Goal: Information Seeking & Learning: Compare options

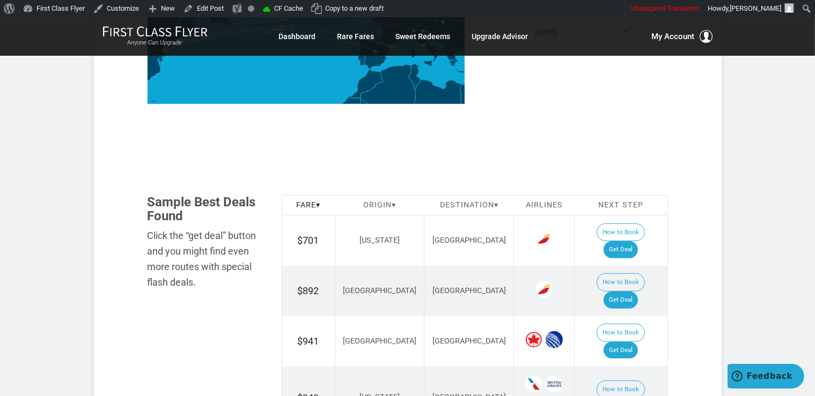
scroll to position [509, 0]
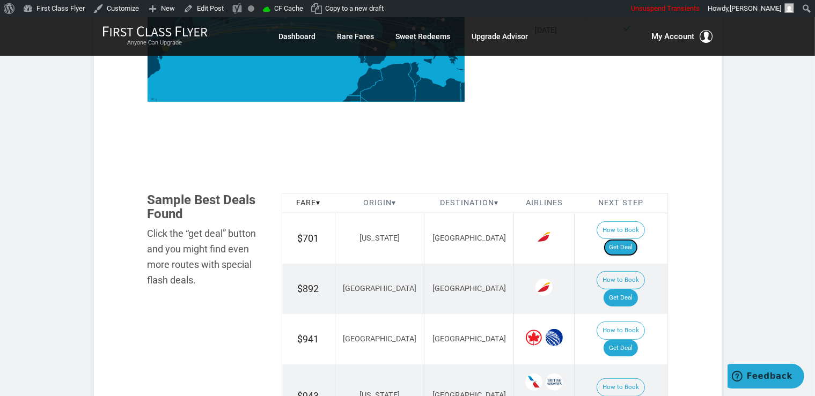
click at [630, 239] on link "Get Deal" at bounding box center [620, 247] width 34 height 17
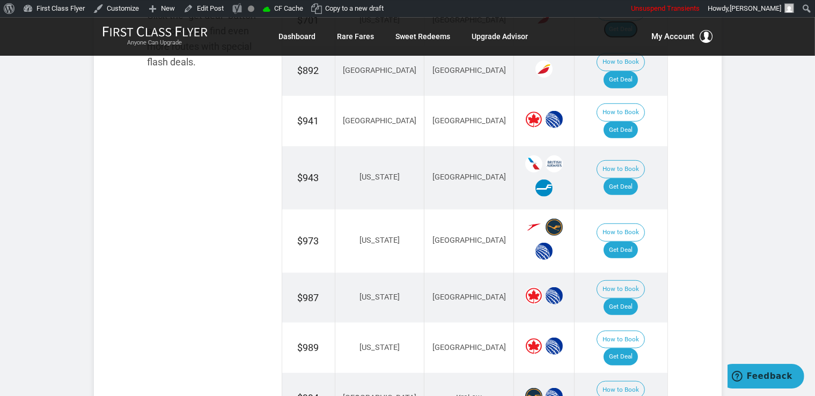
scroll to position [736, 0]
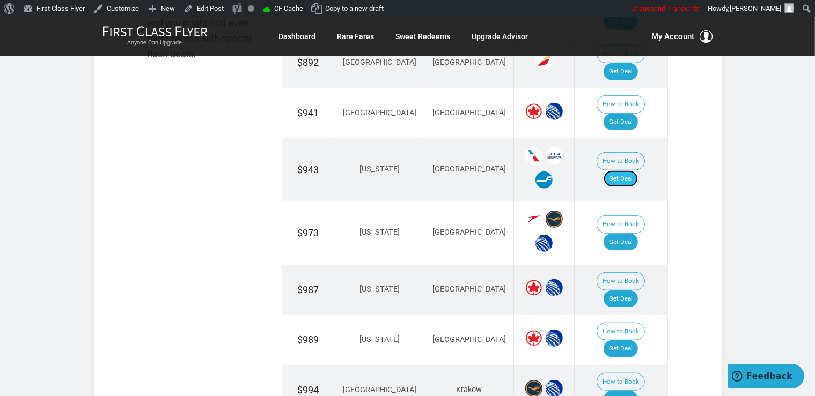
click at [638, 171] on link "Get Deal" at bounding box center [620, 179] width 34 height 17
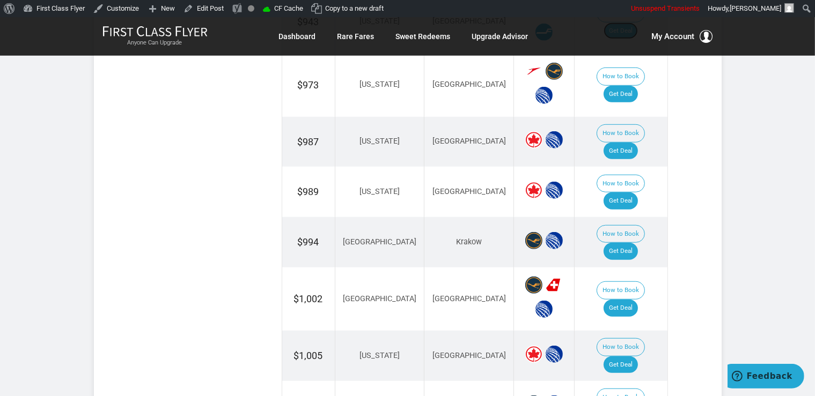
scroll to position [906, 0]
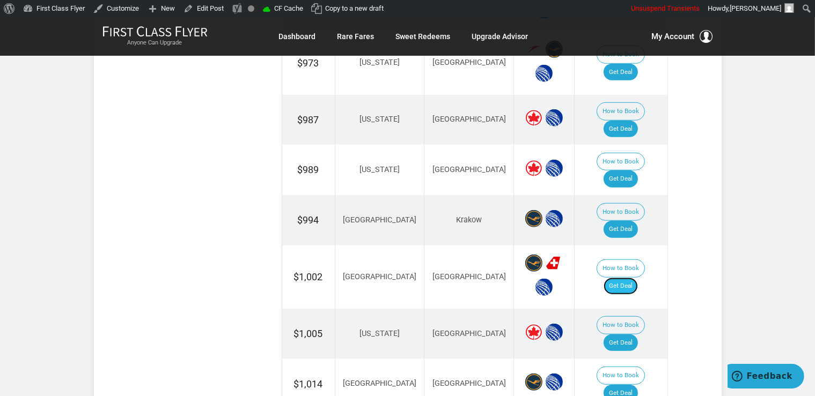
click at [626, 278] on link "Get Deal" at bounding box center [620, 286] width 34 height 17
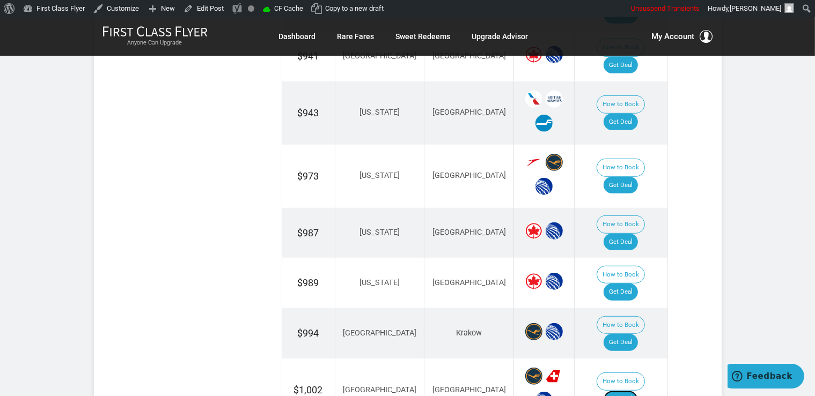
scroll to position [736, 0]
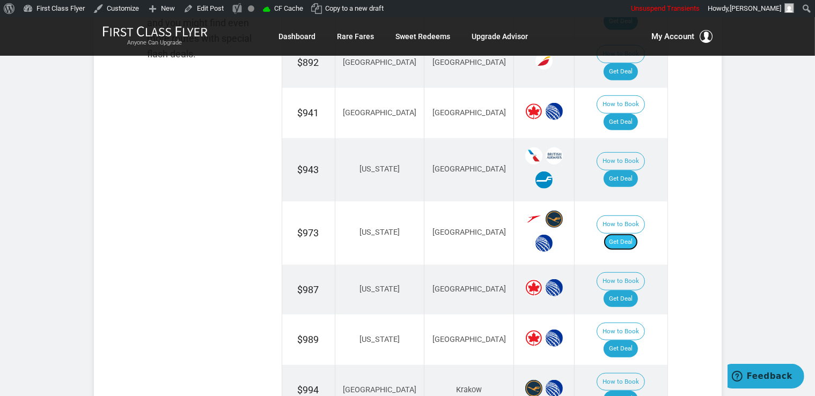
click at [630, 234] on link "Get Deal" at bounding box center [620, 242] width 34 height 17
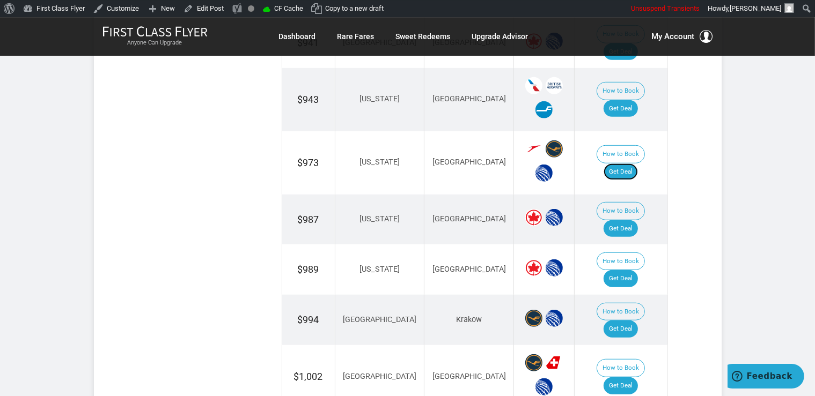
scroll to position [906, 0]
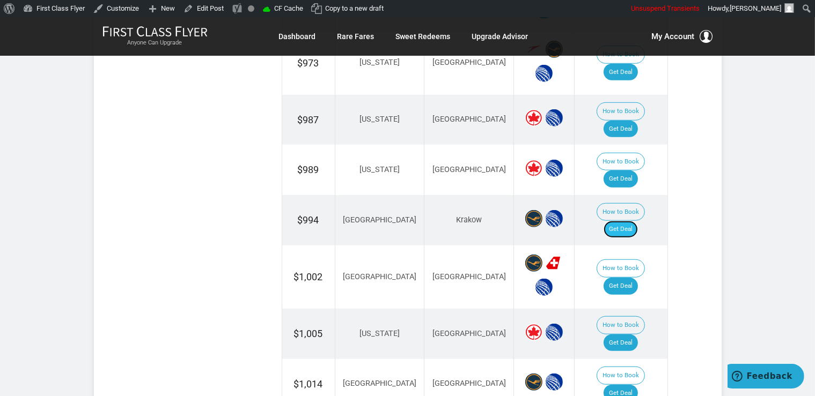
click at [632, 221] on link "Get Deal" at bounding box center [620, 229] width 34 height 17
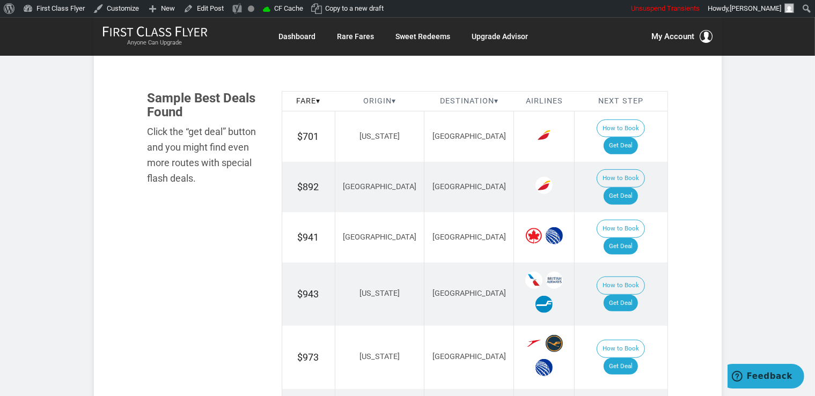
scroll to position [623, 0]
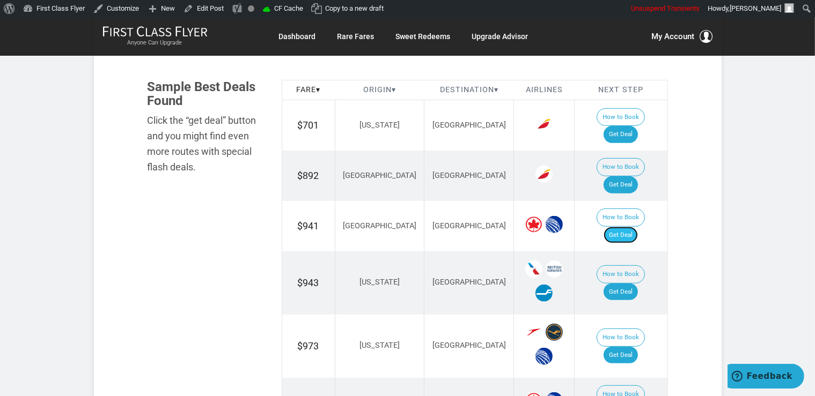
click at [638, 227] on link "Get Deal" at bounding box center [620, 235] width 34 height 17
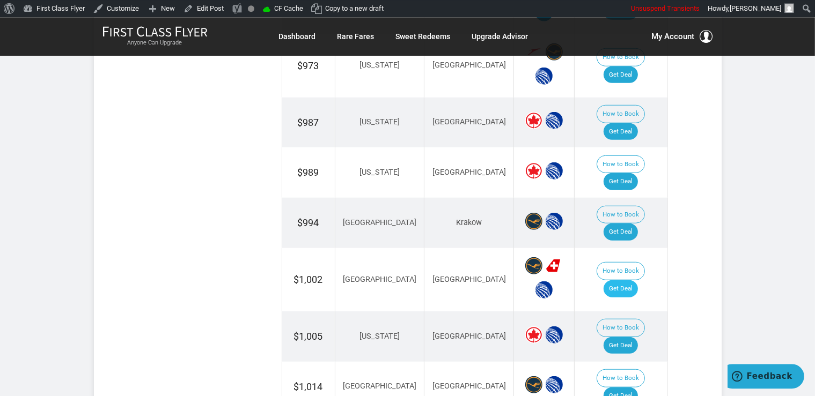
scroll to position [906, 0]
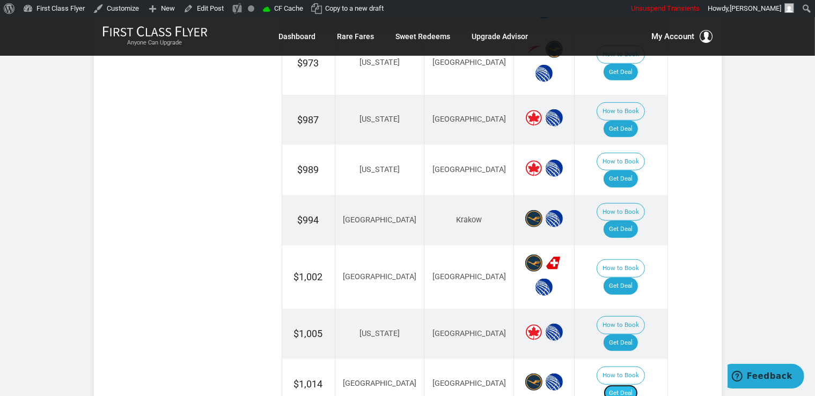
click at [634, 385] on link "Get Deal" at bounding box center [620, 393] width 34 height 17
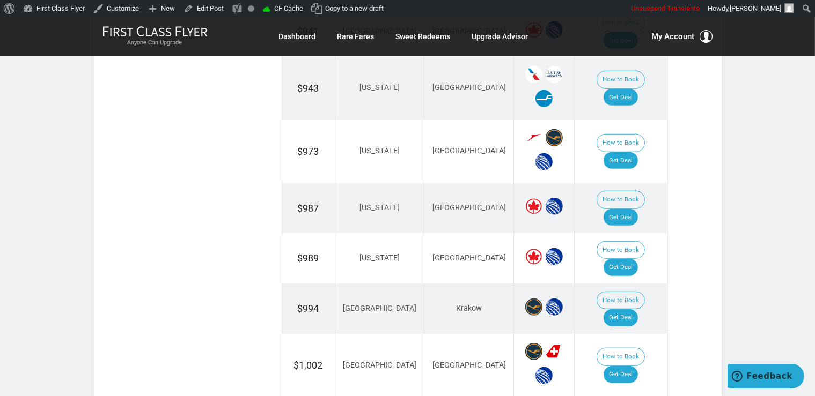
scroll to position [793, 0]
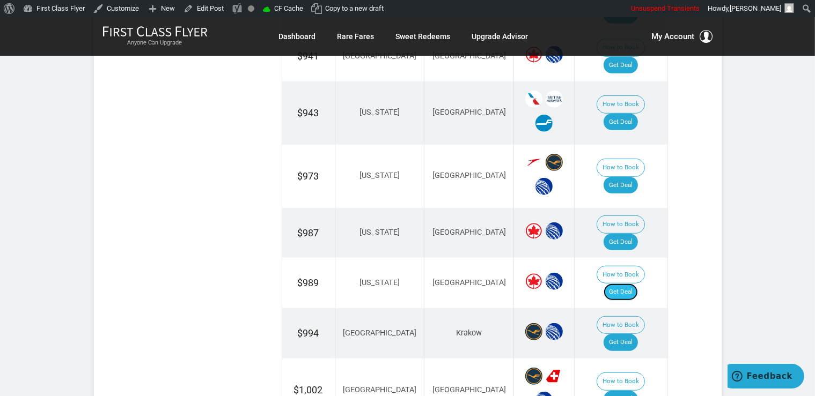
drag, startPoint x: 626, startPoint y: 232, endPoint x: 636, endPoint y: 231, distance: 10.2
click at [625, 284] on link "Get Deal" at bounding box center [620, 292] width 34 height 17
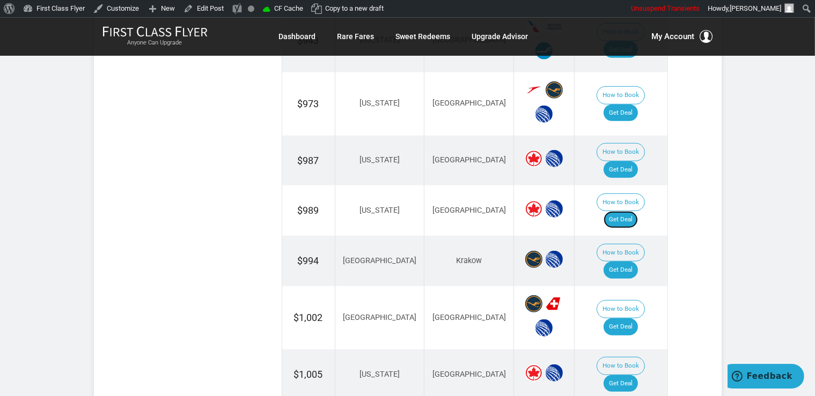
scroll to position [880, 0]
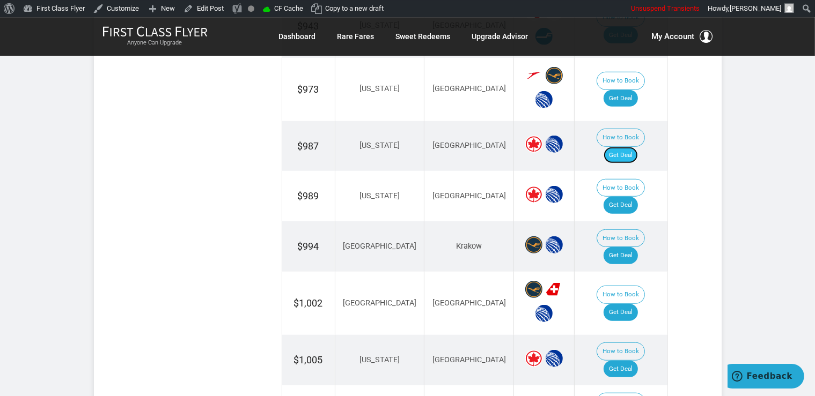
click at [626, 147] on link "Get Deal" at bounding box center [620, 155] width 34 height 17
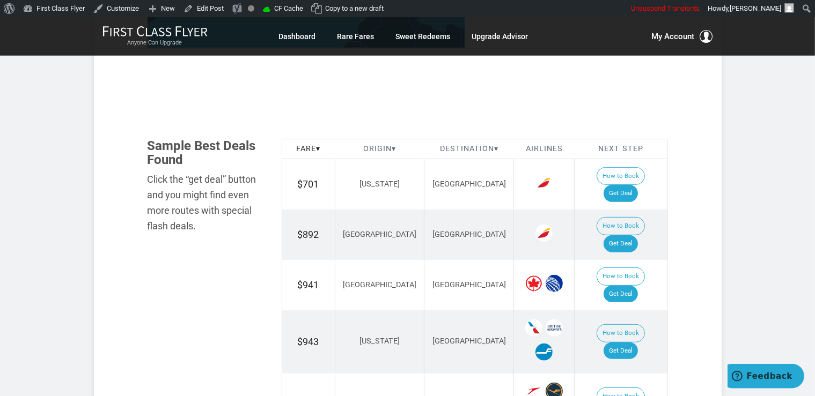
scroll to position [540, 0]
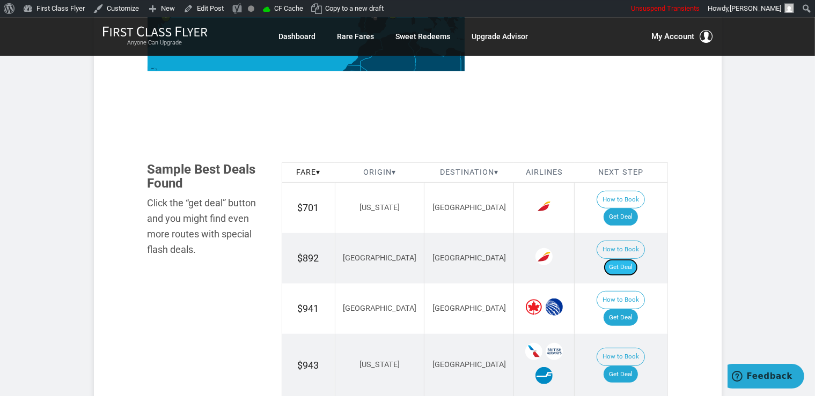
click at [630, 259] on link "Get Deal" at bounding box center [620, 267] width 34 height 17
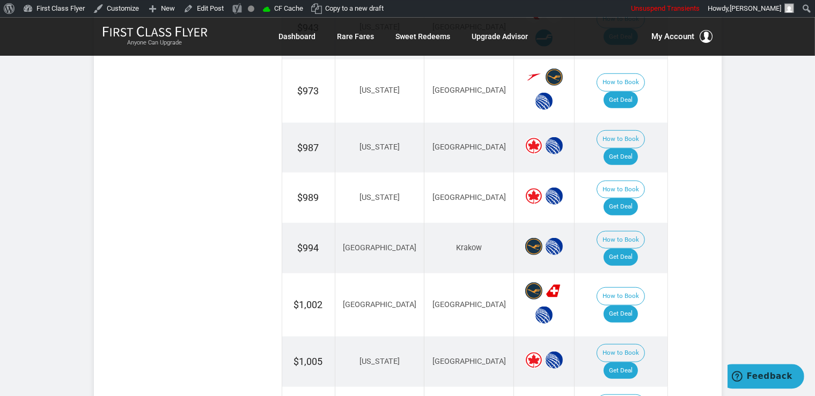
scroll to position [880, 0]
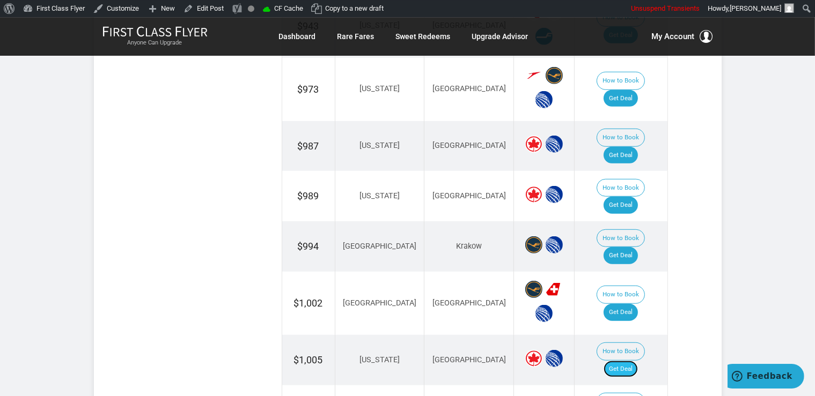
click at [634, 361] on link "Get Deal" at bounding box center [620, 369] width 34 height 17
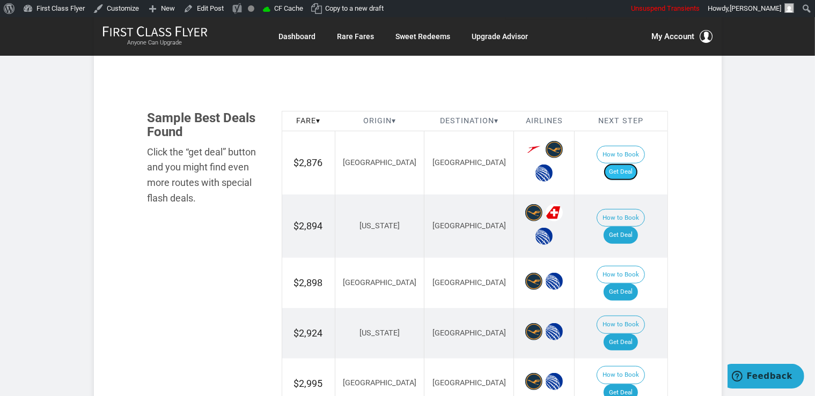
click at [625, 164] on link "Get Deal" at bounding box center [620, 172] width 34 height 17
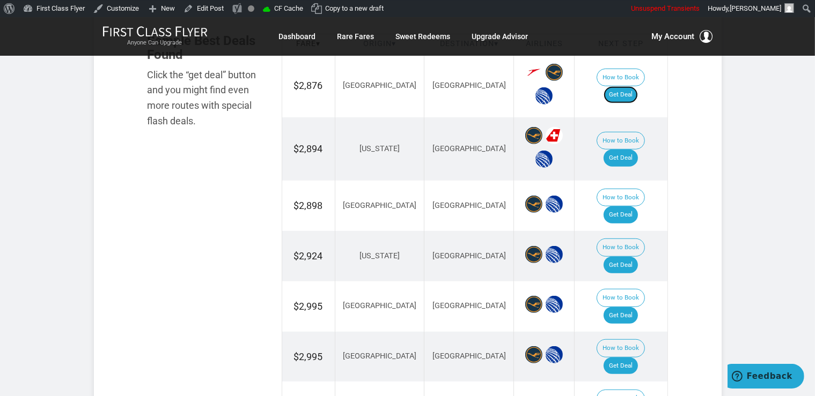
scroll to position [736, 0]
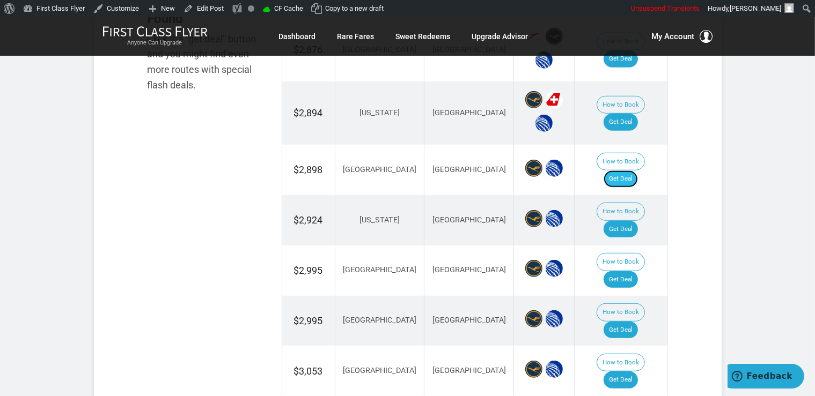
click at [626, 171] on link "Get Deal" at bounding box center [620, 179] width 34 height 17
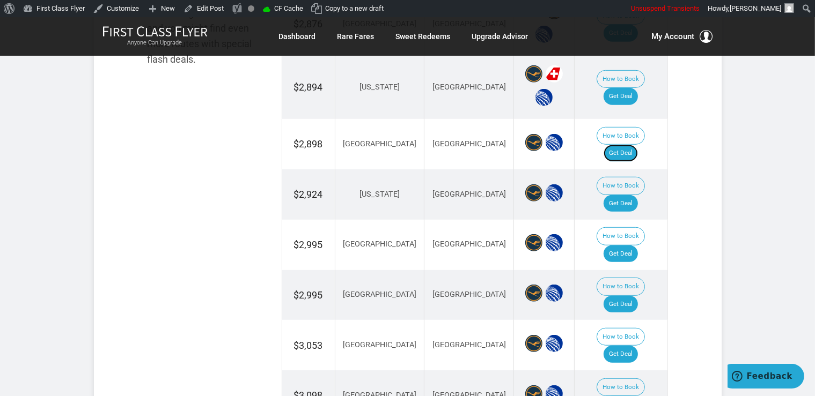
scroll to position [680, 0]
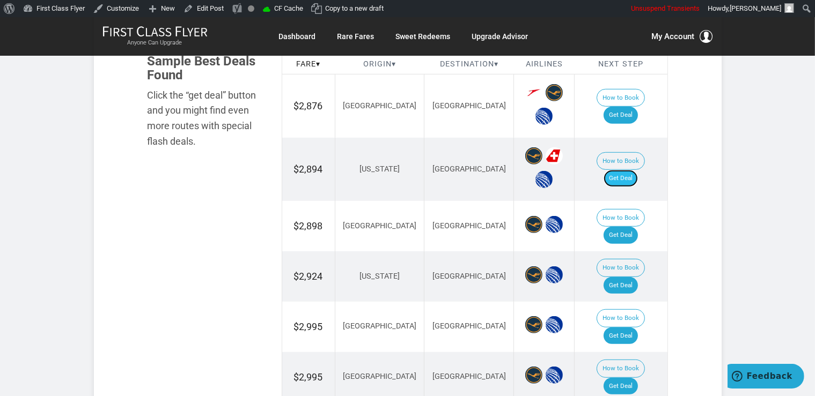
click at [629, 173] on link "Get Deal" at bounding box center [620, 178] width 34 height 17
click at [627, 170] on link "Get Deal" at bounding box center [620, 178] width 34 height 17
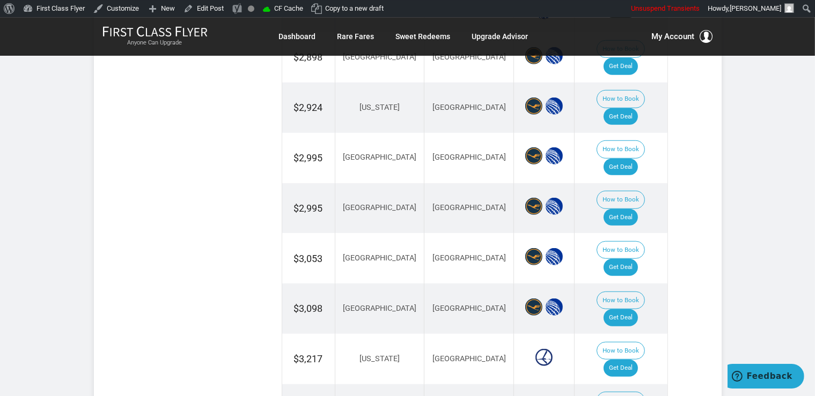
scroll to position [850, 0]
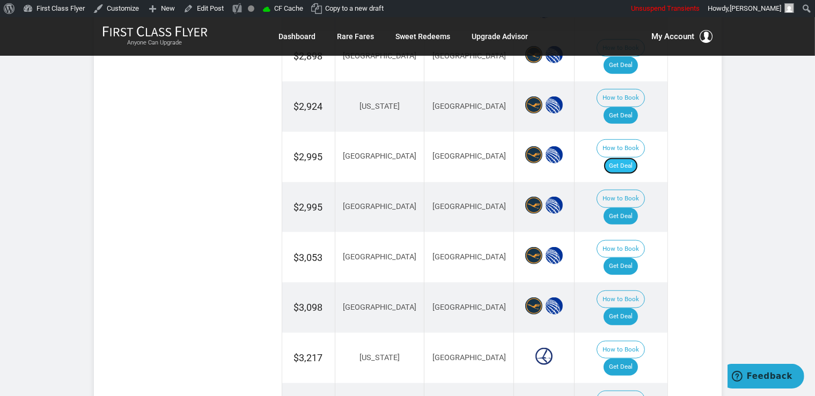
click at [630, 158] on link "Get Deal" at bounding box center [620, 166] width 34 height 17
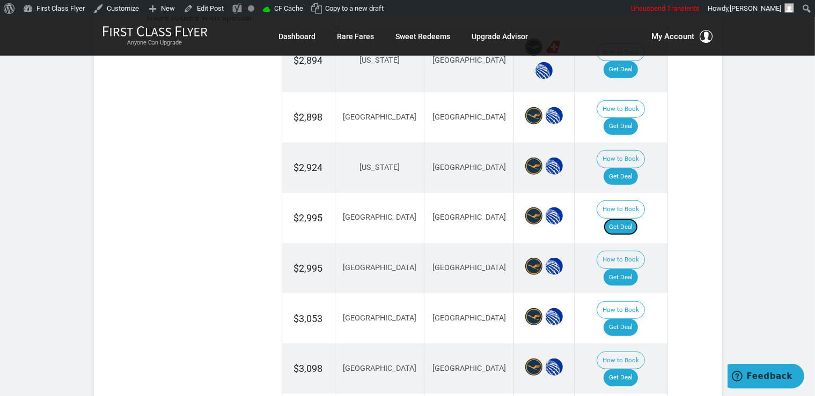
scroll to position [736, 0]
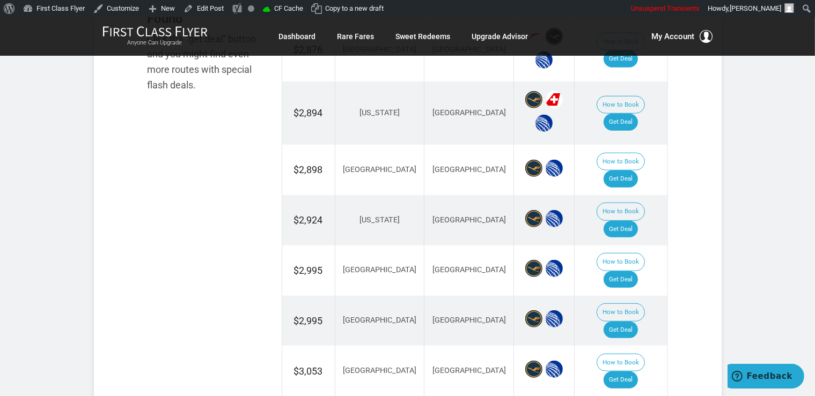
click at [624, 195] on td "How to Book Get Deal" at bounding box center [620, 220] width 93 height 50
click at [628, 221] on link "Get Deal" at bounding box center [620, 229] width 34 height 17
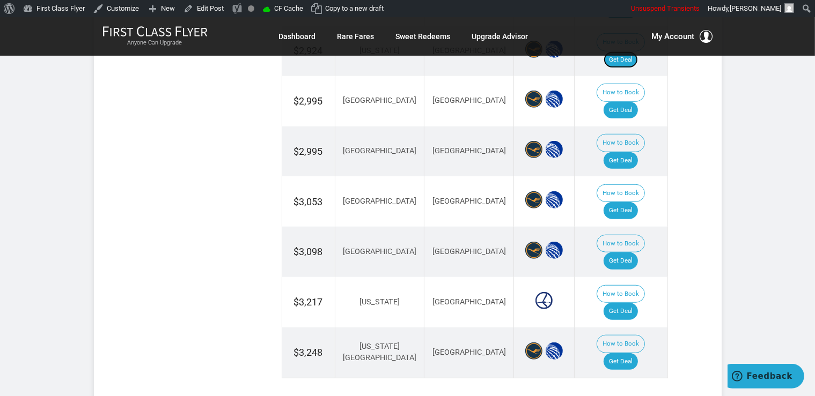
scroll to position [906, 0]
click at [629, 152] on link "Get Deal" at bounding box center [620, 160] width 34 height 17
click at [618, 202] on link "Get Deal" at bounding box center [620, 210] width 34 height 17
click at [627, 252] on link "Get Deal" at bounding box center [620, 260] width 34 height 17
click at [621, 302] on link "Get Deal" at bounding box center [620, 310] width 34 height 17
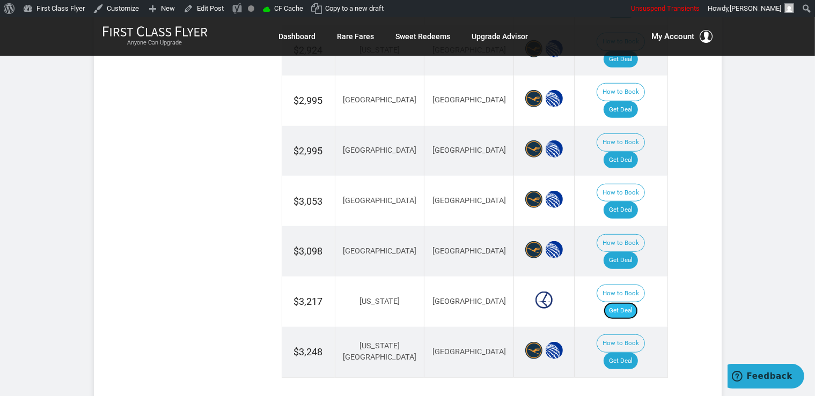
click at [638, 302] on link "Get Deal" at bounding box center [620, 310] width 34 height 17
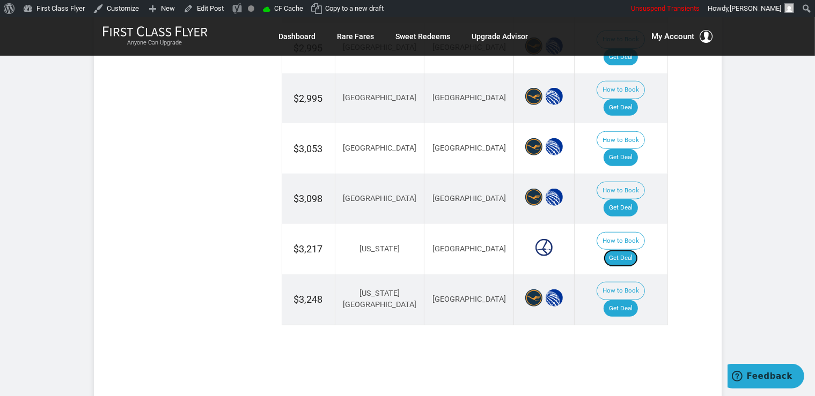
scroll to position [963, 0]
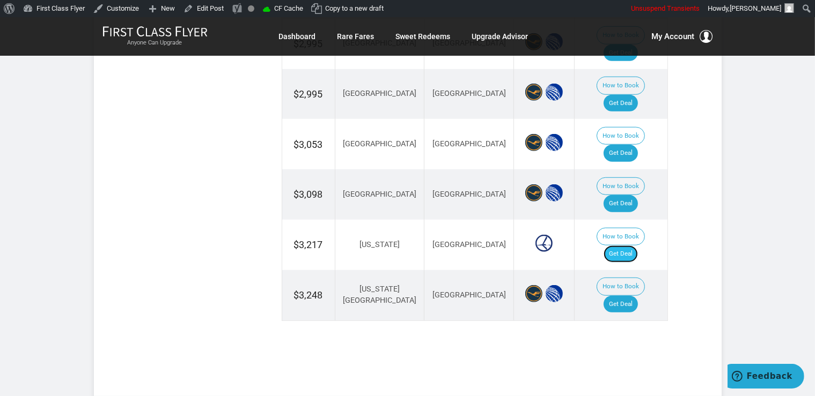
click at [625, 246] on link "Get Deal" at bounding box center [620, 254] width 34 height 17
click at [625, 296] on link "Get Deal" at bounding box center [620, 304] width 34 height 17
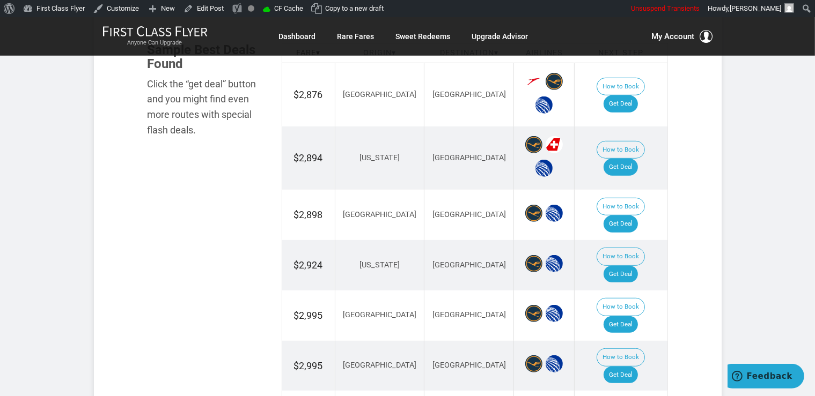
scroll to position [906, 0]
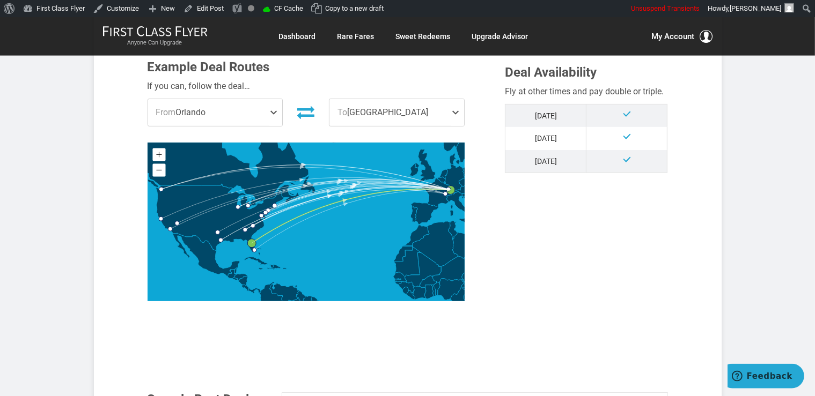
scroll to position [566, 0]
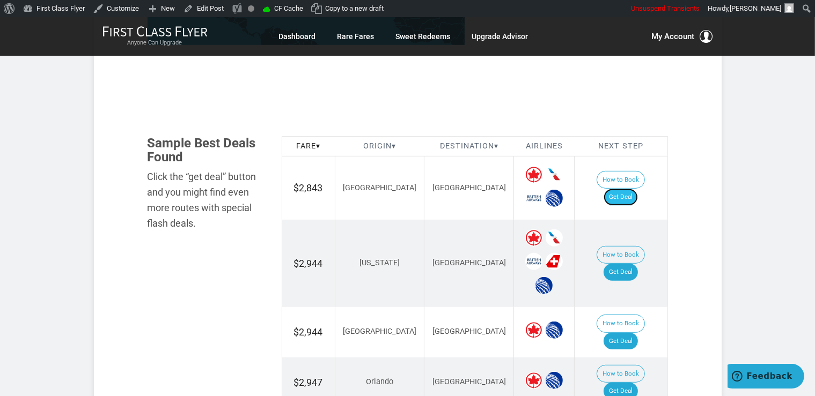
click at [630, 189] on link "Get Deal" at bounding box center [620, 197] width 34 height 17
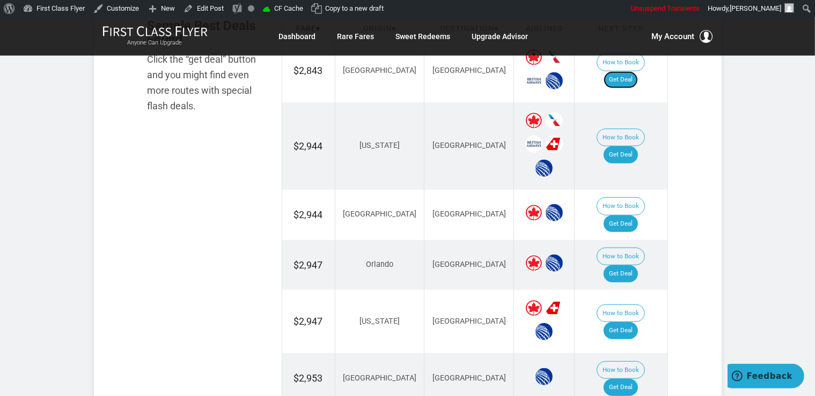
scroll to position [793, 0]
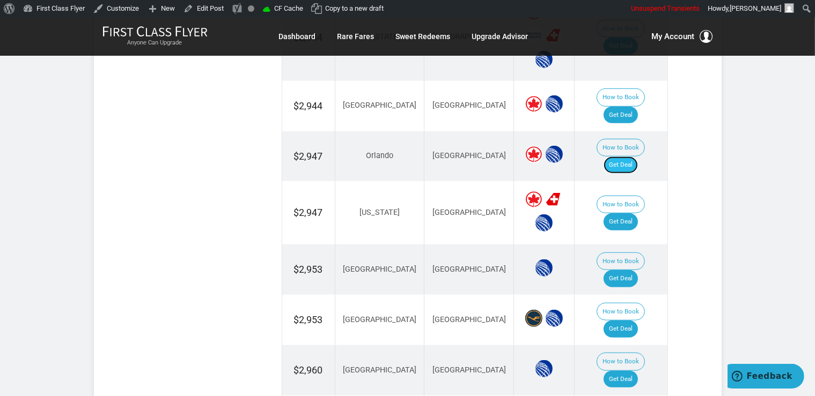
click at [638, 157] on link "Get Deal" at bounding box center [620, 165] width 34 height 17
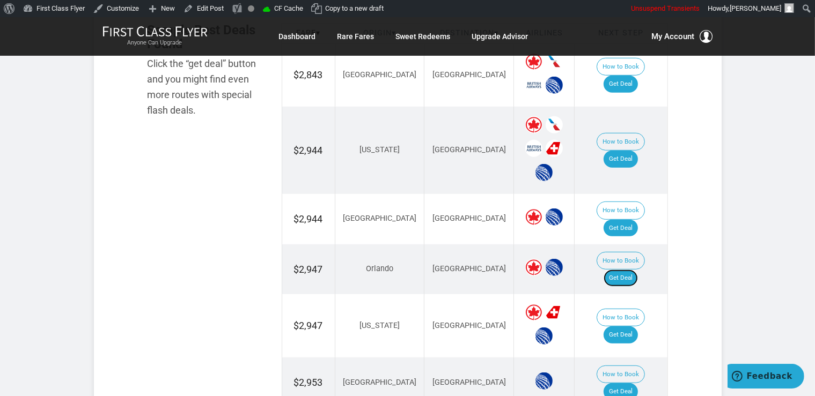
scroll to position [623, 0]
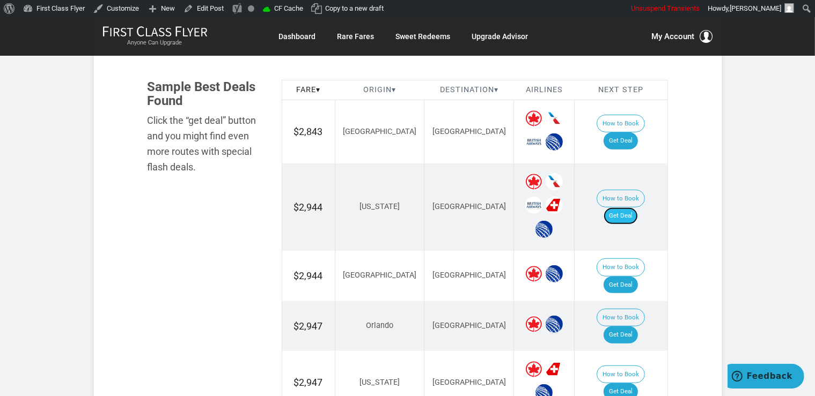
click at [633, 208] on link "Get Deal" at bounding box center [620, 216] width 34 height 17
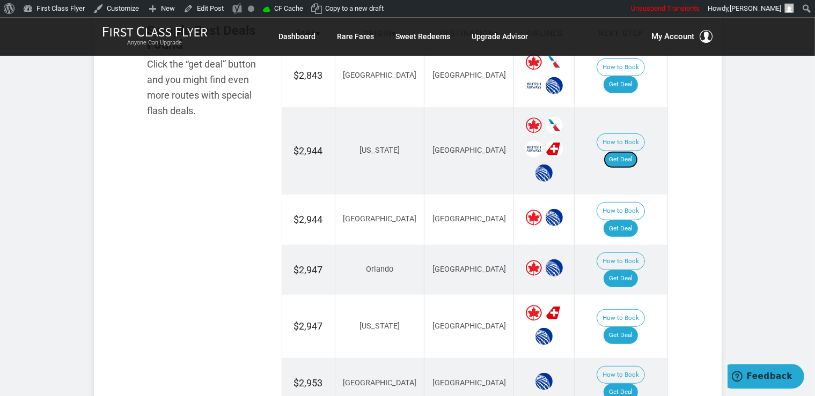
scroll to position [736, 0]
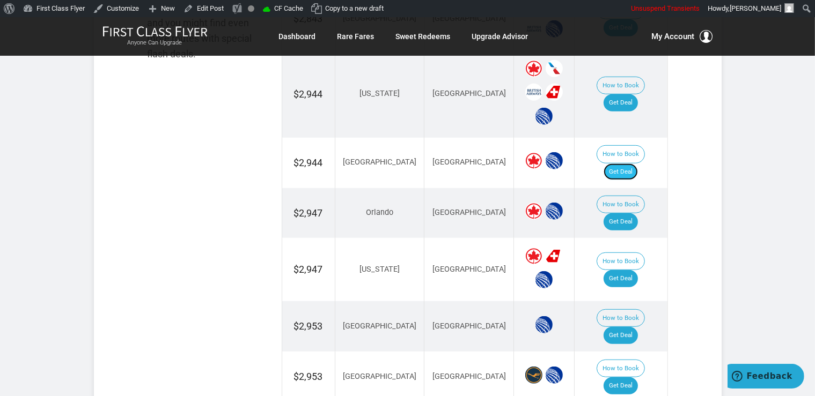
click at [623, 164] on link "Get Deal" at bounding box center [620, 172] width 34 height 17
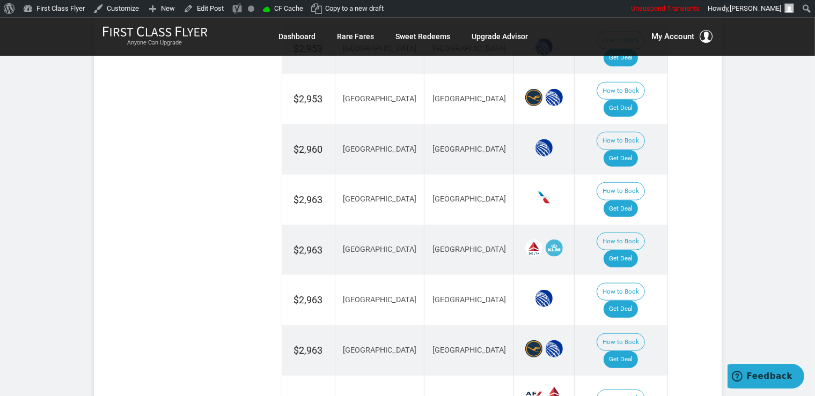
scroll to position [1019, 0]
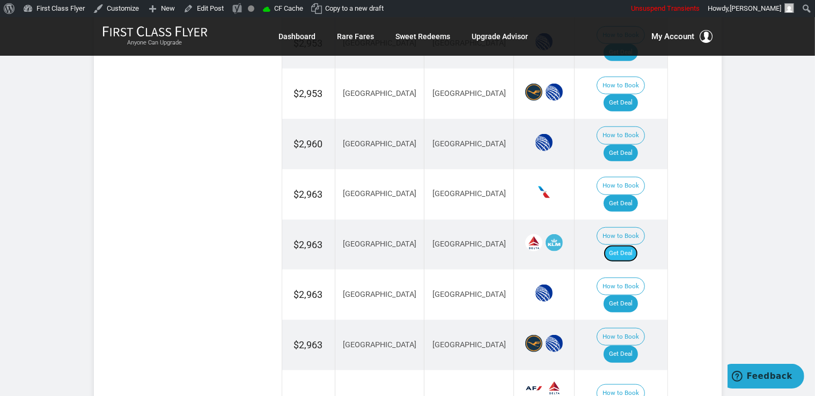
click at [638, 245] on link "Get Deal" at bounding box center [620, 253] width 34 height 17
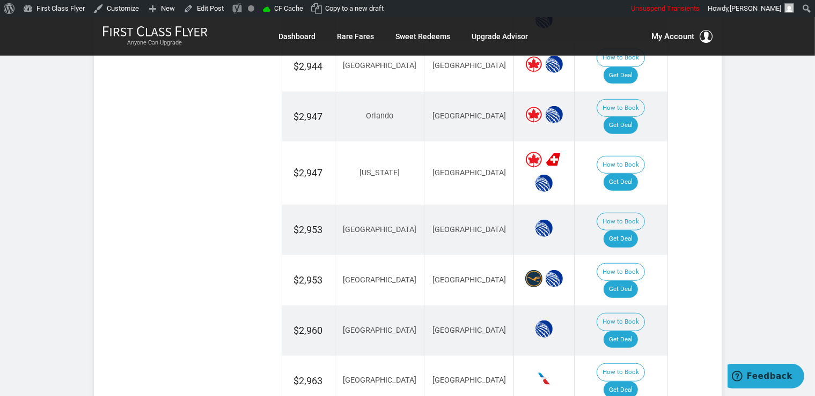
scroll to position [850, 0]
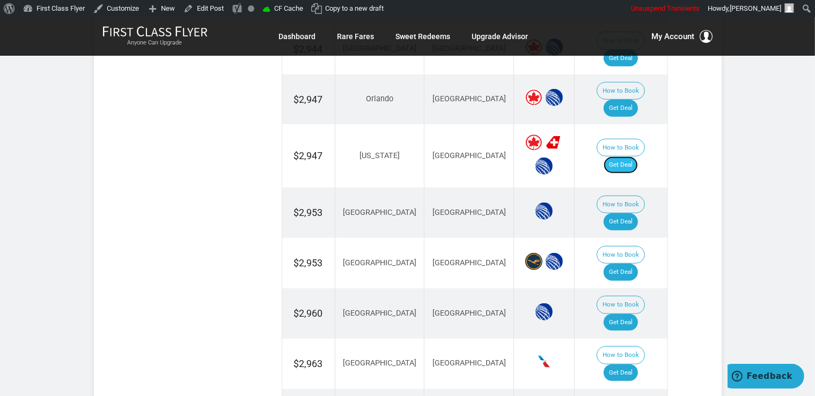
click at [626, 157] on link "Get Deal" at bounding box center [620, 165] width 34 height 17
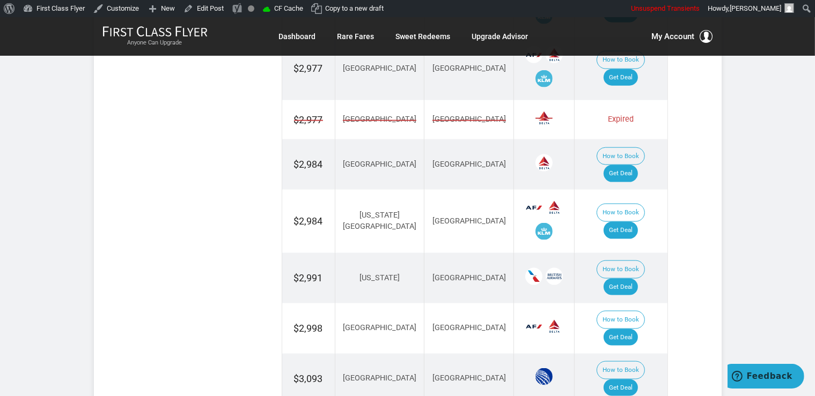
scroll to position [1472, 0]
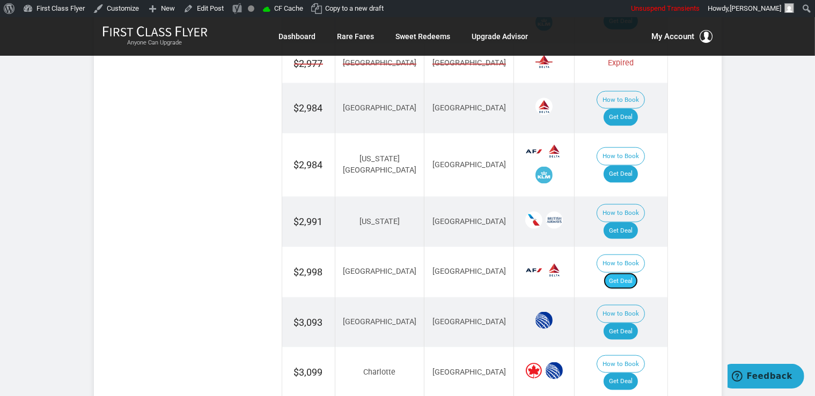
click at [634, 273] on link "Get Deal" at bounding box center [620, 281] width 34 height 17
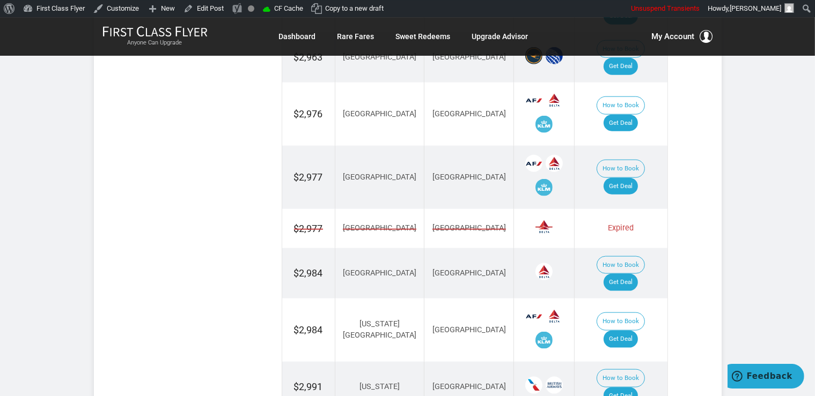
scroll to position [1302, 0]
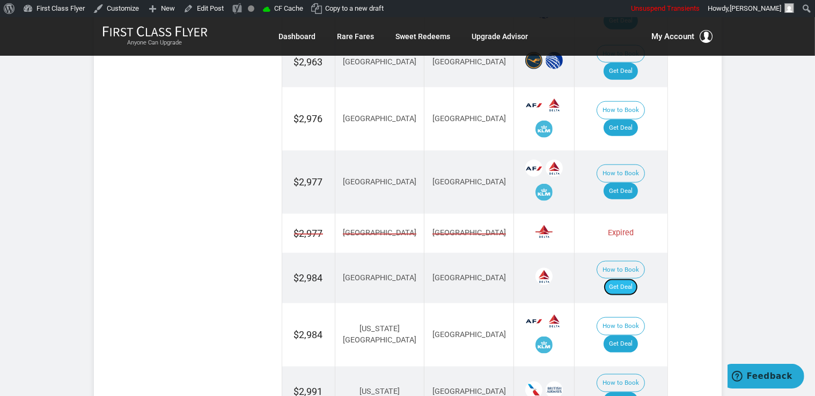
click at [627, 279] on link "Get Deal" at bounding box center [620, 287] width 34 height 17
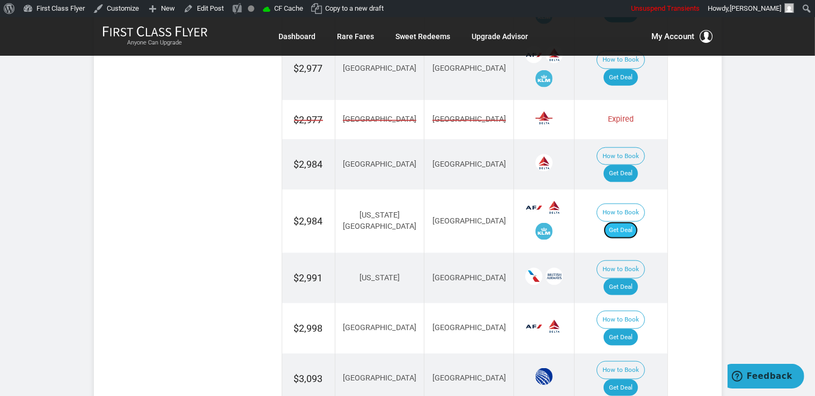
click at [632, 222] on link "Get Deal" at bounding box center [620, 230] width 34 height 17
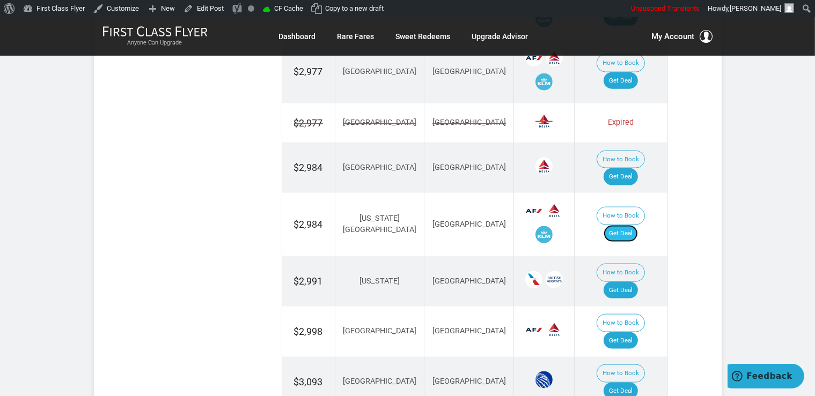
click at [625, 225] on link "Get Deal" at bounding box center [620, 233] width 34 height 17
click at [637, 225] on link "Get Deal" at bounding box center [620, 233] width 34 height 17
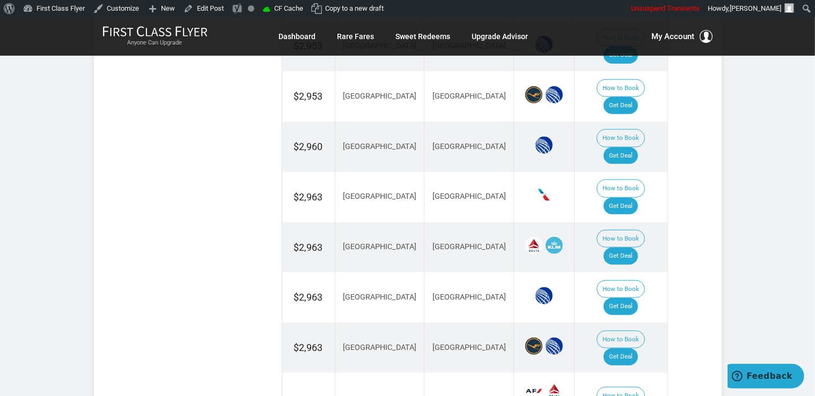
scroll to position [959, 0]
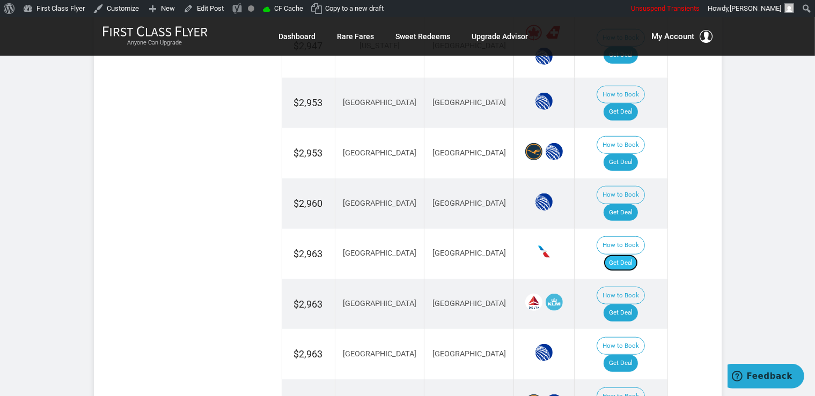
click at [637, 255] on link "Get Deal" at bounding box center [620, 263] width 34 height 17
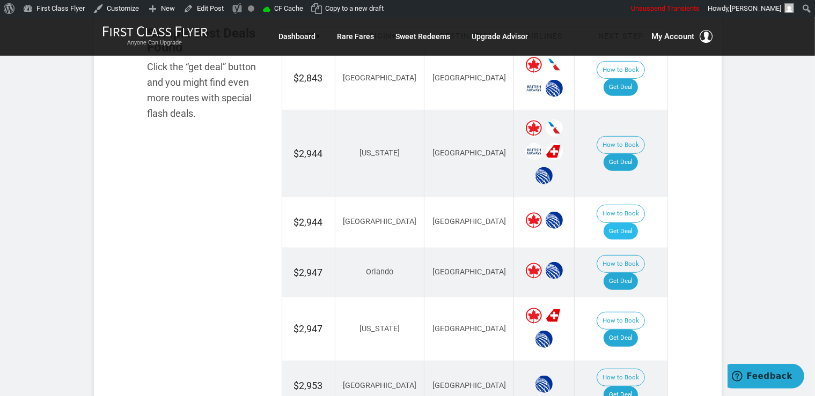
scroll to position [733, 0]
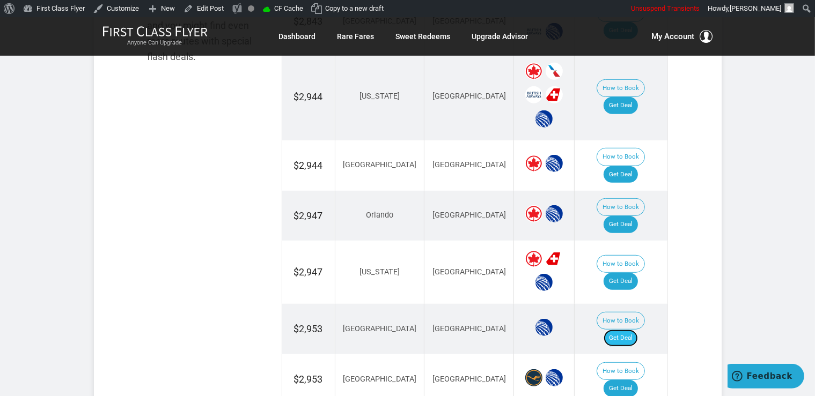
click at [628, 330] on link "Get Deal" at bounding box center [620, 338] width 34 height 17
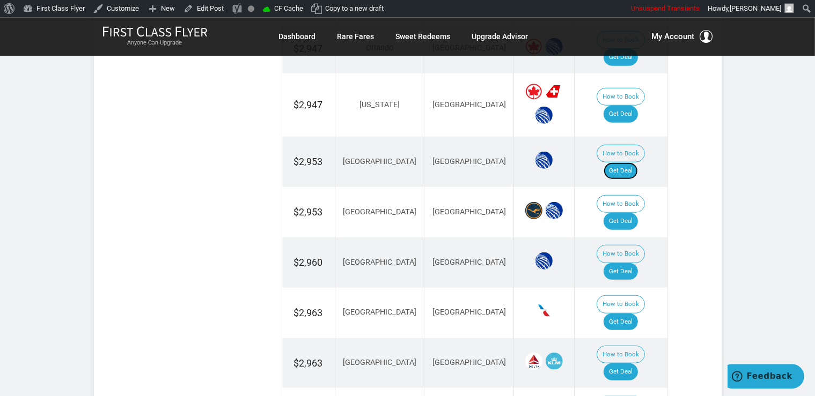
scroll to position [903, 0]
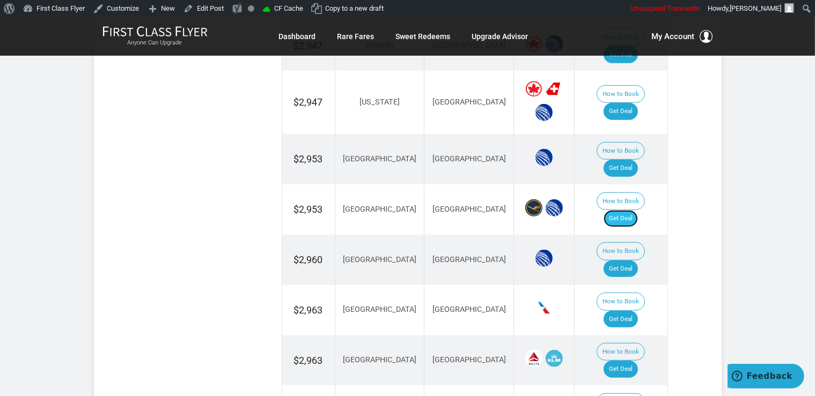
click at [632, 210] on link "Get Deal" at bounding box center [620, 218] width 34 height 17
drag, startPoint x: 627, startPoint y: 197, endPoint x: 575, endPoint y: 51, distance: 154.7
click at [627, 261] on link "Get Deal" at bounding box center [620, 269] width 34 height 17
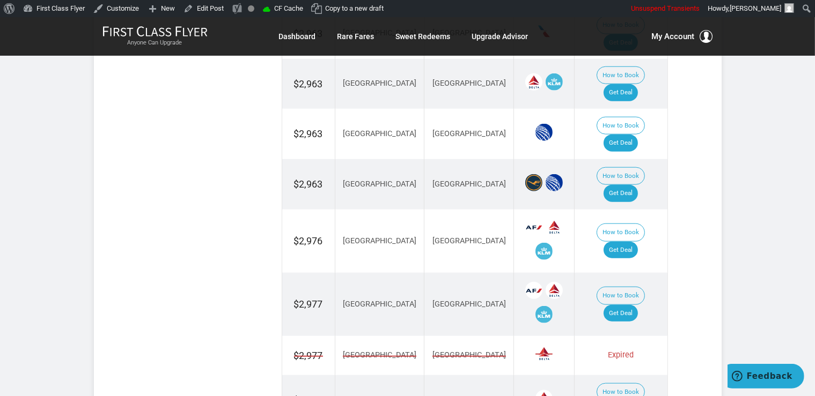
scroll to position [1186, 0]
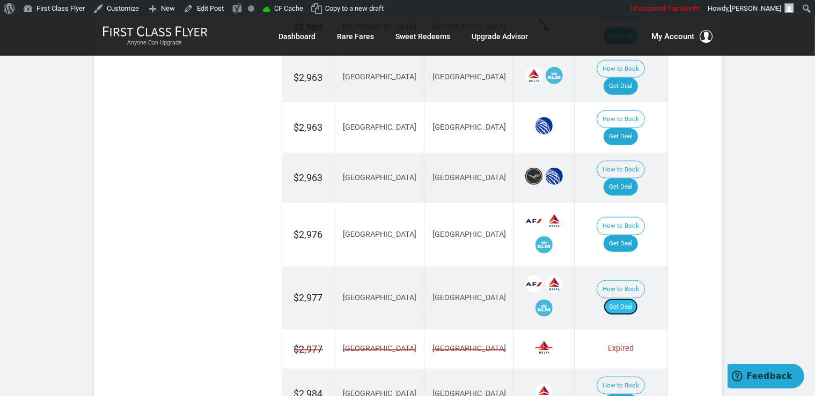
click at [634, 299] on link "Get Deal" at bounding box center [620, 307] width 34 height 17
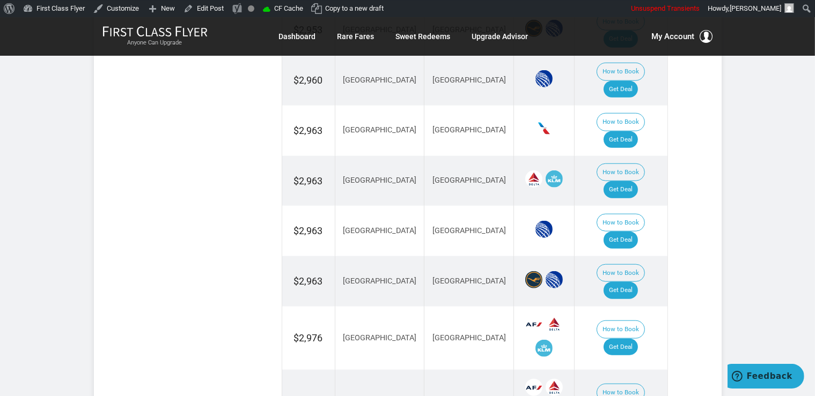
scroll to position [1073, 0]
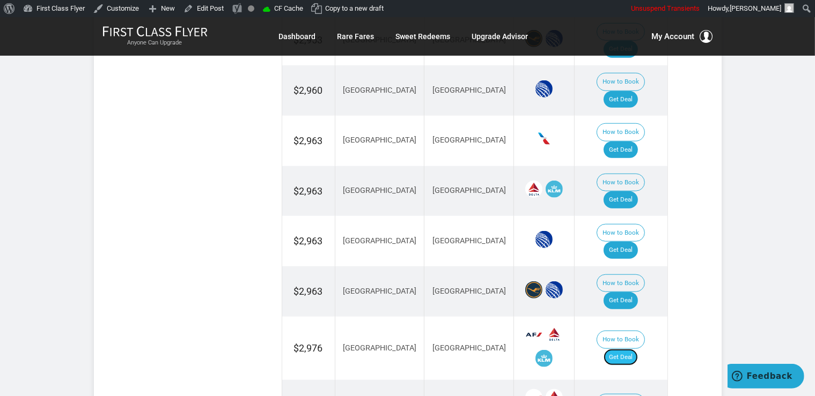
click at [621, 349] on link "Get Deal" at bounding box center [620, 357] width 34 height 17
click at [633, 292] on link "Get Deal" at bounding box center [620, 300] width 34 height 17
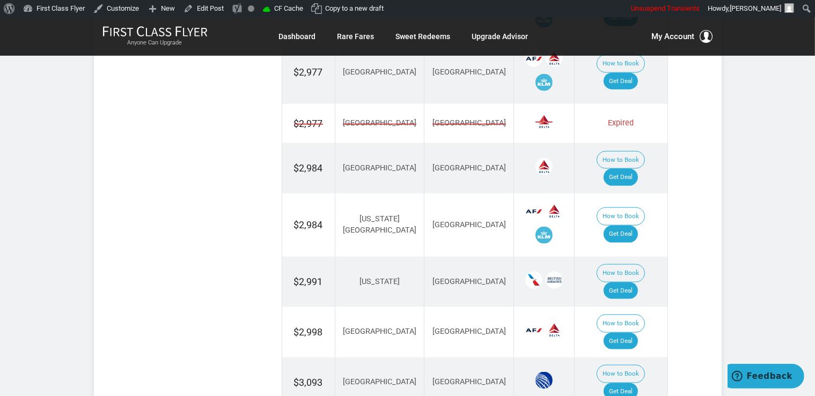
scroll to position [1413, 0]
click at [626, 282] on link "Get Deal" at bounding box center [620, 290] width 34 height 17
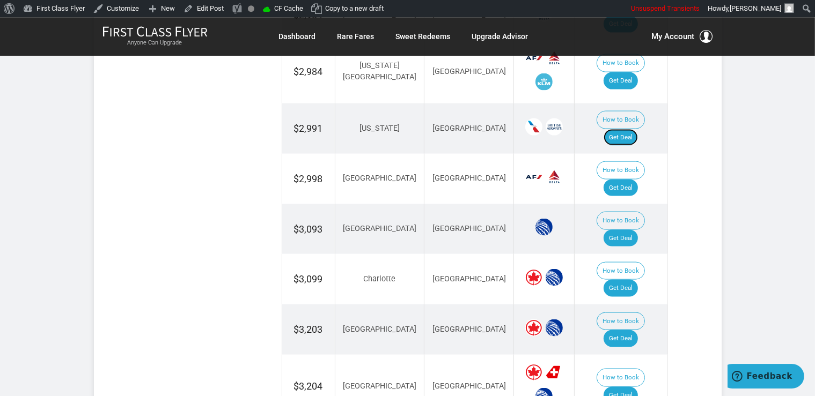
scroll to position [1583, 0]
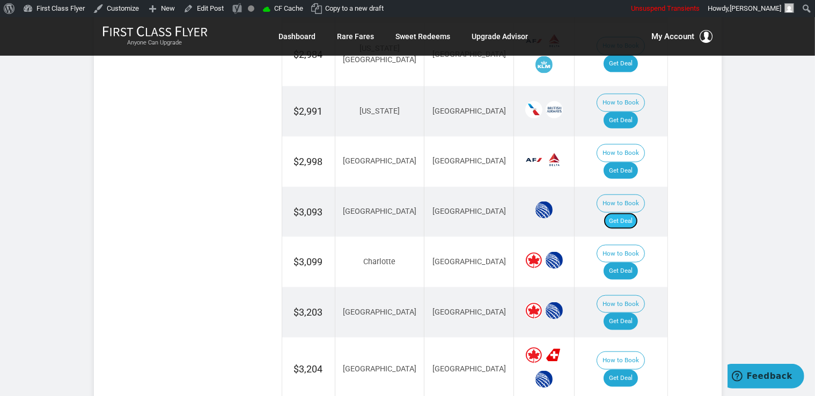
click at [636, 213] on link "Get Deal" at bounding box center [620, 221] width 34 height 17
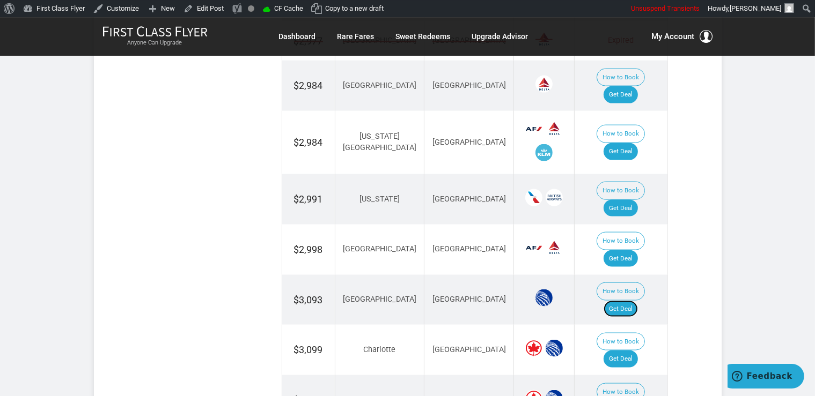
scroll to position [1526, 0]
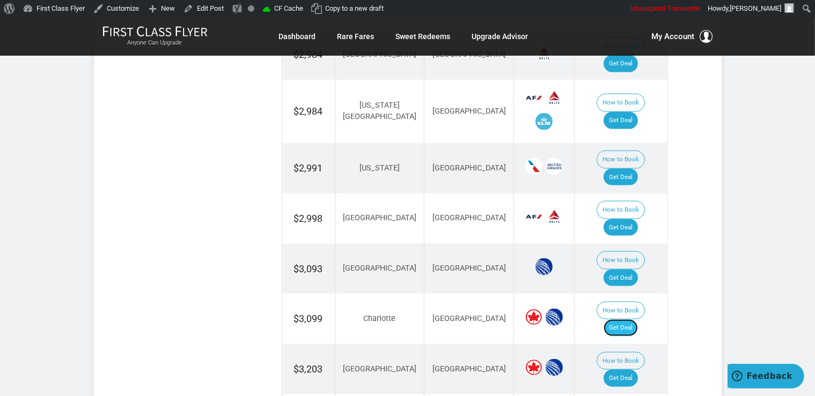
click at [631, 320] on link "Get Deal" at bounding box center [620, 328] width 34 height 17
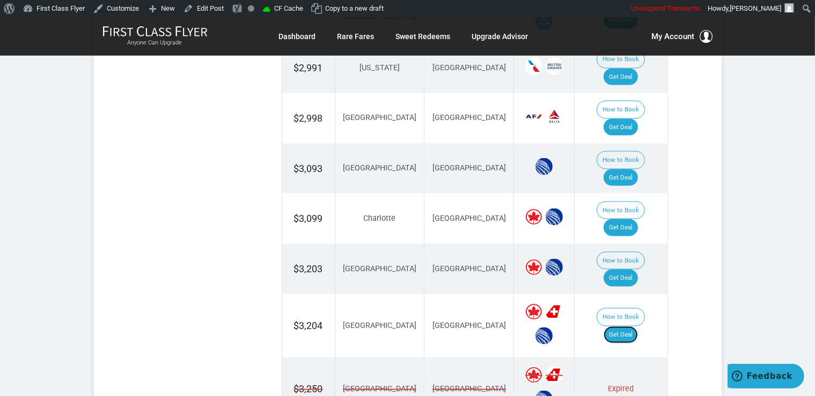
scroll to position [1639, 0]
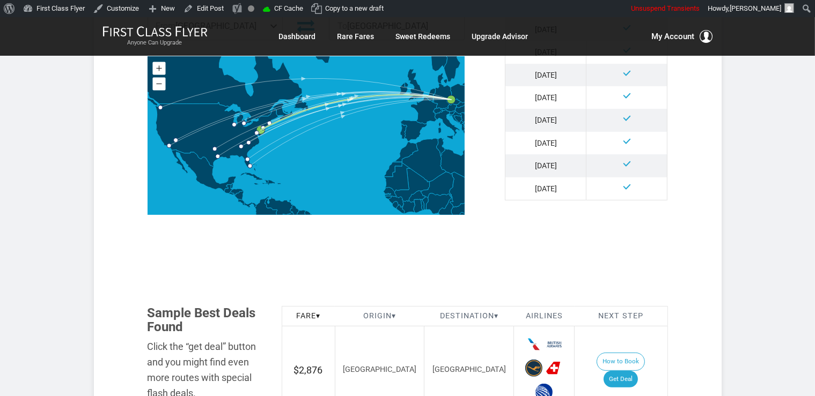
scroll to position [566, 0]
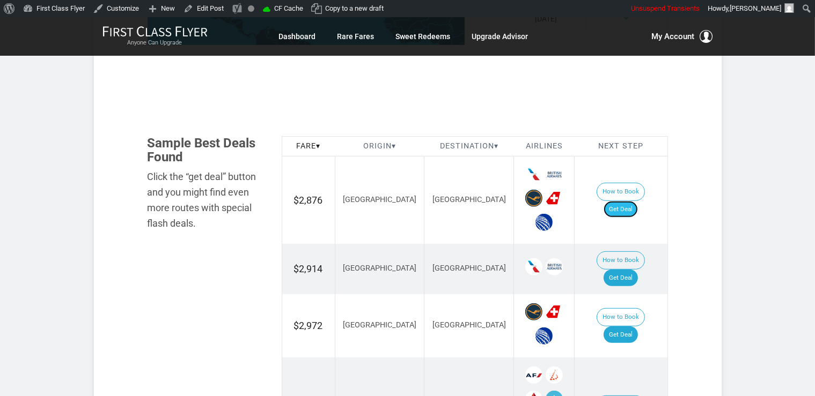
click at [635, 202] on link "Get Deal" at bounding box center [620, 209] width 34 height 17
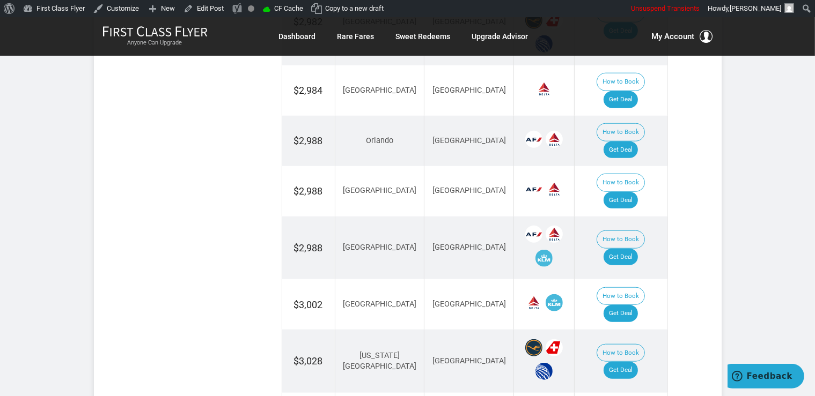
scroll to position [1133, 0]
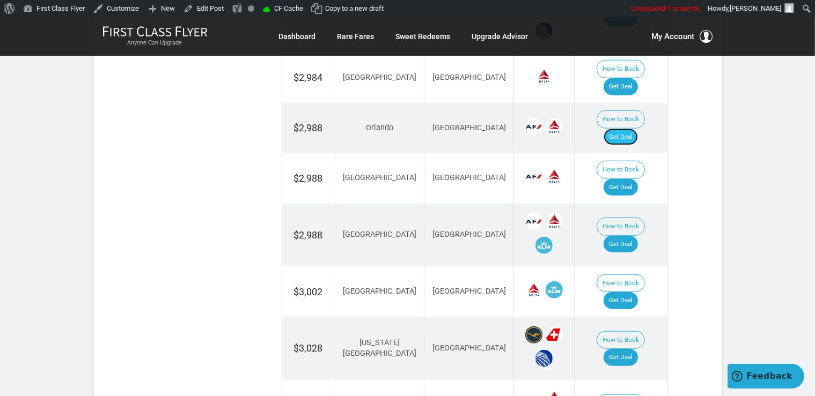
click at [624, 129] on link "Get Deal" at bounding box center [620, 137] width 34 height 17
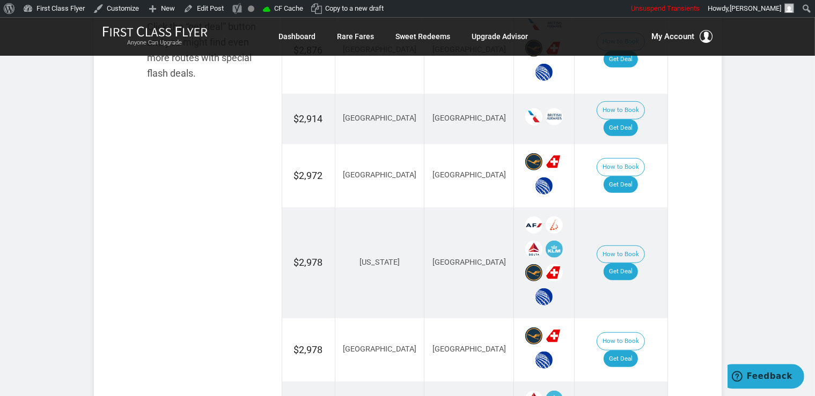
scroll to position [680, 0]
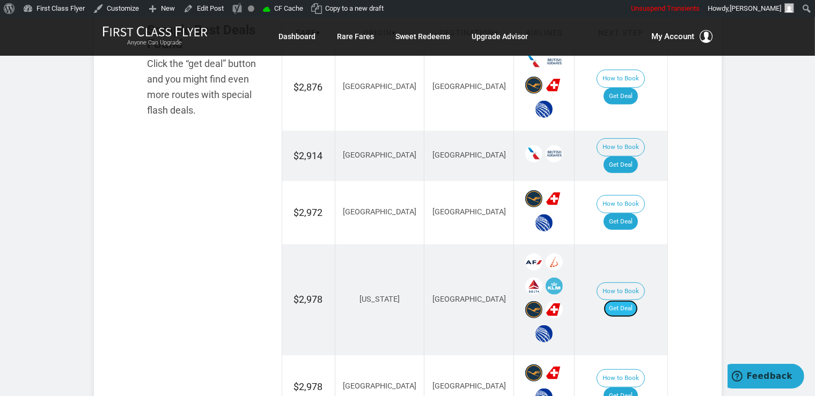
click at [636, 300] on link "Get Deal" at bounding box center [620, 308] width 34 height 17
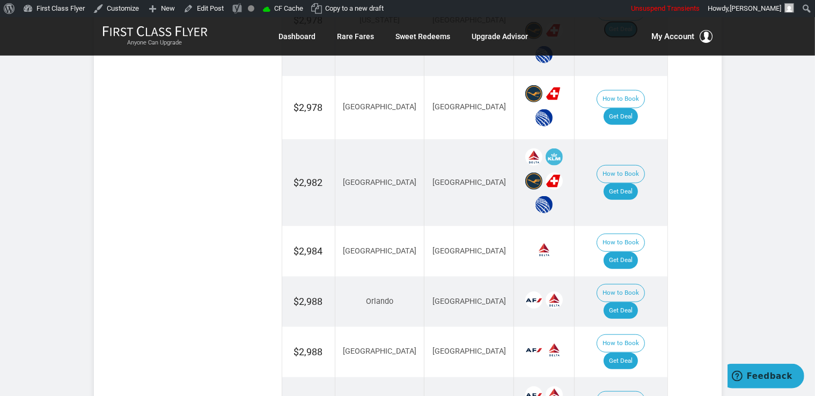
scroll to position [963, 0]
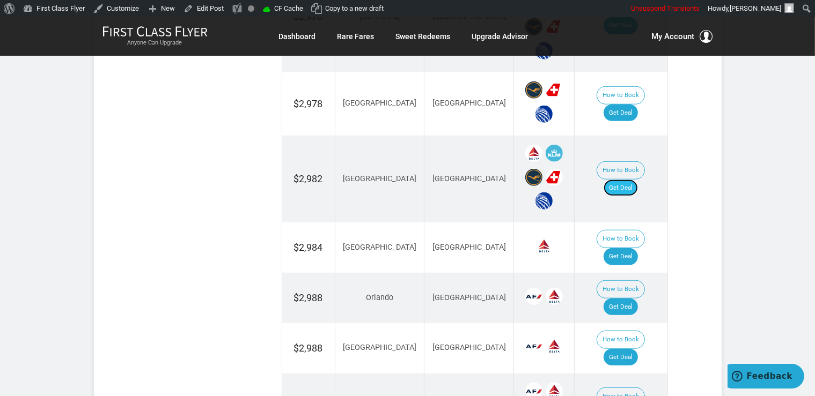
click at [638, 180] on link "Get Deal" at bounding box center [620, 188] width 34 height 17
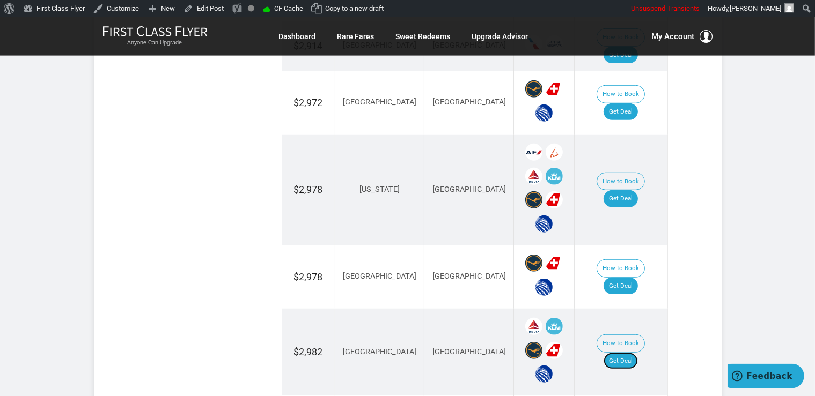
scroll to position [793, 0]
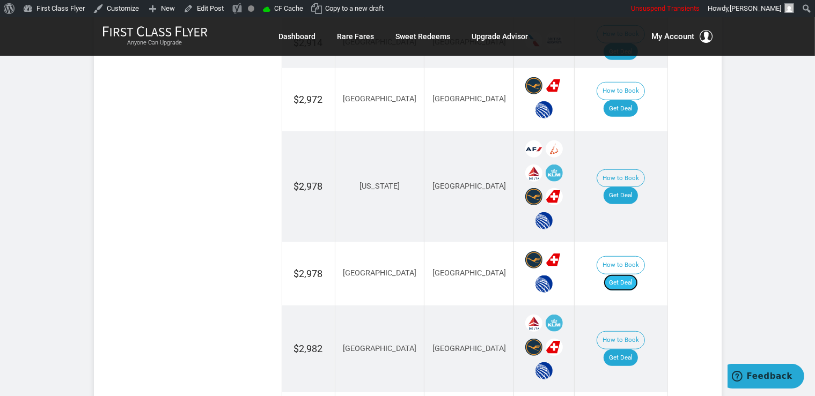
click at [622, 275] on link "Get Deal" at bounding box center [620, 283] width 34 height 17
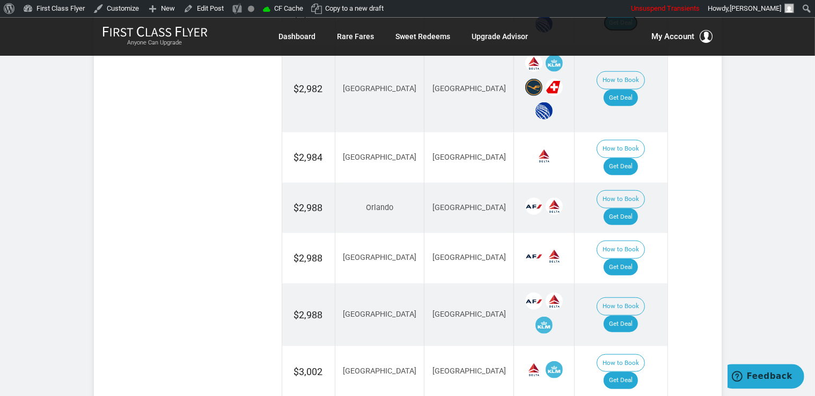
scroll to position [1076, 0]
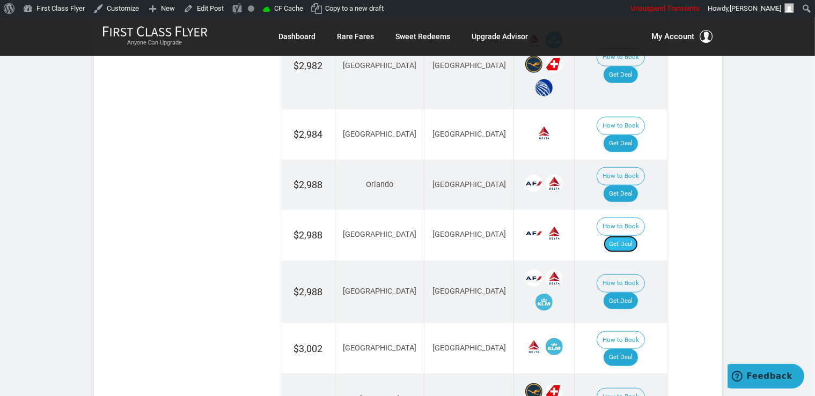
click at [638, 236] on link "Get Deal" at bounding box center [620, 244] width 34 height 17
click at [638, 293] on link "Get Deal" at bounding box center [620, 301] width 34 height 17
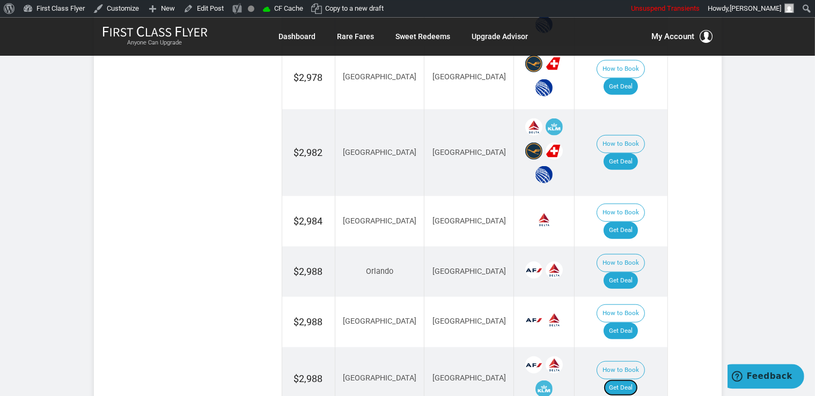
scroll to position [963, 0]
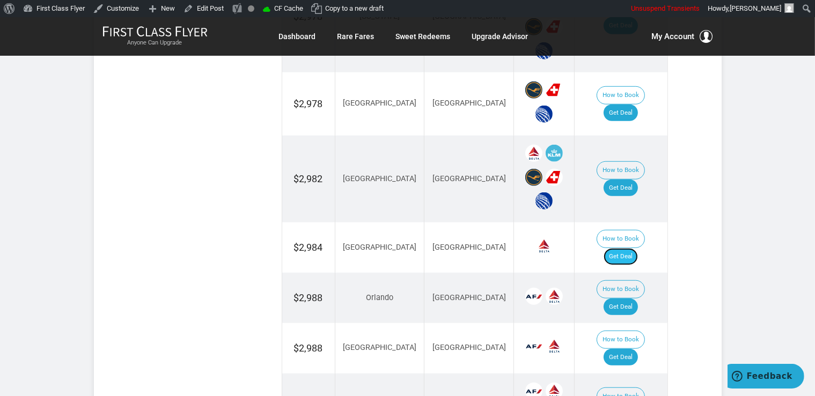
click at [632, 248] on link "Get Deal" at bounding box center [620, 256] width 34 height 17
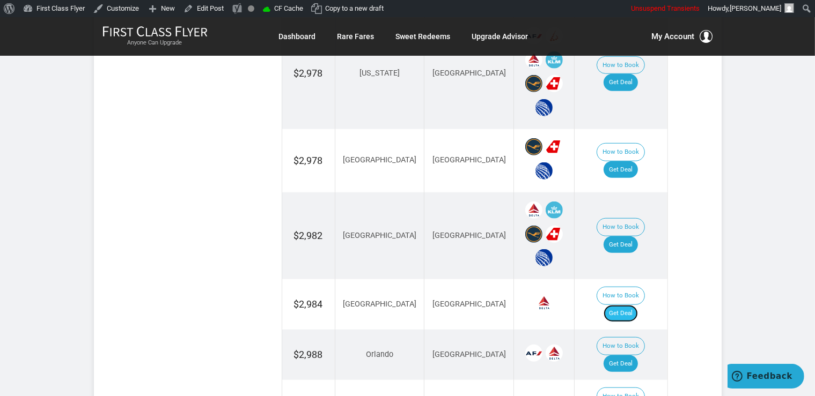
click at [632, 305] on link "Get Deal" at bounding box center [620, 313] width 34 height 17
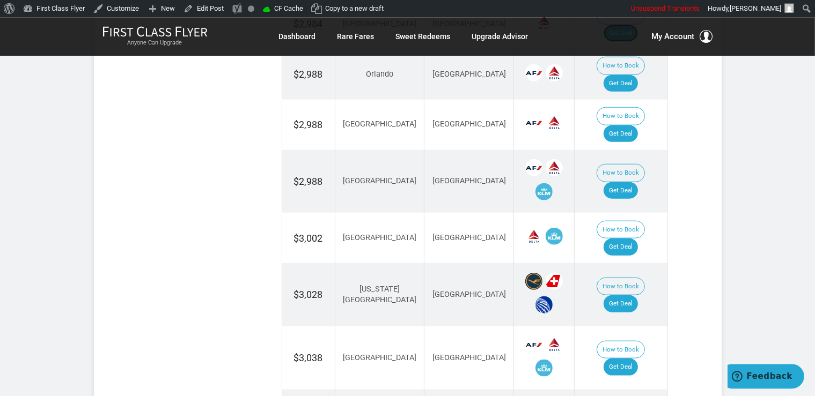
scroll to position [1189, 0]
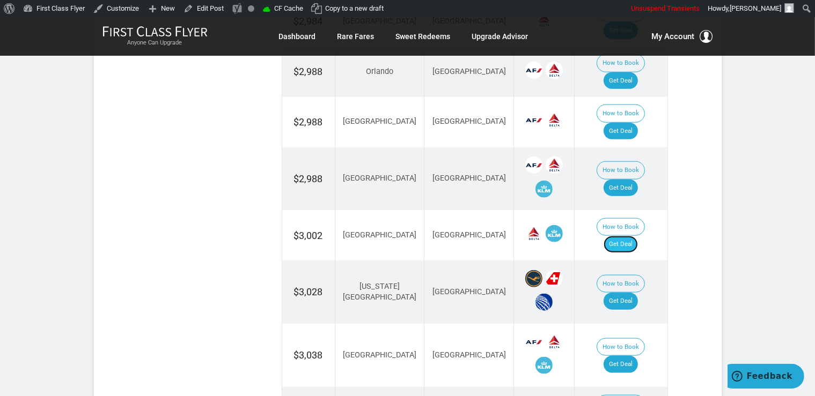
click at [623, 236] on link "Get Deal" at bounding box center [620, 244] width 34 height 17
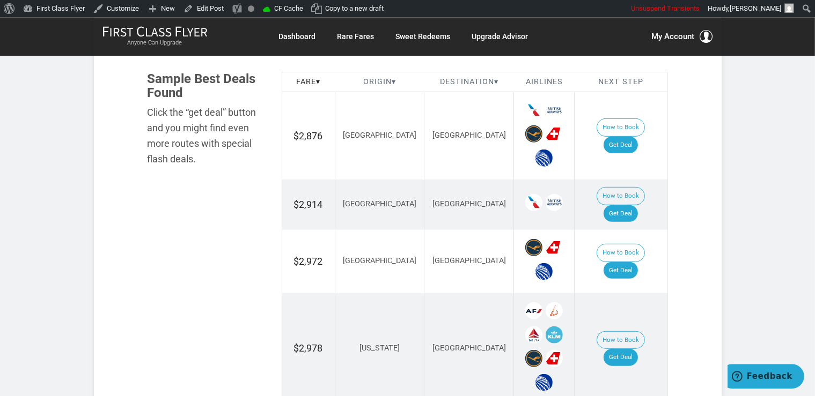
scroll to position [623, 0]
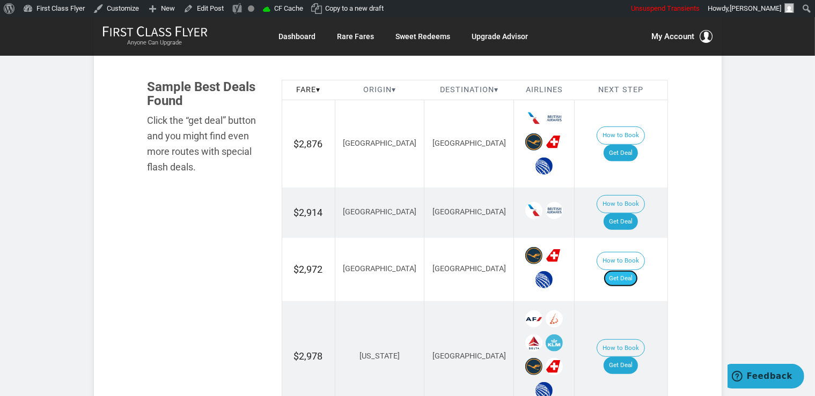
drag, startPoint x: 632, startPoint y: 257, endPoint x: 631, endPoint y: 252, distance: 5.5
click at [632, 270] on link "Get Deal" at bounding box center [620, 278] width 34 height 17
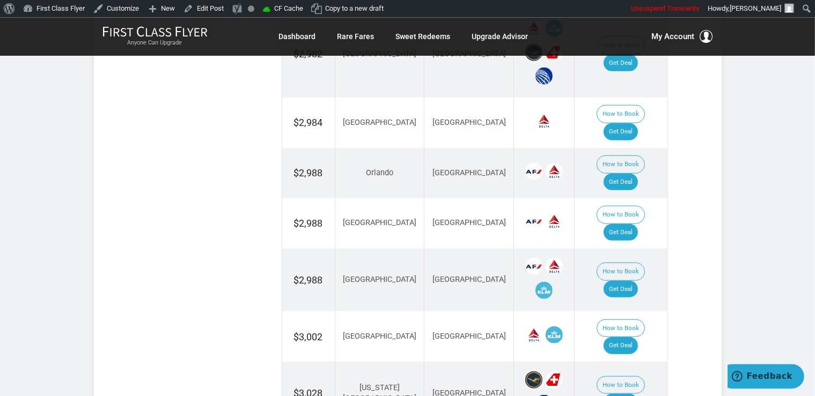
scroll to position [1189, 0]
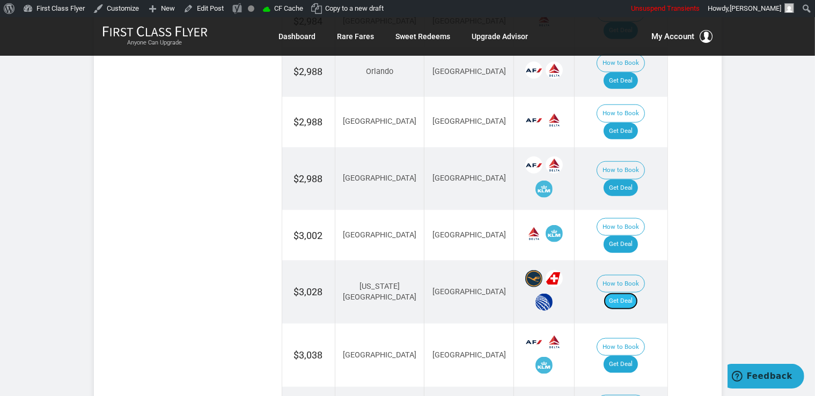
click at [629, 293] on link "Get Deal" at bounding box center [620, 301] width 34 height 17
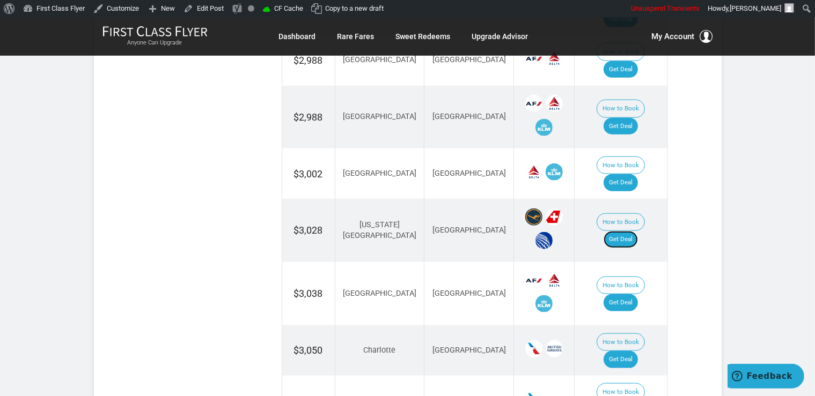
scroll to position [1359, 0]
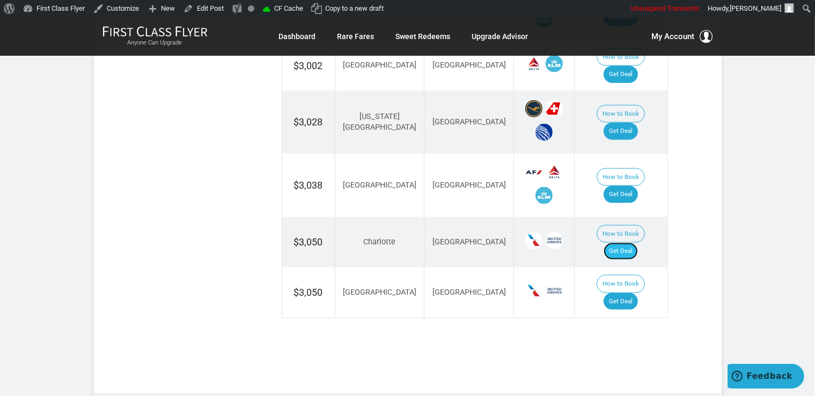
click at [636, 243] on link "Get Deal" at bounding box center [620, 251] width 34 height 17
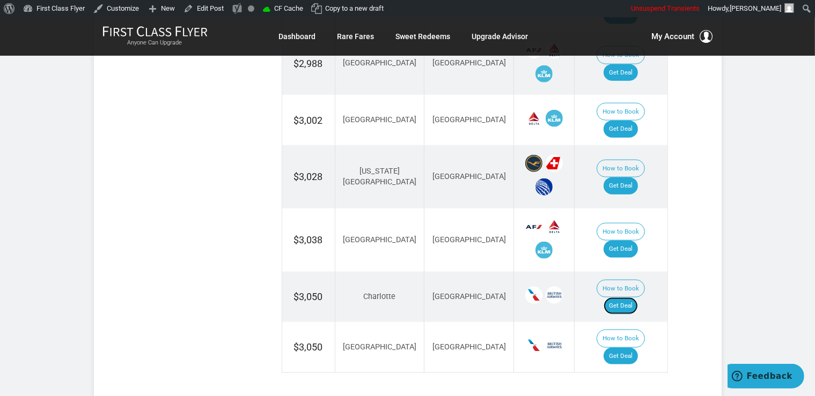
scroll to position [1246, 0]
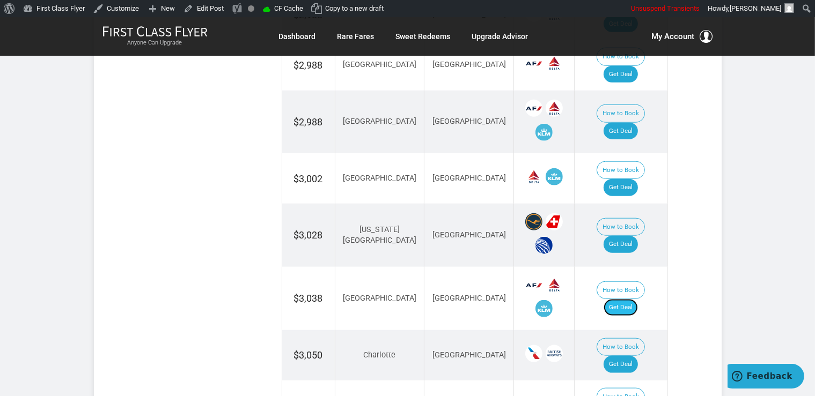
click at [631, 299] on link "Get Deal" at bounding box center [620, 307] width 34 height 17
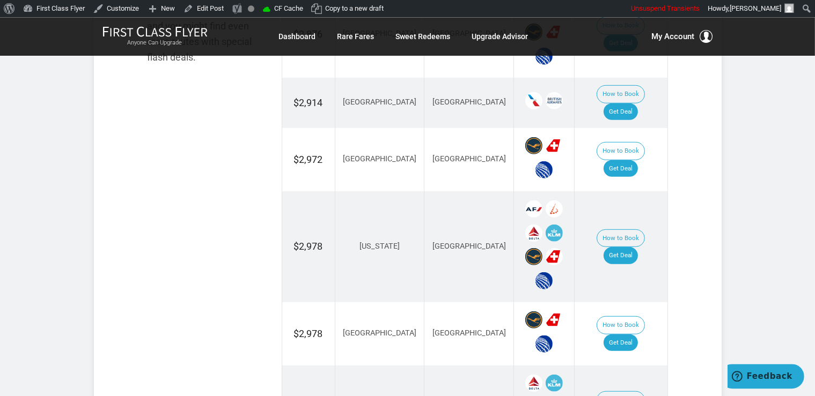
scroll to position [676, 0]
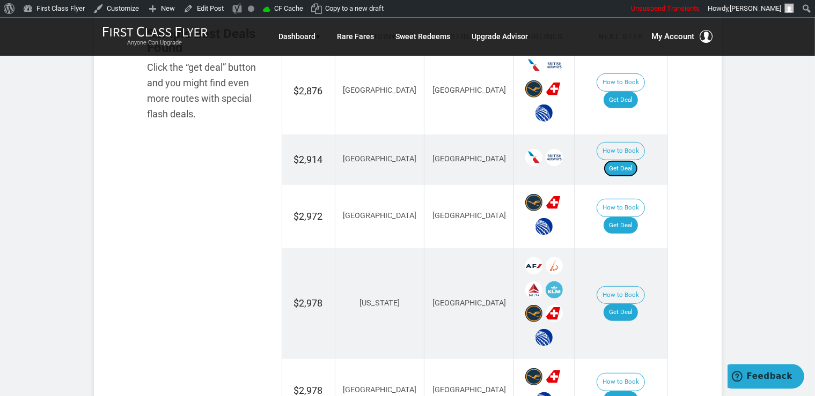
drag, startPoint x: 639, startPoint y: 150, endPoint x: 648, endPoint y: 146, distance: 10.4
click at [638, 160] on link "Get Deal" at bounding box center [620, 168] width 34 height 17
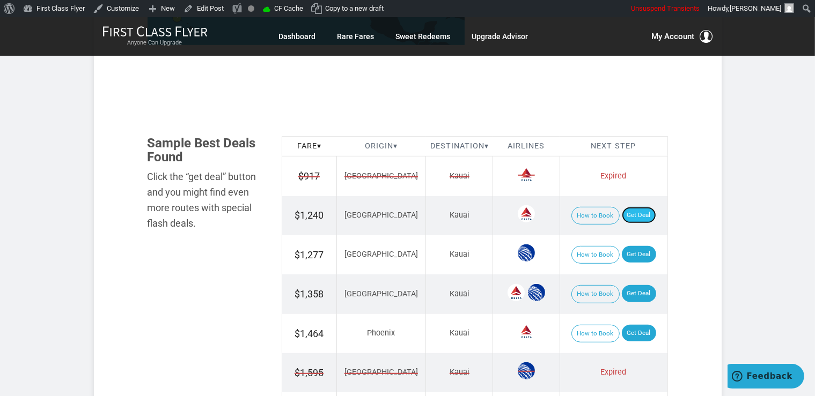
click at [633, 216] on link "Get Deal" at bounding box center [639, 215] width 34 height 17
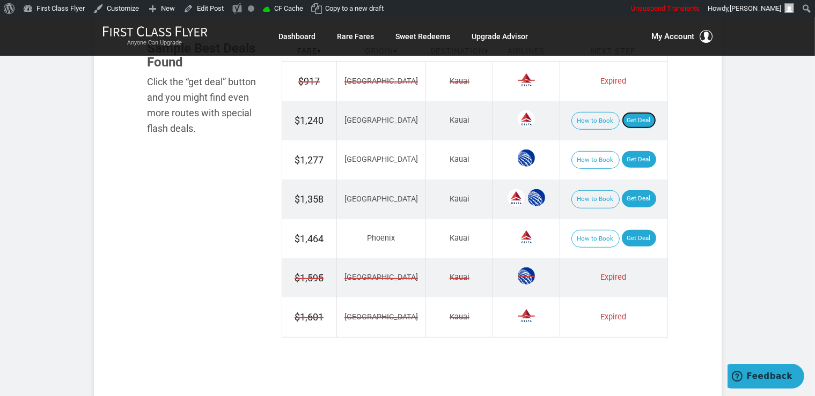
scroll to position [680, 0]
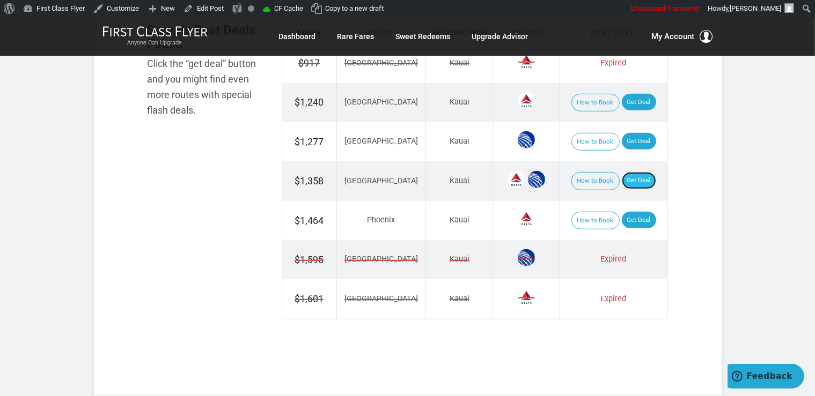
click at [622, 177] on link "Get Deal" at bounding box center [639, 180] width 34 height 17
click at [622, 138] on link "Get Deal" at bounding box center [639, 141] width 34 height 17
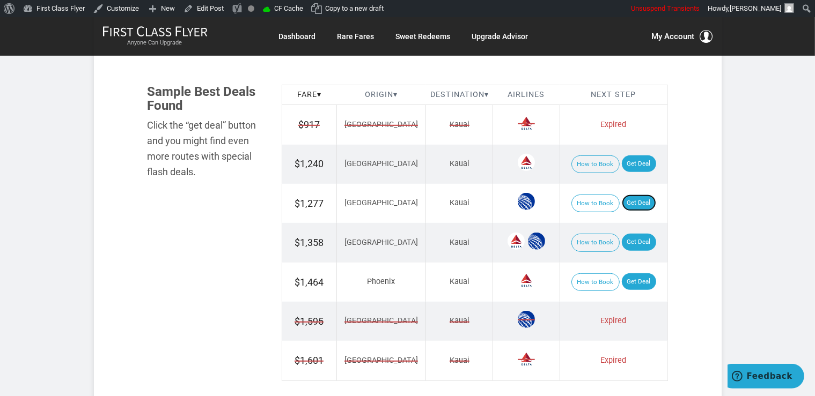
scroll to position [736, 0]
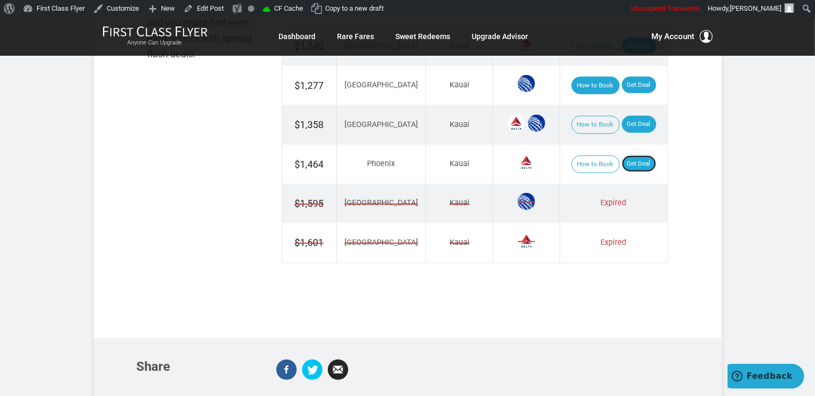
drag, startPoint x: 625, startPoint y: 157, endPoint x: 587, endPoint y: 89, distance: 78.3
click at [626, 157] on link "Get Deal" at bounding box center [639, 164] width 34 height 17
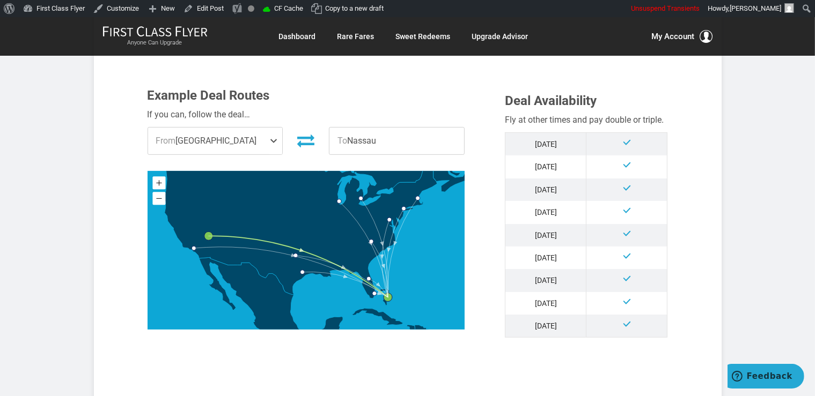
scroll to position [566, 0]
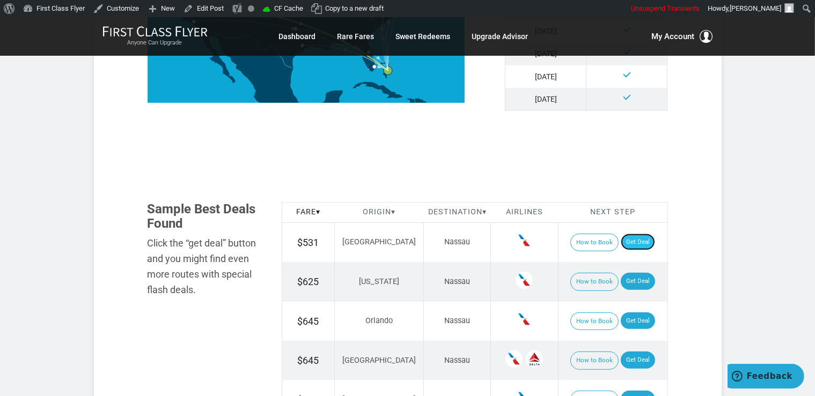
click at [621, 242] on link "Get Deal" at bounding box center [638, 242] width 34 height 17
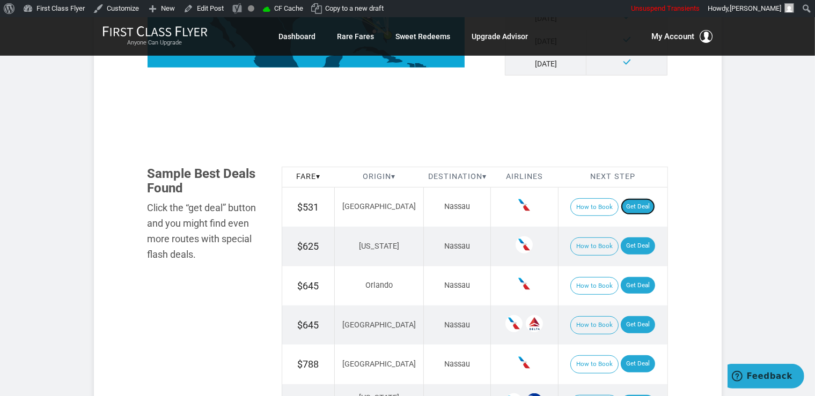
scroll to position [623, 0]
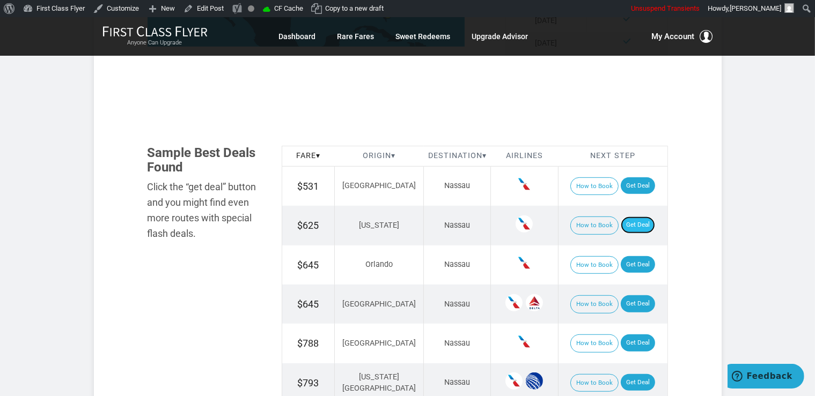
click at [641, 224] on link "Get Deal" at bounding box center [638, 225] width 34 height 17
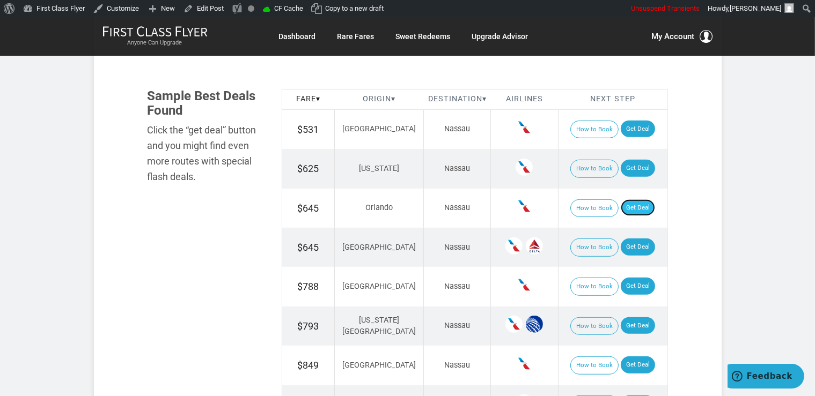
click at [629, 210] on link "Get Deal" at bounding box center [638, 208] width 34 height 17
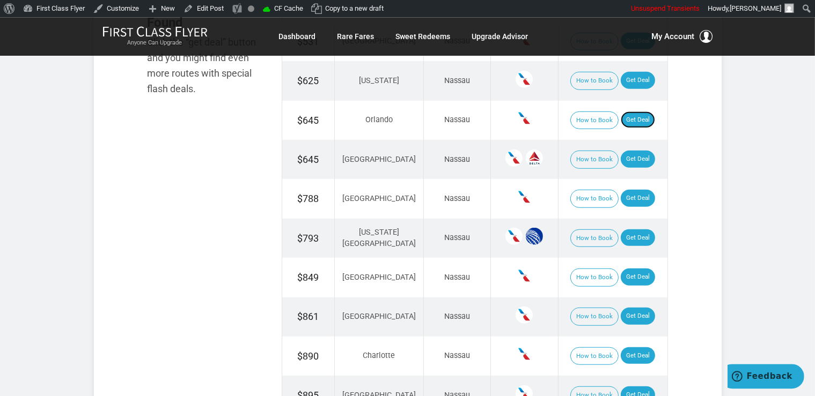
scroll to position [793, 0]
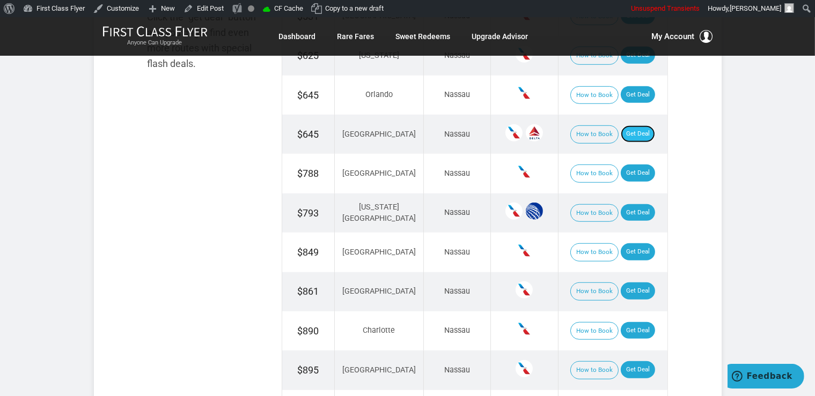
click at [628, 135] on link "Get Deal" at bounding box center [638, 133] width 34 height 17
click at [622, 211] on link "Get Deal" at bounding box center [638, 212] width 34 height 17
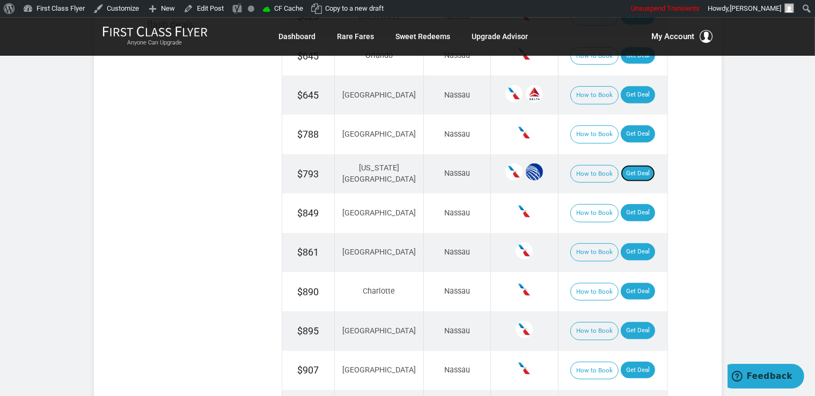
scroll to position [850, 0]
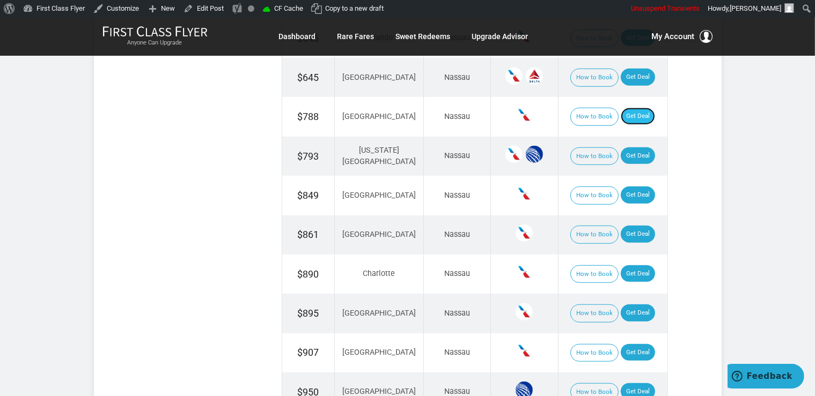
click at [623, 117] on link "Get Deal" at bounding box center [638, 116] width 34 height 17
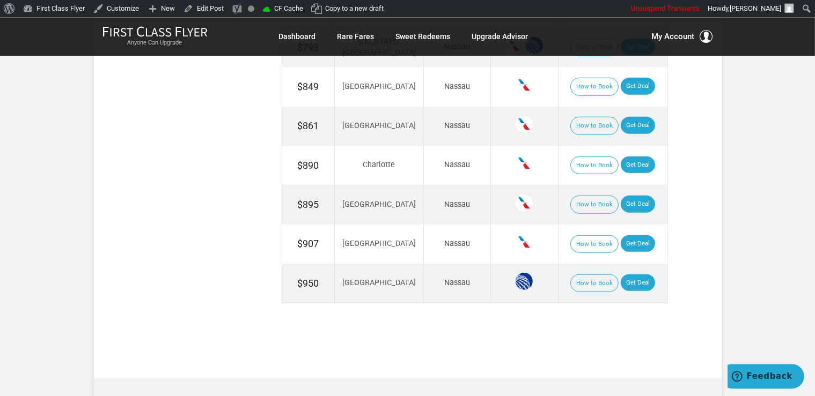
scroll to position [963, 0]
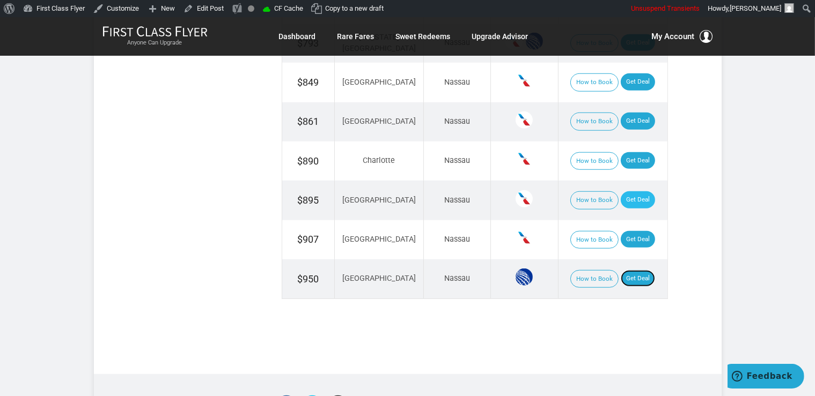
click at [638, 272] on link "Get Deal" at bounding box center [638, 278] width 34 height 17
click at [636, 159] on link "Get Deal" at bounding box center [638, 160] width 34 height 17
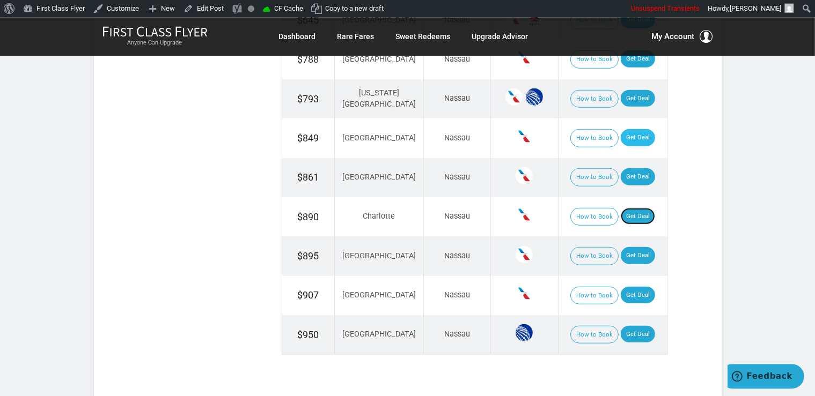
scroll to position [906, 0]
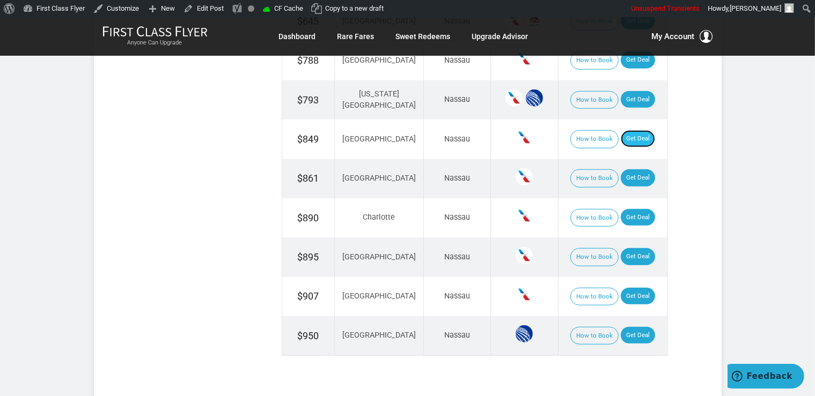
click at [621, 136] on link "Get Deal" at bounding box center [638, 138] width 34 height 17
click at [626, 289] on link "Get Deal" at bounding box center [638, 296] width 34 height 17
click at [638, 297] on link "Get Deal" at bounding box center [638, 296] width 34 height 17
click at [622, 171] on link "Get Deal" at bounding box center [638, 177] width 34 height 17
click at [621, 256] on link "Get Deal" at bounding box center [638, 256] width 34 height 17
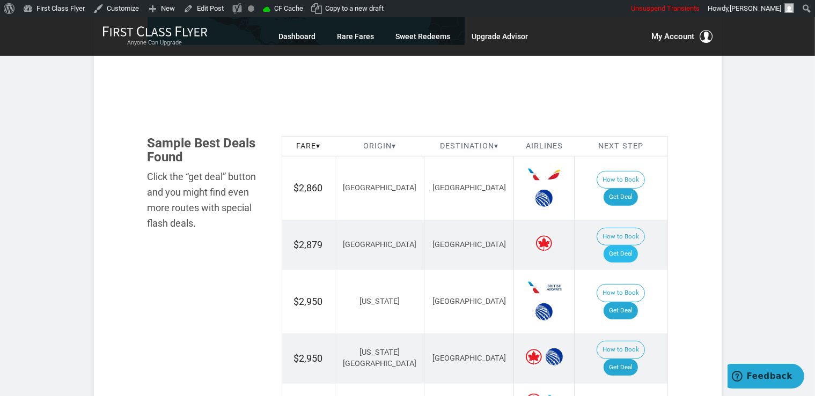
scroll to position [623, 0]
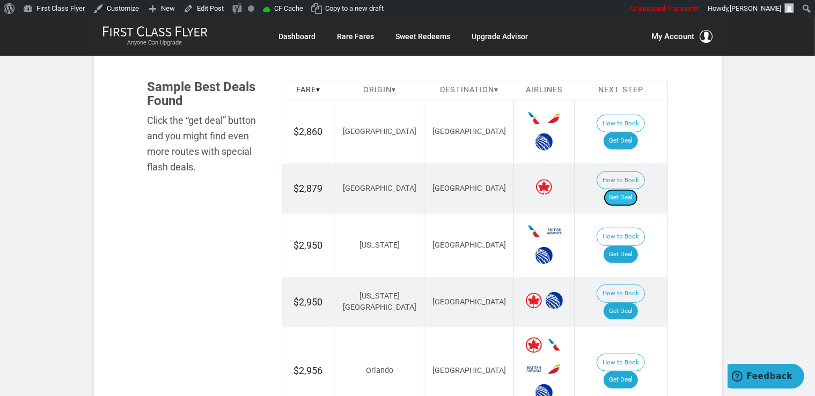
click at [630, 189] on link "Get Deal" at bounding box center [620, 197] width 34 height 17
click at [632, 132] on link "Get Deal" at bounding box center [620, 140] width 34 height 17
click at [619, 246] on link "Get Deal" at bounding box center [620, 254] width 34 height 17
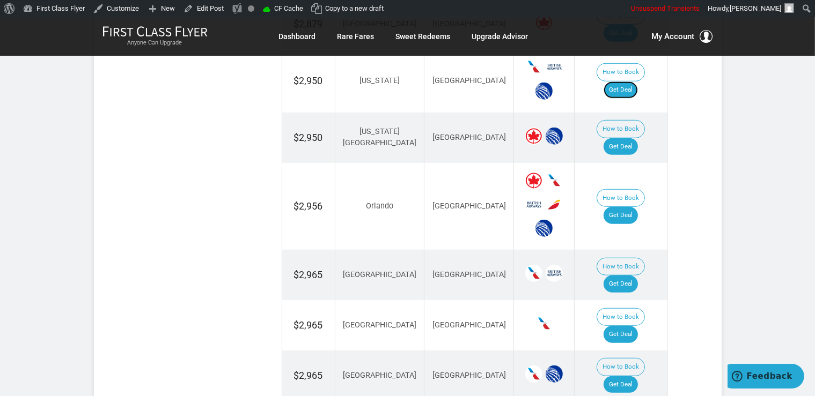
scroll to position [793, 0]
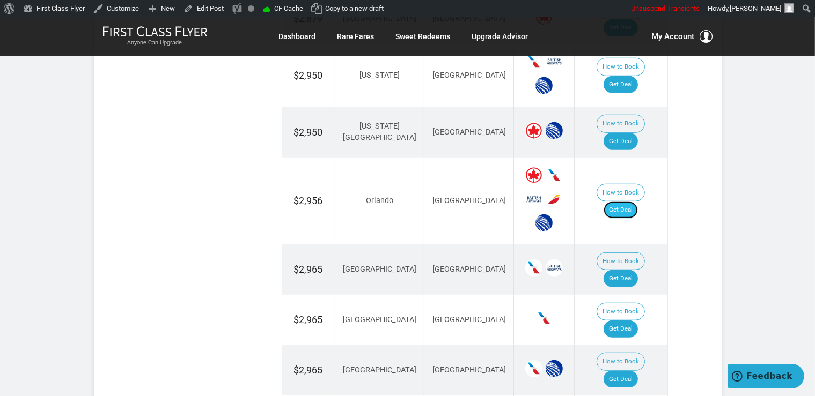
click at [627, 202] on link "Get Deal" at bounding box center [620, 210] width 34 height 17
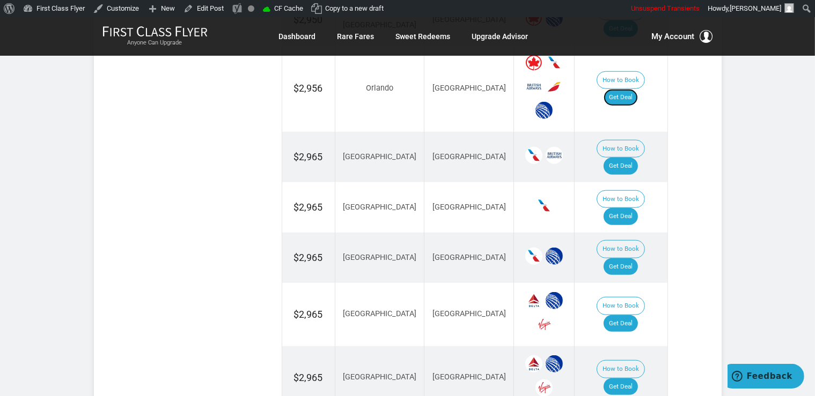
scroll to position [906, 0]
click at [636, 157] on link "Get Deal" at bounding box center [620, 165] width 34 height 17
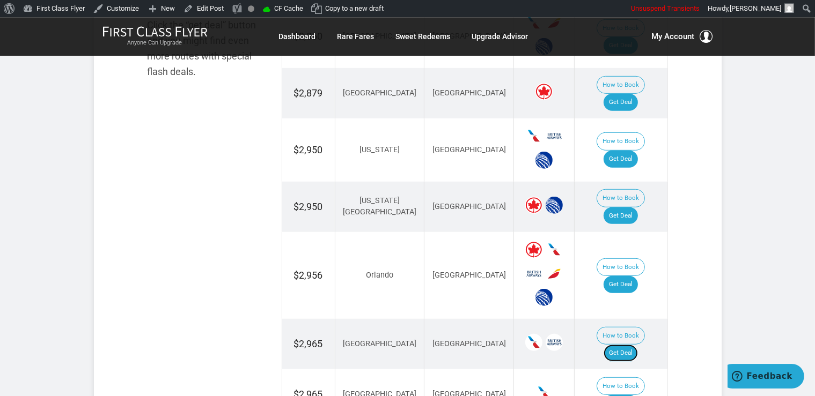
scroll to position [680, 0]
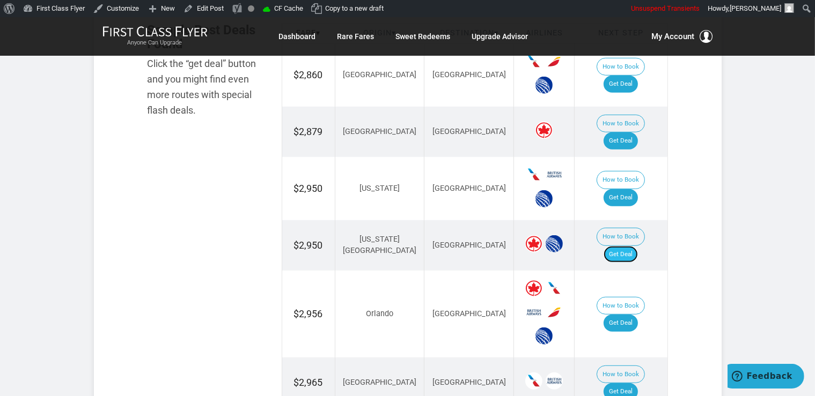
click at [634, 246] on link "Get Deal" at bounding box center [620, 254] width 34 height 17
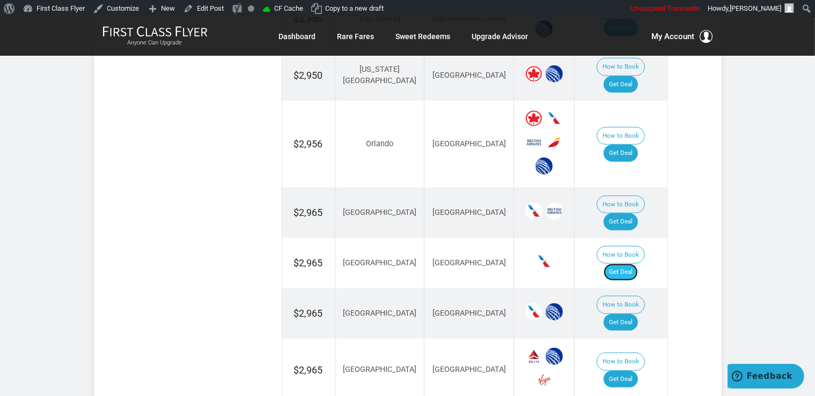
click at [631, 264] on link "Get Deal" at bounding box center [620, 272] width 34 height 17
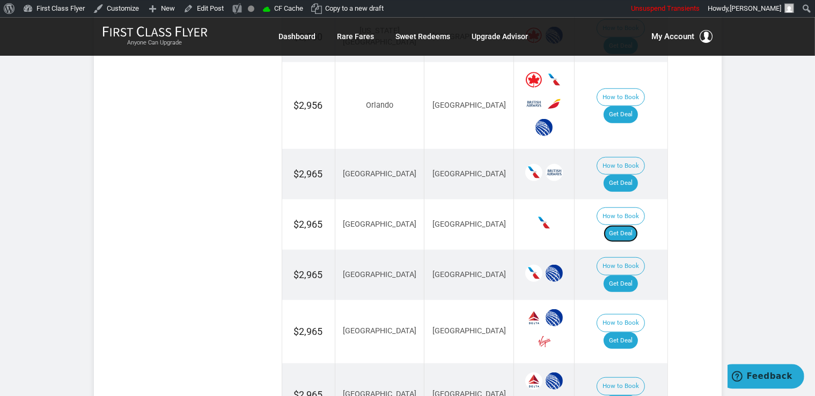
scroll to position [963, 0]
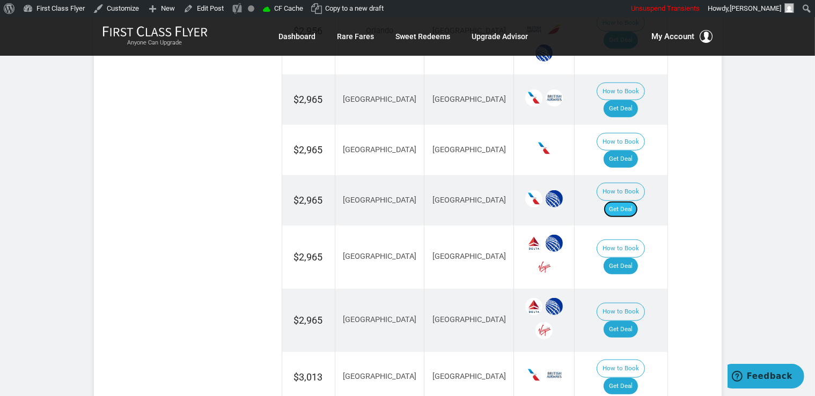
click at [628, 201] on link "Get Deal" at bounding box center [620, 209] width 34 height 17
click at [626, 258] on link "Get Deal" at bounding box center [620, 266] width 34 height 17
click at [621, 258] on link "Get Deal" at bounding box center [620, 266] width 34 height 17
click at [627, 321] on link "Get Deal" at bounding box center [620, 329] width 34 height 17
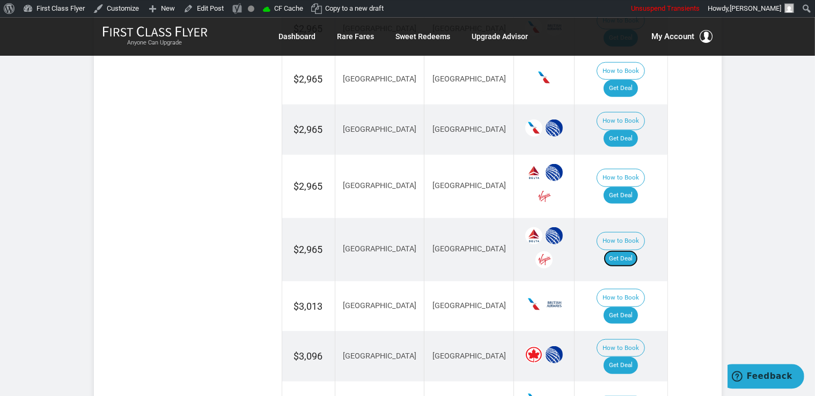
scroll to position [1076, 0]
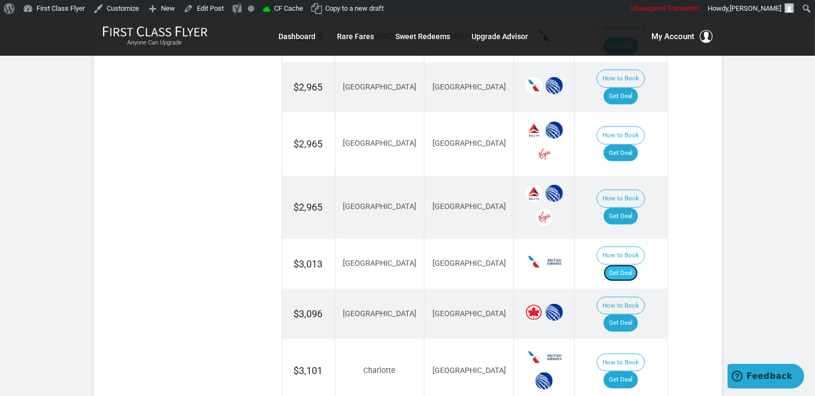
click at [619, 265] on link "Get Deal" at bounding box center [620, 273] width 34 height 17
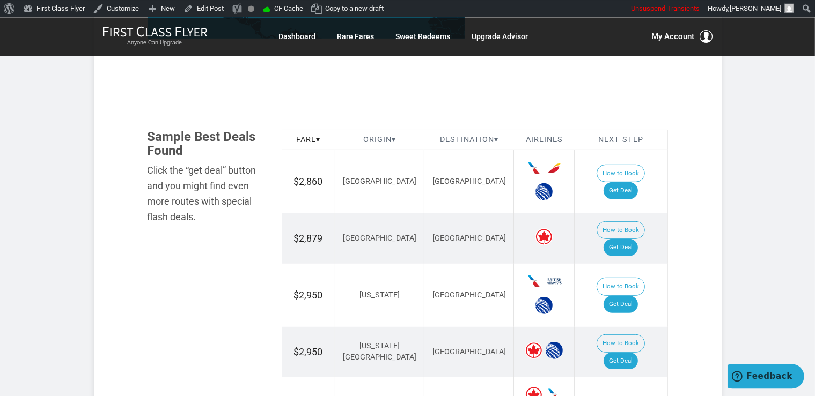
scroll to position [566, 0]
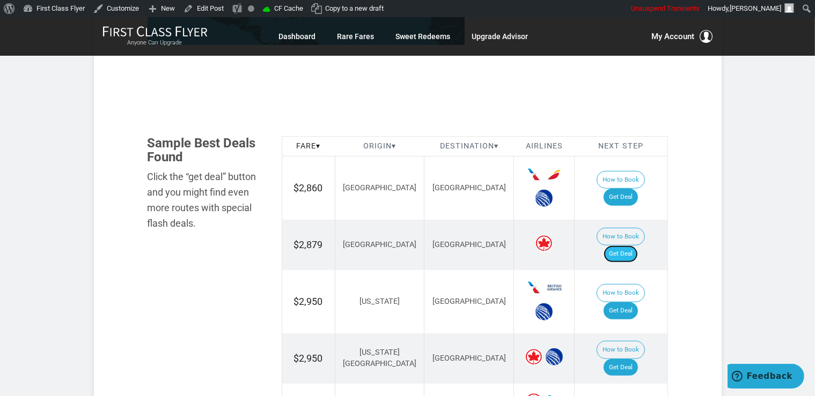
click at [630, 246] on link "Get Deal" at bounding box center [620, 254] width 34 height 17
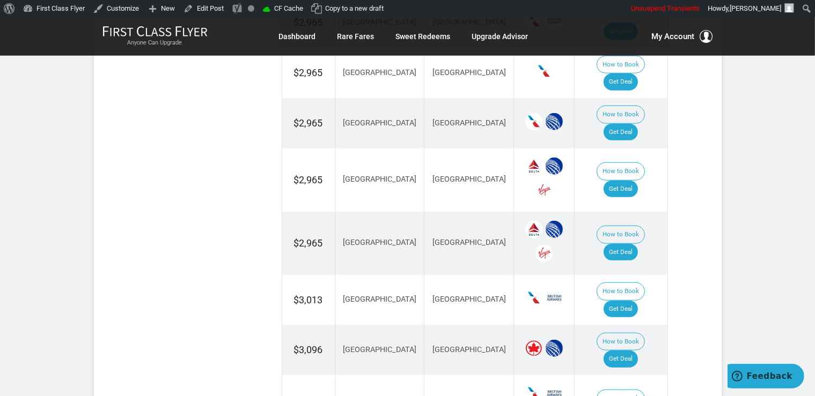
scroll to position [1076, 0]
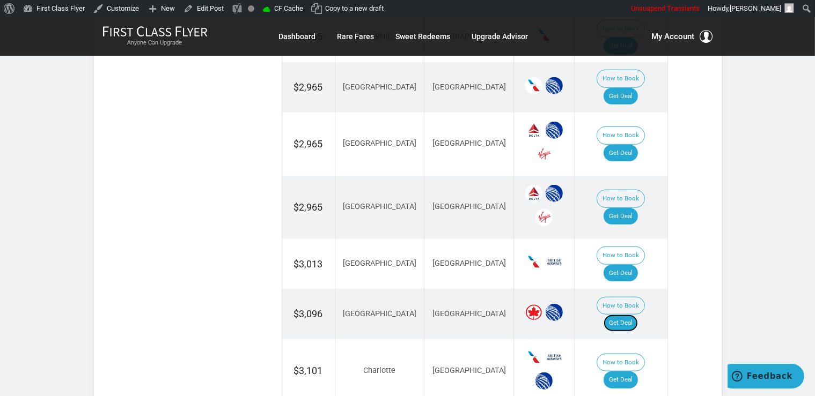
drag, startPoint x: 617, startPoint y: 232, endPoint x: 618, endPoint y: 224, distance: 8.6
click at [617, 315] on link "Get Deal" at bounding box center [620, 323] width 34 height 17
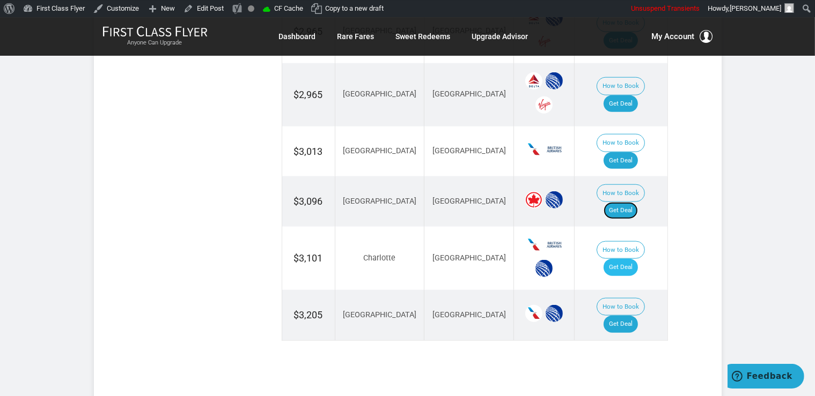
scroll to position [1189, 0]
click at [627, 259] on link "Get Deal" at bounding box center [620, 267] width 34 height 17
click at [627, 315] on link "Get Deal" at bounding box center [620, 323] width 34 height 17
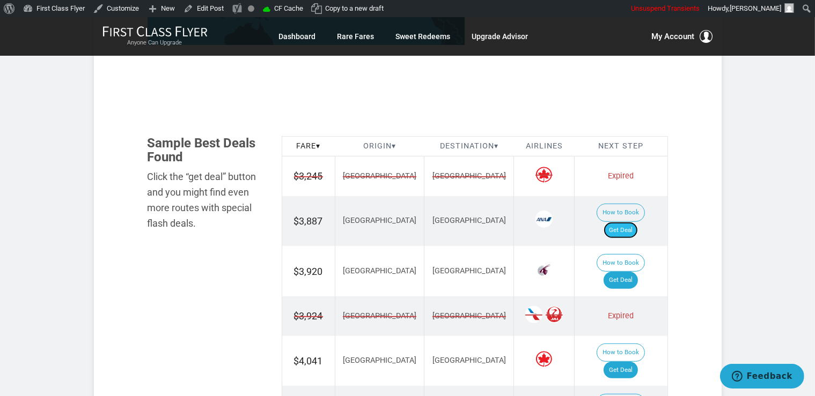
click at [630, 222] on link "Get Deal" at bounding box center [620, 230] width 34 height 17
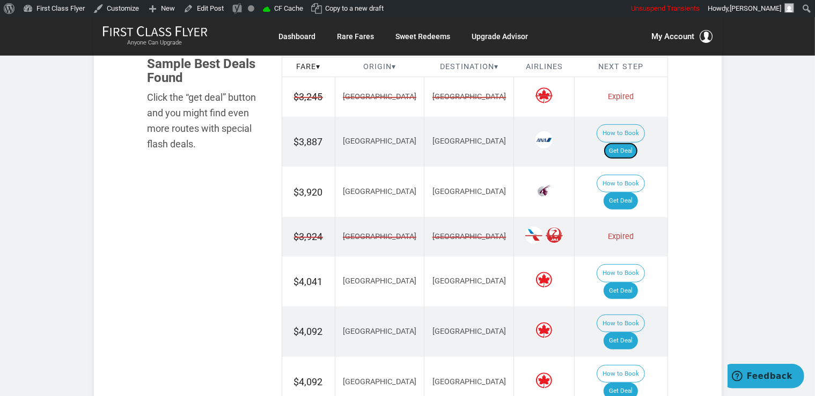
scroll to position [680, 0]
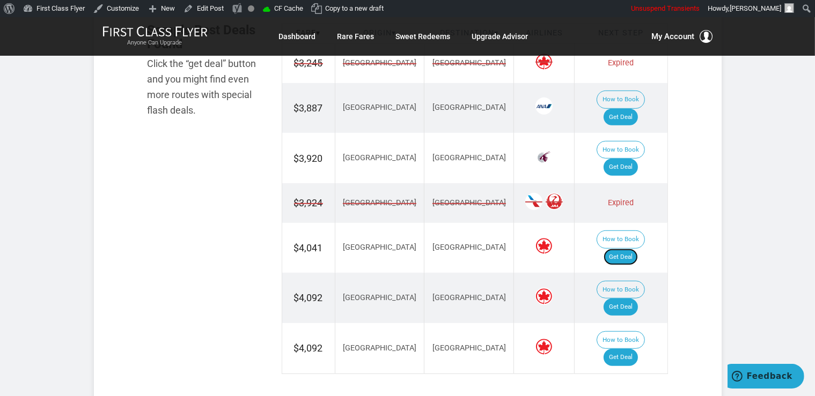
drag, startPoint x: 639, startPoint y: 216, endPoint x: 651, endPoint y: 217, distance: 11.3
click at [638, 249] on link "Get Deal" at bounding box center [620, 257] width 34 height 17
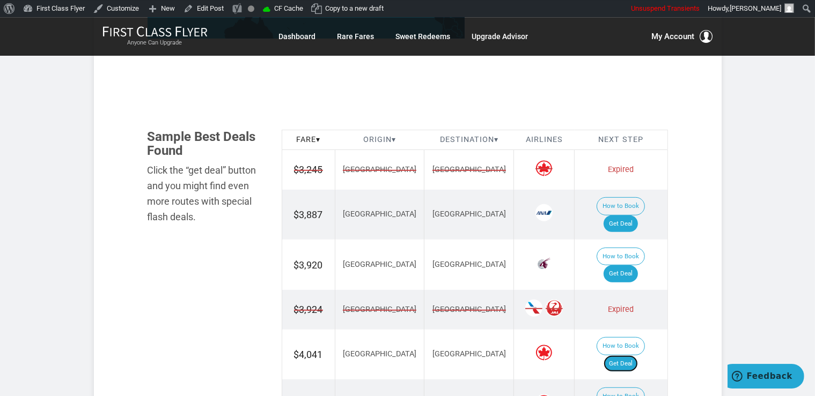
scroll to position [566, 0]
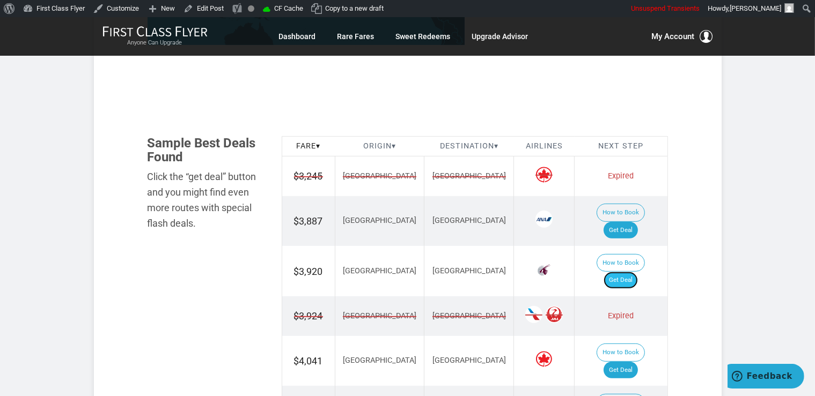
click at [636, 272] on link "Get Deal" at bounding box center [620, 280] width 34 height 17
click at [631, 272] on link "Get Deal" at bounding box center [620, 280] width 34 height 17
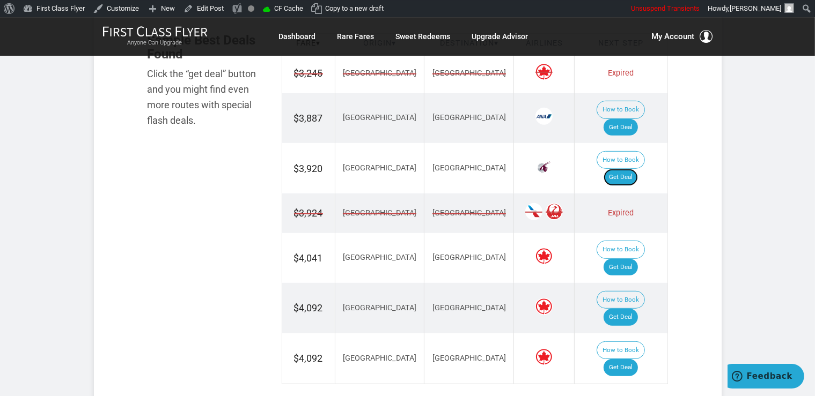
scroll to position [680, 0]
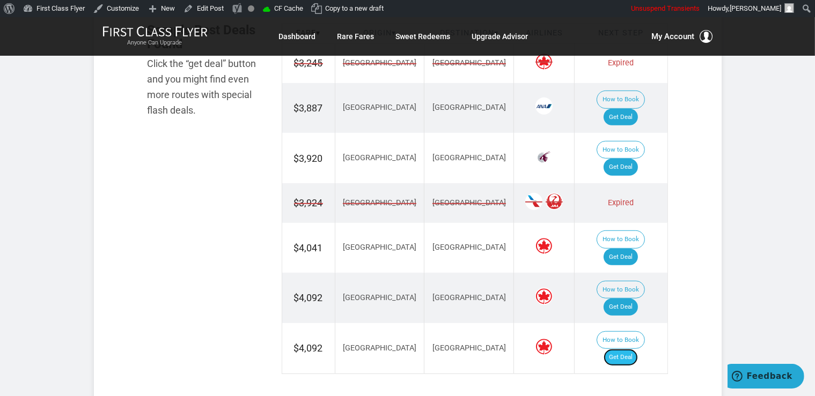
click at [634, 349] on link "Get Deal" at bounding box center [620, 357] width 34 height 17
click at [638, 109] on link "Get Deal" at bounding box center [620, 117] width 34 height 17
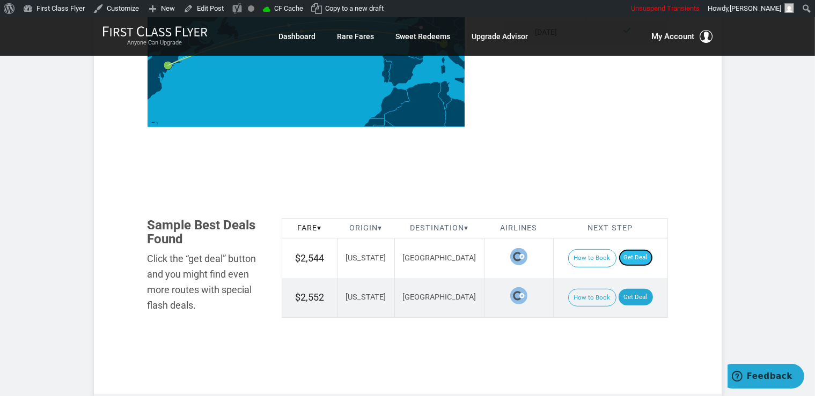
click at [635, 249] on link "Get Deal" at bounding box center [635, 257] width 34 height 17
drag, startPoint x: 627, startPoint y: 269, endPoint x: 580, endPoint y: 164, distance: 115.9
click at [627, 289] on link "Get Deal" at bounding box center [635, 297] width 34 height 17
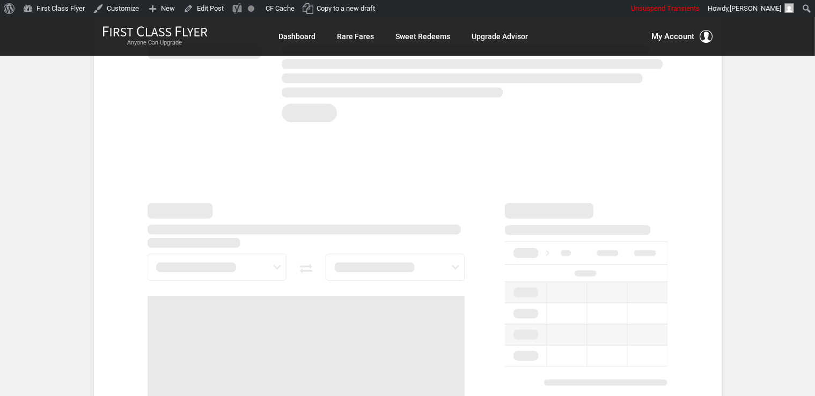
scroll to position [528, 0]
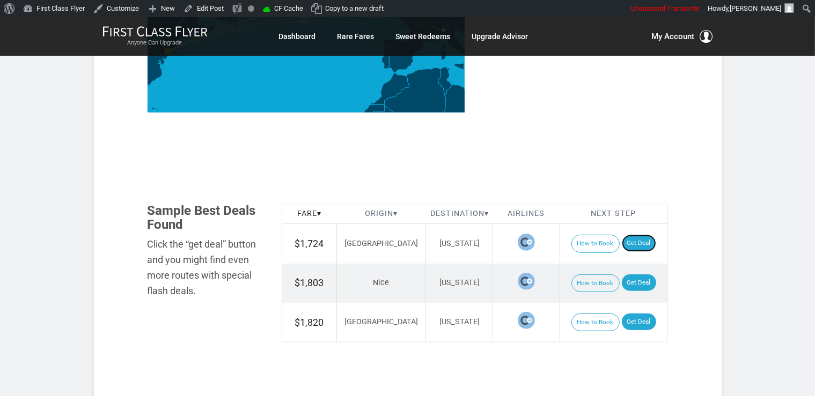
drag, startPoint x: 629, startPoint y: 238, endPoint x: 565, endPoint y: 83, distance: 167.1
click at [629, 238] on link "Get Deal" at bounding box center [639, 243] width 34 height 17
click at [627, 279] on link "Get Deal" at bounding box center [639, 283] width 34 height 17
click at [629, 319] on link "Get Deal" at bounding box center [639, 322] width 34 height 17
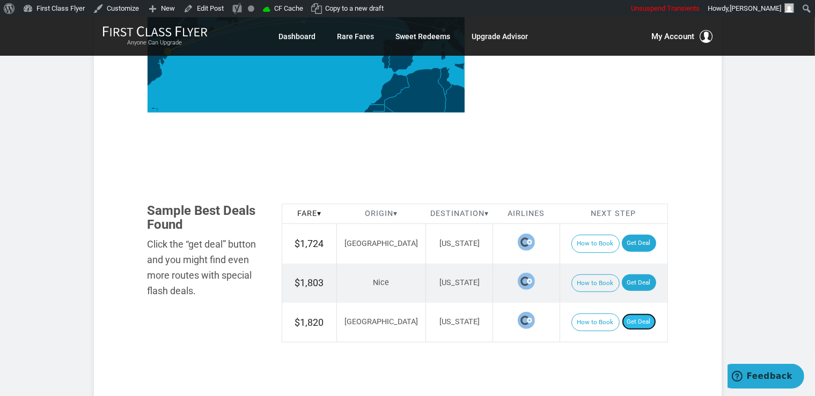
click at [637, 319] on link "Get Deal" at bounding box center [639, 322] width 34 height 17
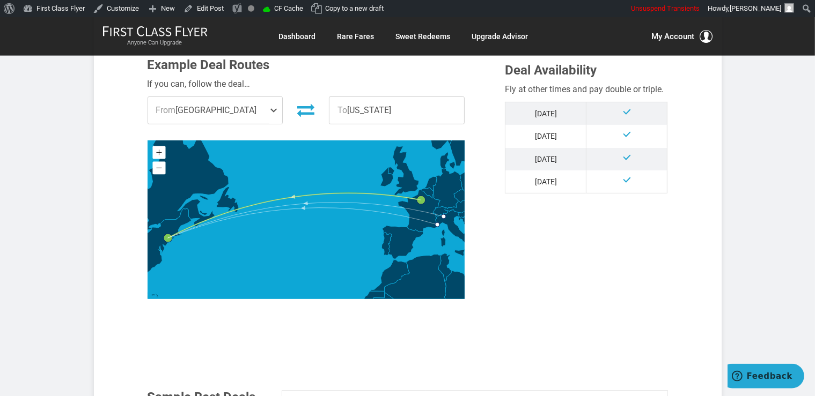
scroll to position [453, 0]
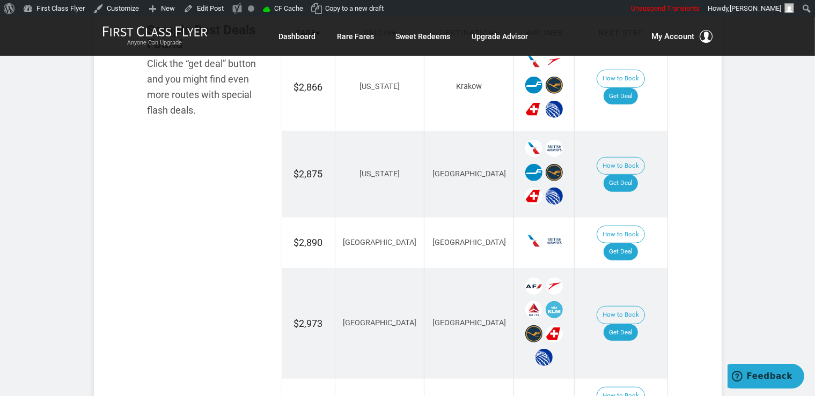
scroll to position [736, 0]
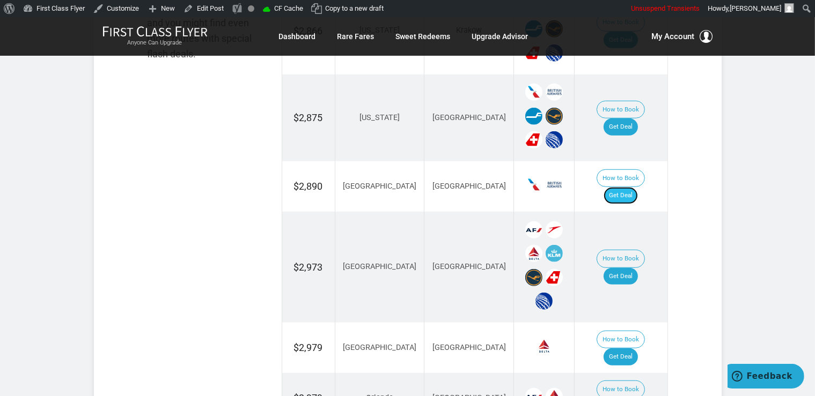
click at [628, 187] on link "Get Deal" at bounding box center [620, 195] width 34 height 17
click at [629, 187] on link "Get Deal" at bounding box center [620, 195] width 34 height 17
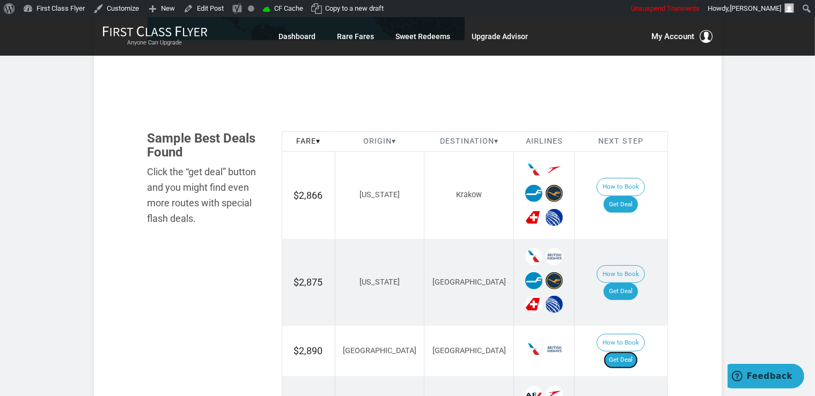
scroll to position [566, 0]
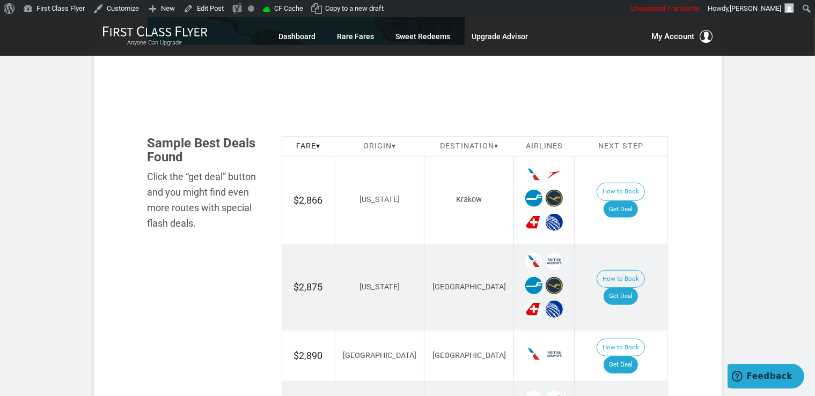
click at [631, 190] on td "How to Book Get Deal" at bounding box center [620, 200] width 93 height 87
click at [630, 204] on link "Get Deal" at bounding box center [620, 209] width 34 height 17
click at [631, 288] on link "Get Deal" at bounding box center [620, 296] width 34 height 17
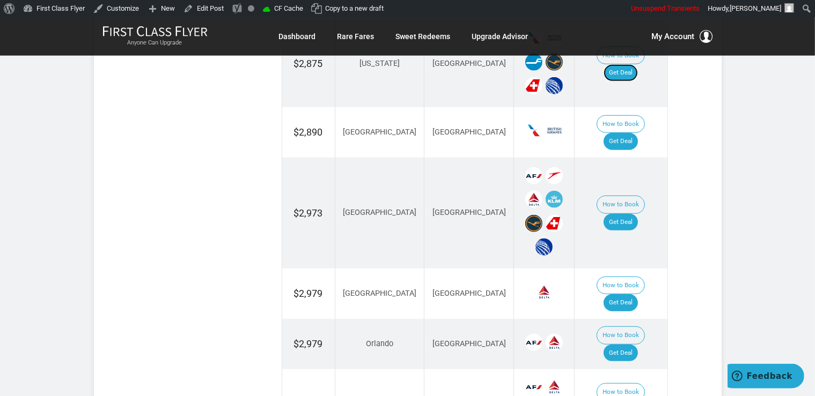
scroll to position [793, 0]
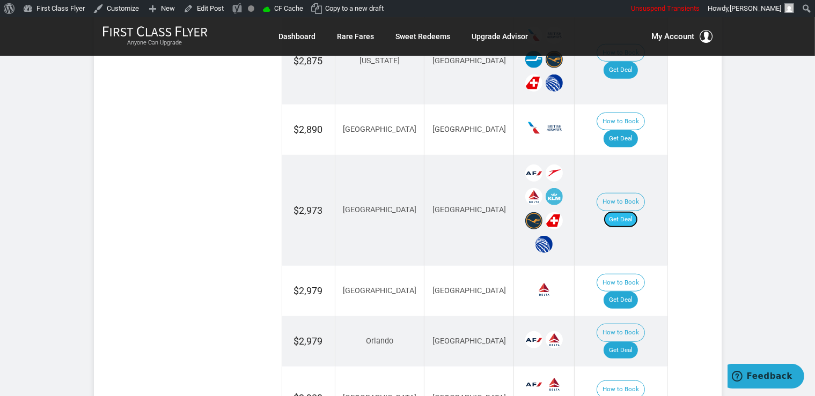
click at [630, 211] on link "Get Deal" at bounding box center [620, 219] width 34 height 17
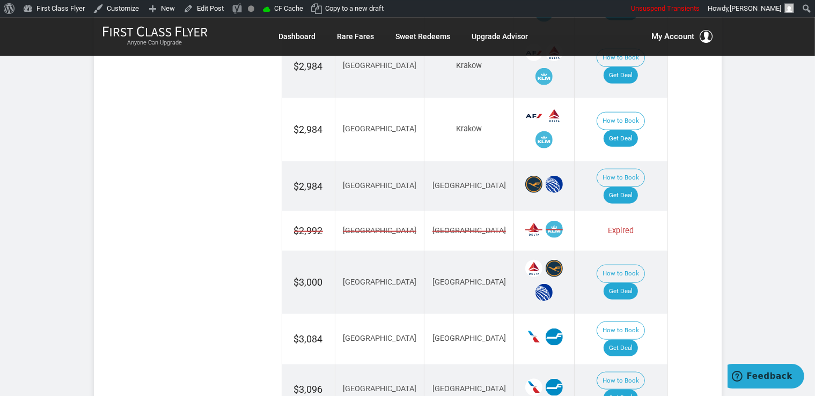
scroll to position [1189, 0]
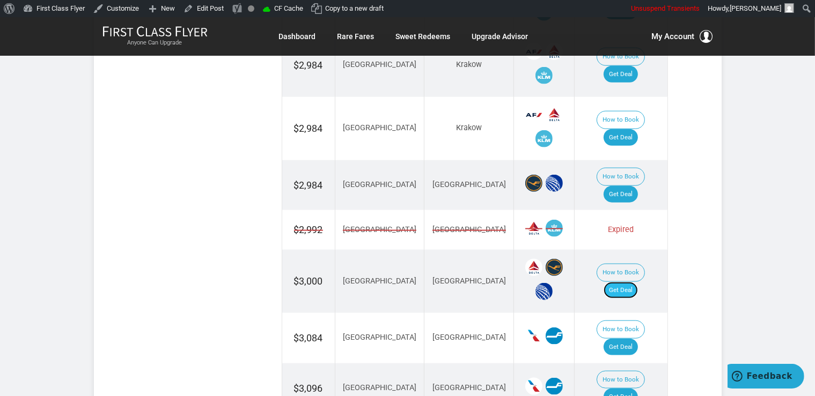
click at [633, 282] on link "Get Deal" at bounding box center [620, 290] width 34 height 17
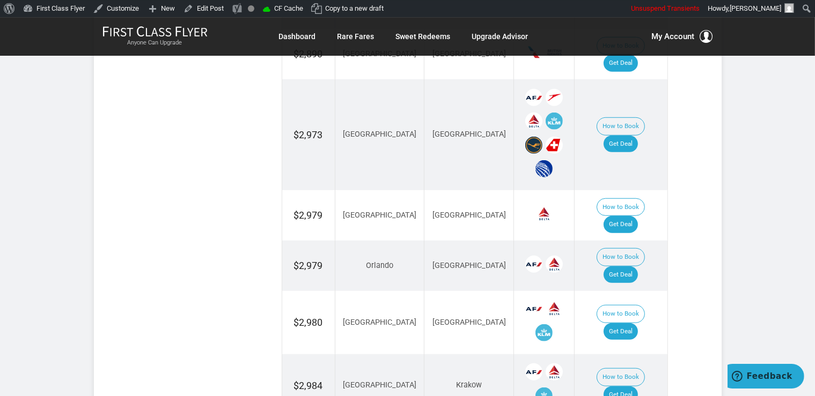
scroll to position [850, 0]
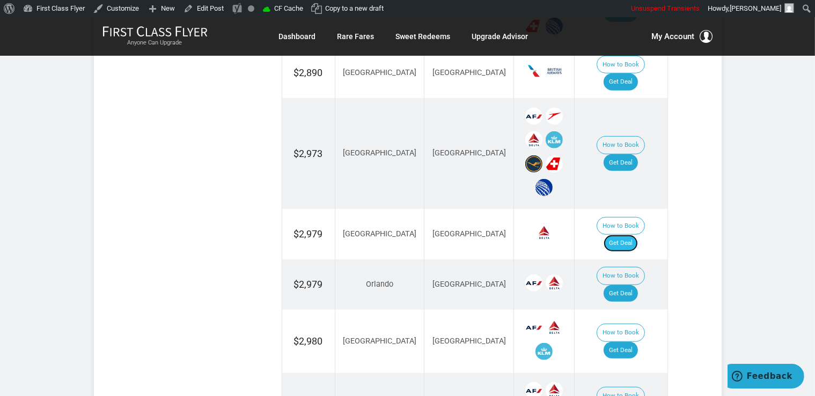
click at [637, 235] on link "Get Deal" at bounding box center [620, 243] width 34 height 17
click at [627, 285] on link "Get Deal" at bounding box center [620, 293] width 34 height 17
click at [638, 342] on link "Get Deal" at bounding box center [620, 350] width 34 height 17
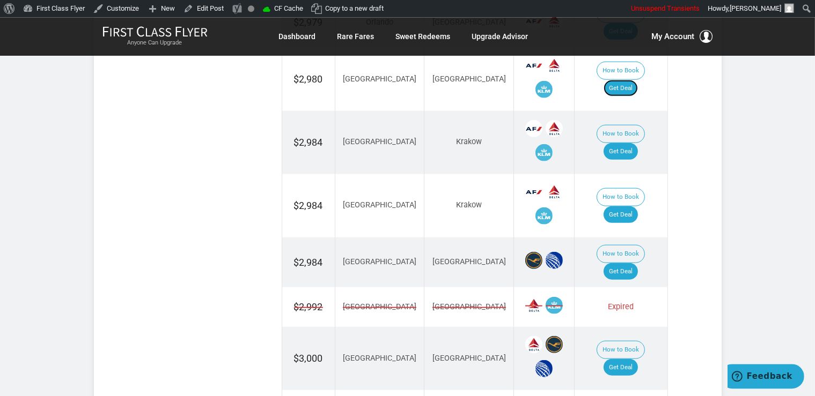
scroll to position [1133, 0]
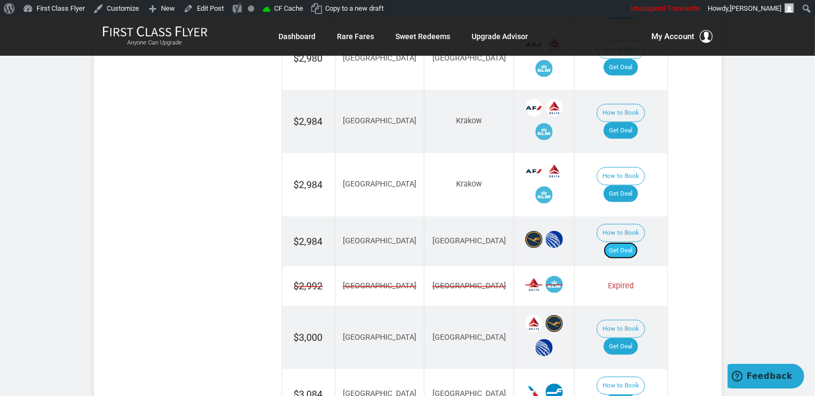
click at [637, 242] on link "Get Deal" at bounding box center [620, 250] width 34 height 17
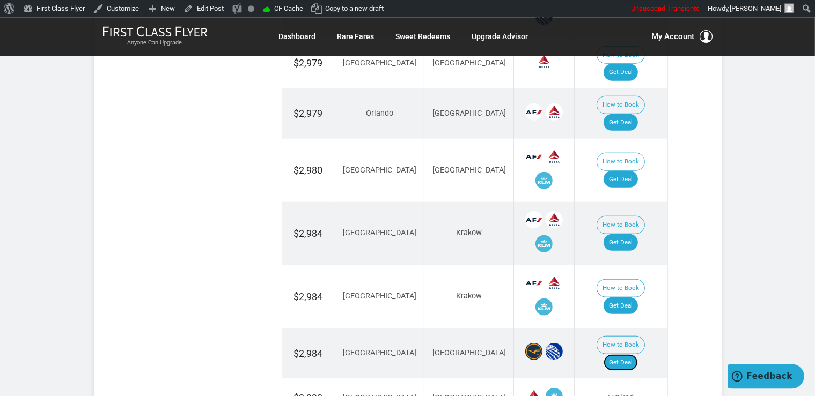
scroll to position [1019, 0]
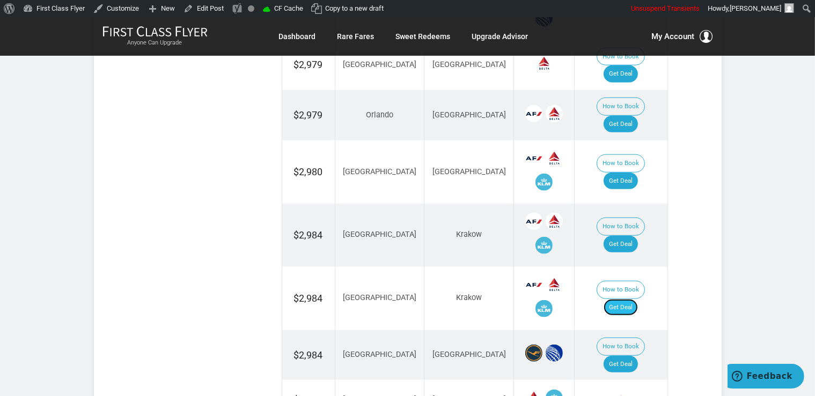
click at [631, 299] on link "Get Deal" at bounding box center [620, 307] width 34 height 17
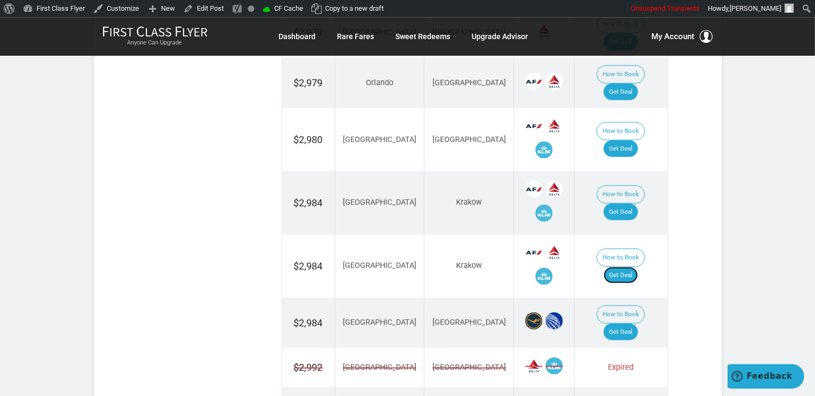
scroll to position [963, 0]
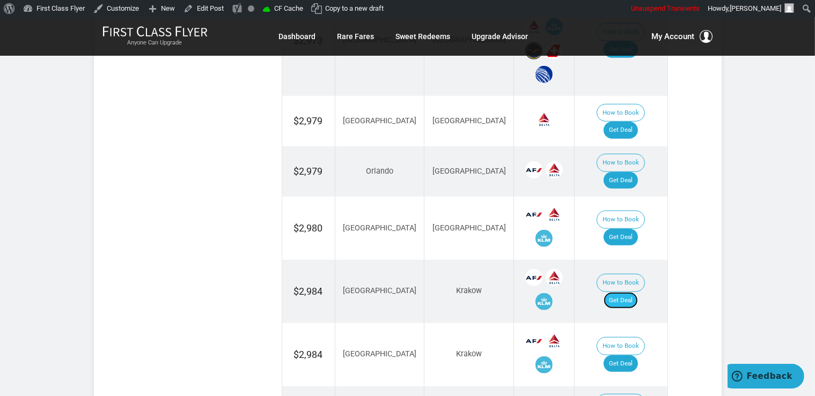
click at [638, 292] on link "Get Deal" at bounding box center [620, 300] width 34 height 17
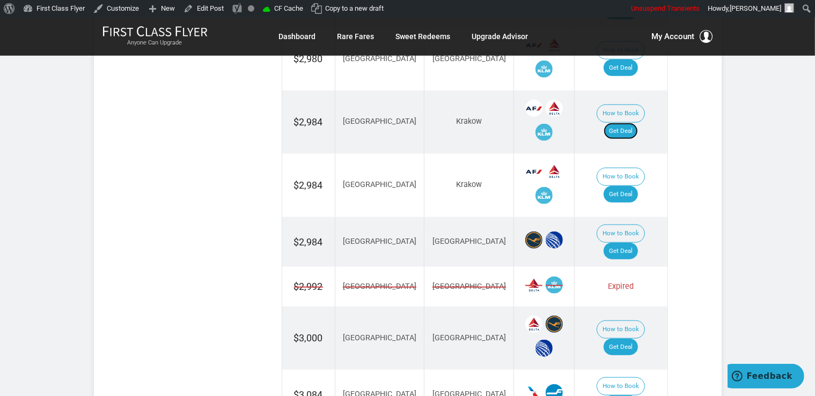
scroll to position [1246, 0]
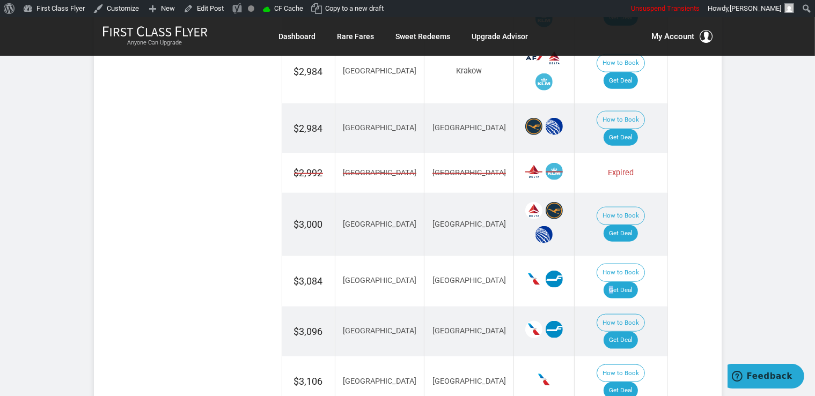
click at [619, 256] on td "How to Book Get Deal" at bounding box center [620, 281] width 93 height 50
click at [620, 282] on link "Get Deal" at bounding box center [620, 290] width 34 height 17
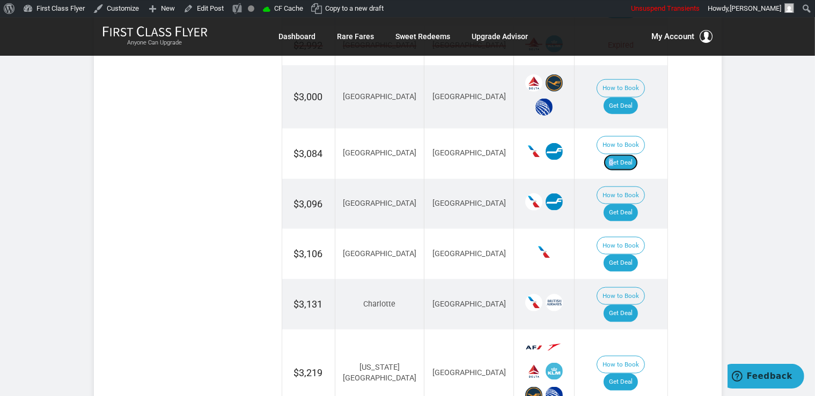
scroll to position [1416, 0]
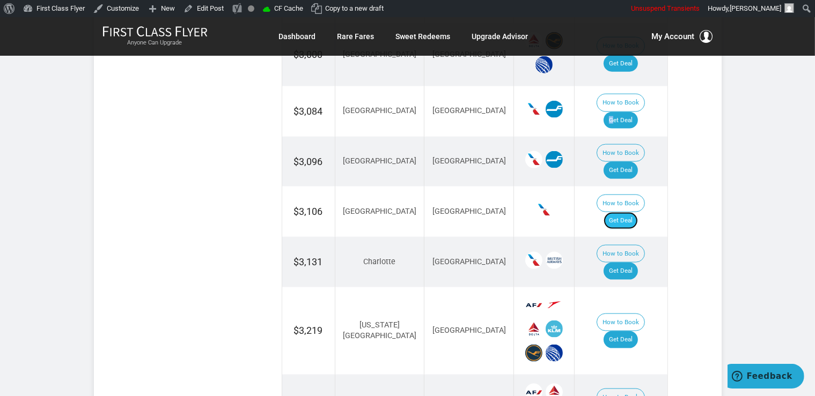
click at [625, 212] on link "Get Deal" at bounding box center [620, 220] width 34 height 17
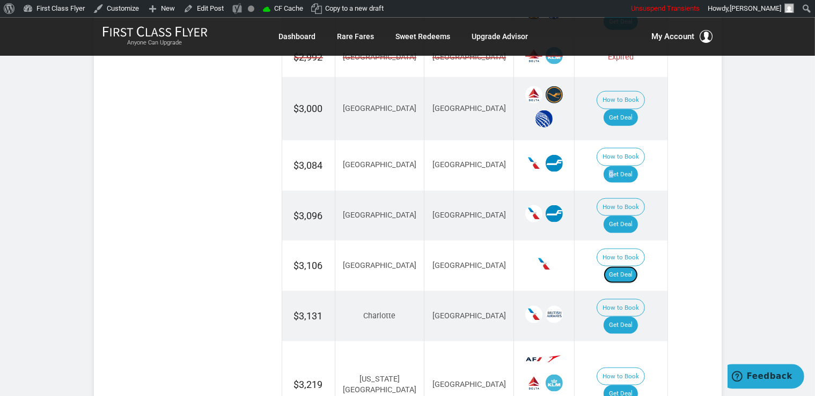
scroll to position [1359, 0]
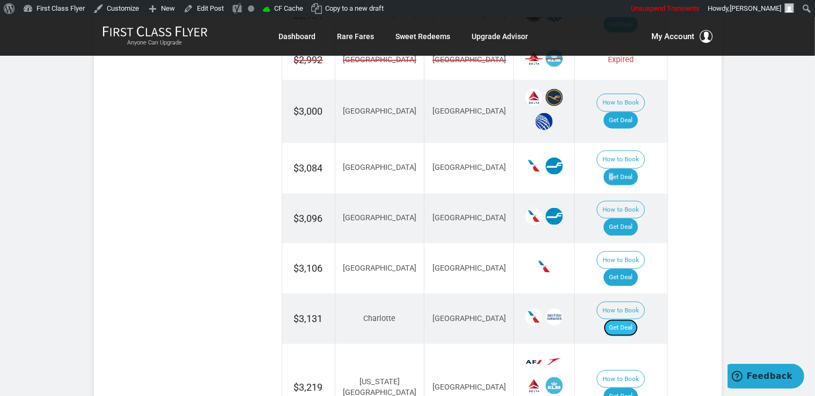
click at [636, 320] on link "Get Deal" at bounding box center [620, 328] width 34 height 17
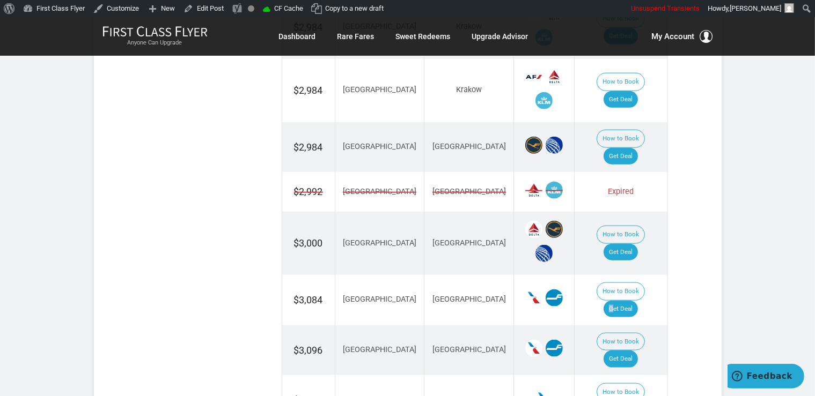
scroll to position [1189, 0]
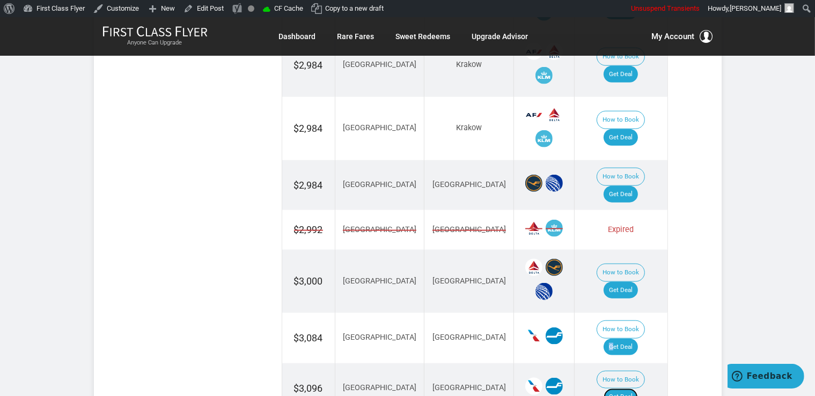
drag, startPoint x: 640, startPoint y: 315, endPoint x: 653, endPoint y: 327, distance: 17.9
click at [638, 389] on link "Get Deal" at bounding box center [620, 397] width 34 height 17
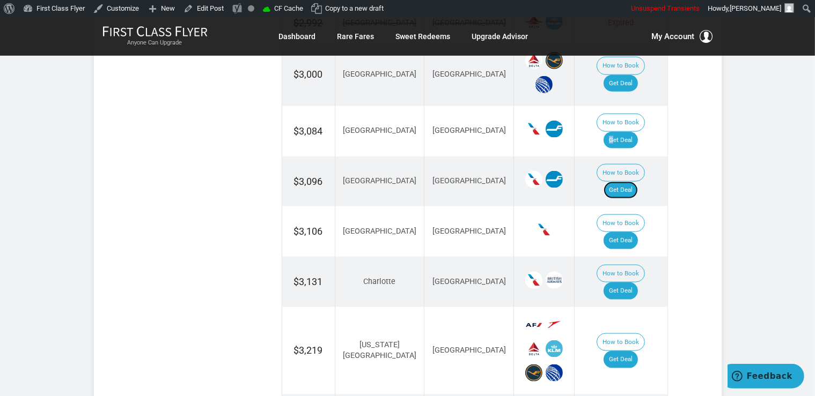
scroll to position [1472, 0]
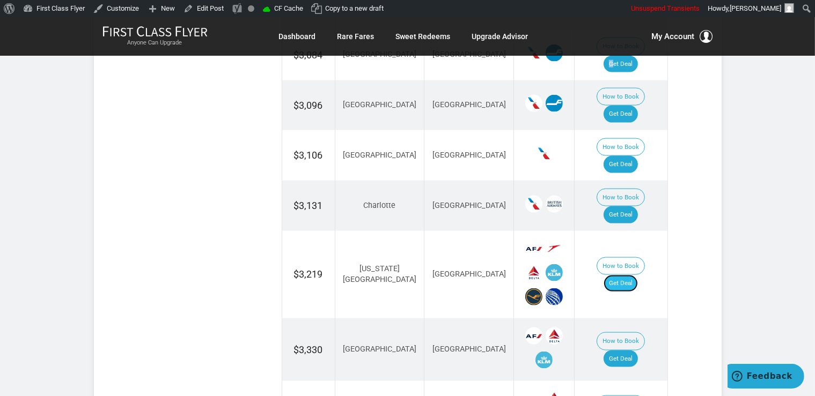
click at [632, 275] on link "Get Deal" at bounding box center [620, 283] width 34 height 17
click at [634, 351] on link "Get Deal" at bounding box center [620, 359] width 34 height 17
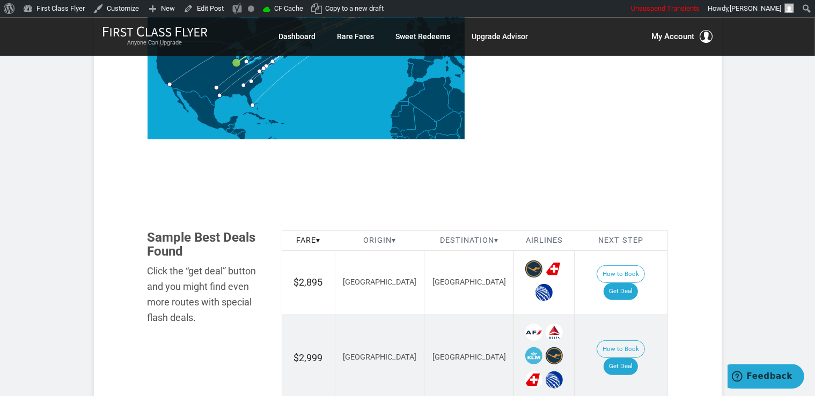
scroll to position [566, 0]
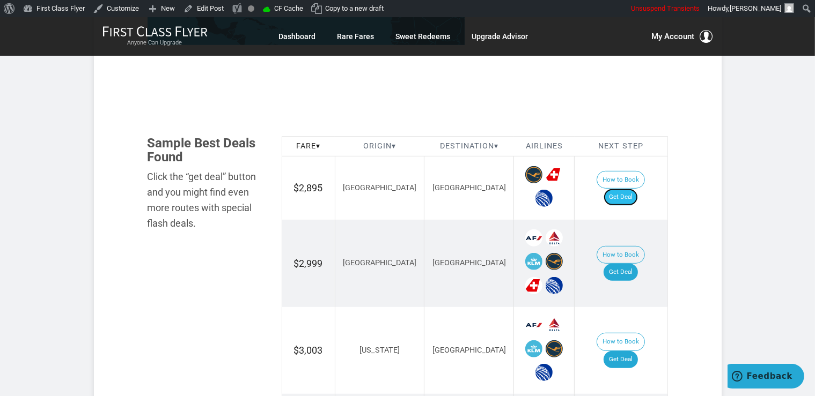
click at [630, 189] on link "Get Deal" at bounding box center [620, 197] width 34 height 17
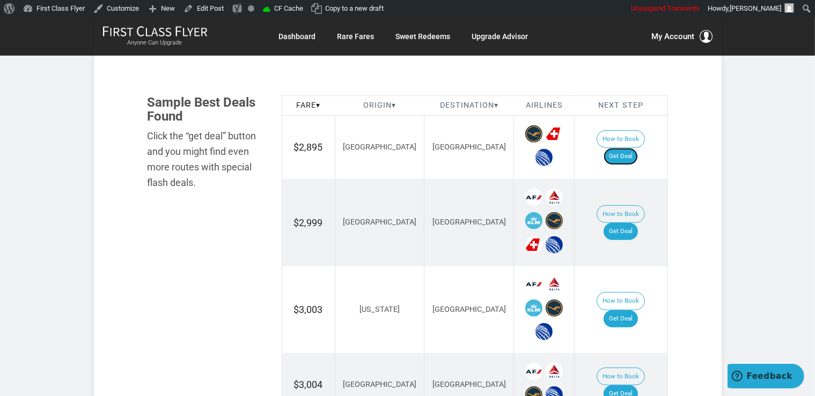
scroll to position [623, 0]
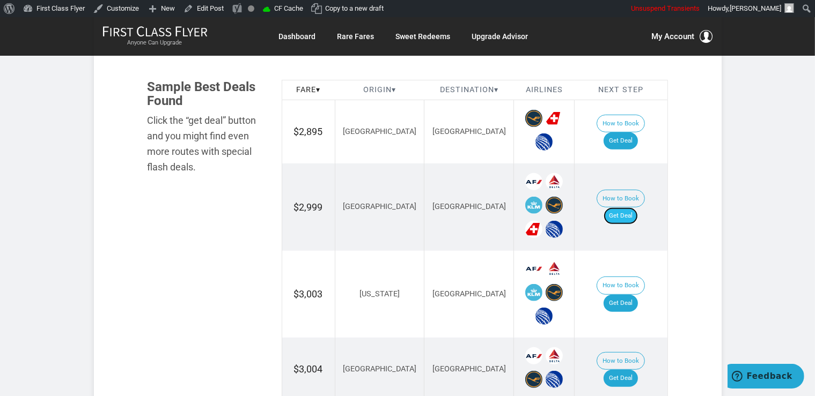
click at [632, 209] on link "Get Deal" at bounding box center [620, 216] width 34 height 17
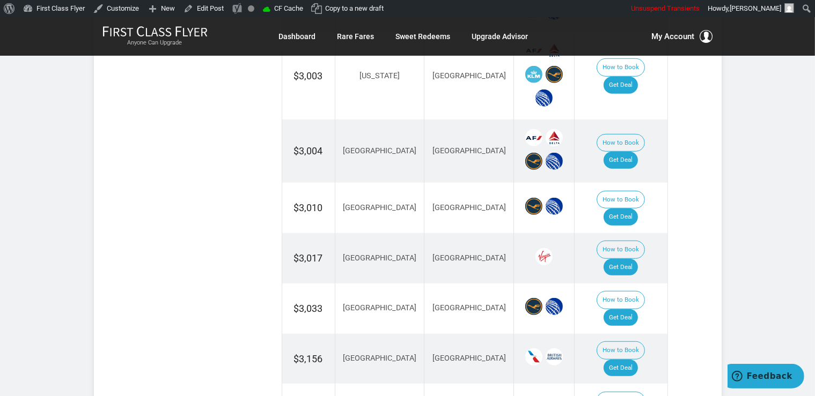
scroll to position [850, 0]
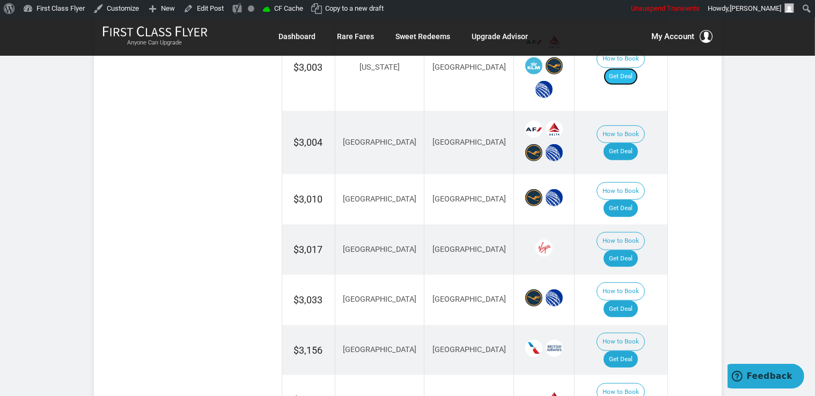
click at [629, 68] on link "Get Deal" at bounding box center [620, 76] width 34 height 17
click at [623, 250] on link "Get Deal" at bounding box center [620, 258] width 34 height 17
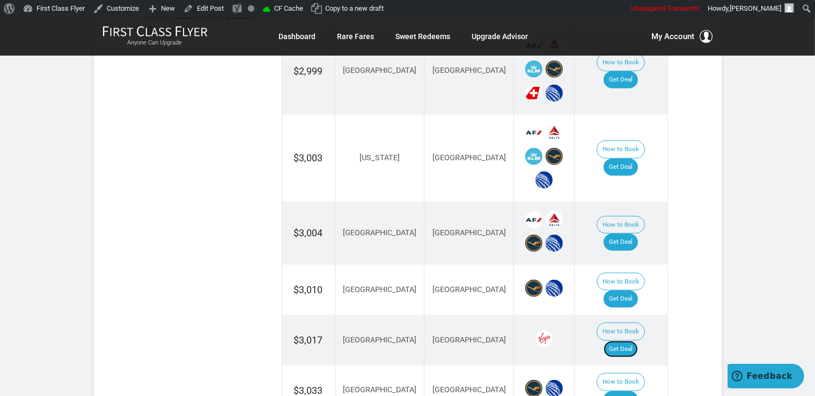
scroll to position [736, 0]
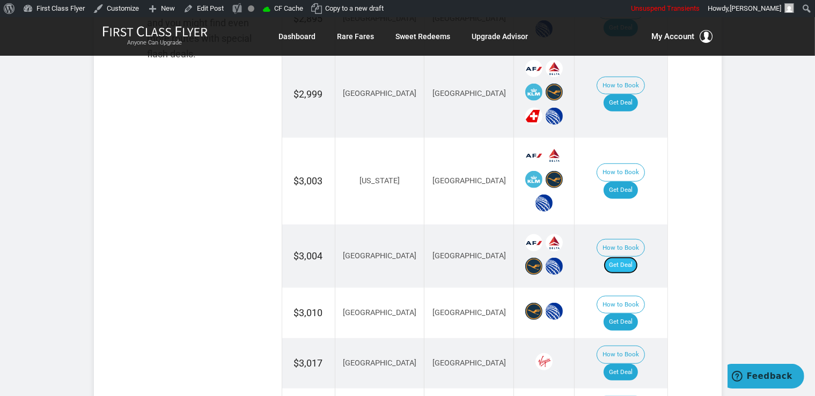
click at [628, 257] on link "Get Deal" at bounding box center [620, 265] width 34 height 17
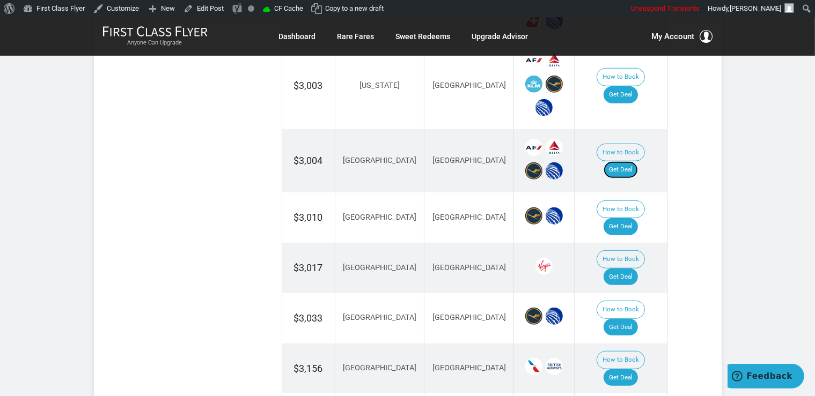
scroll to position [850, 0]
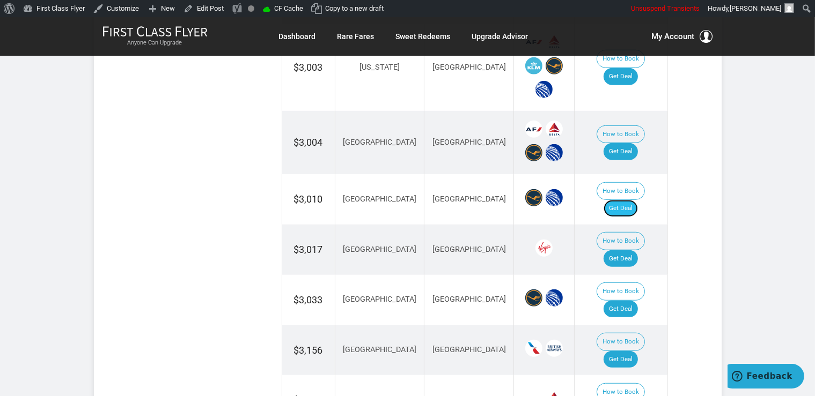
click at [621, 200] on link "Get Deal" at bounding box center [620, 208] width 34 height 17
click at [627, 301] on link "Get Deal" at bounding box center [620, 309] width 34 height 17
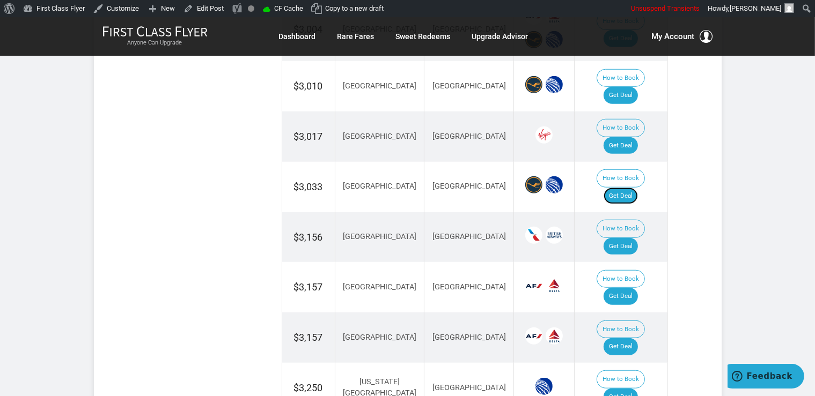
scroll to position [1076, 0]
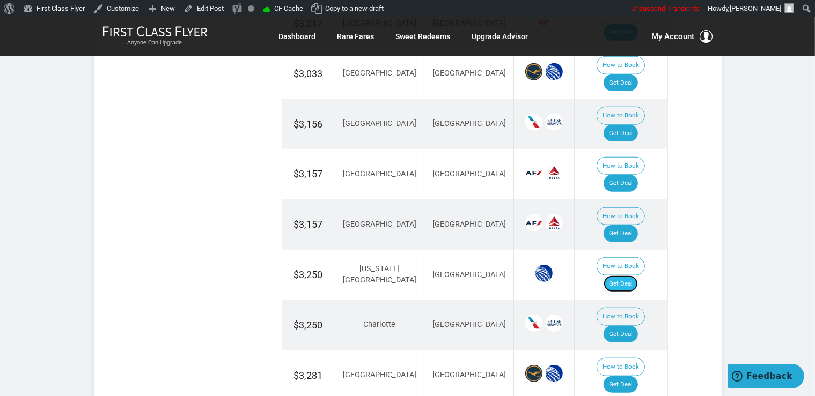
click at [631, 276] on link "Get Deal" at bounding box center [620, 284] width 34 height 17
click at [631, 175] on link "Get Deal" at bounding box center [620, 183] width 34 height 17
click at [635, 225] on link "Get Deal" at bounding box center [620, 233] width 34 height 17
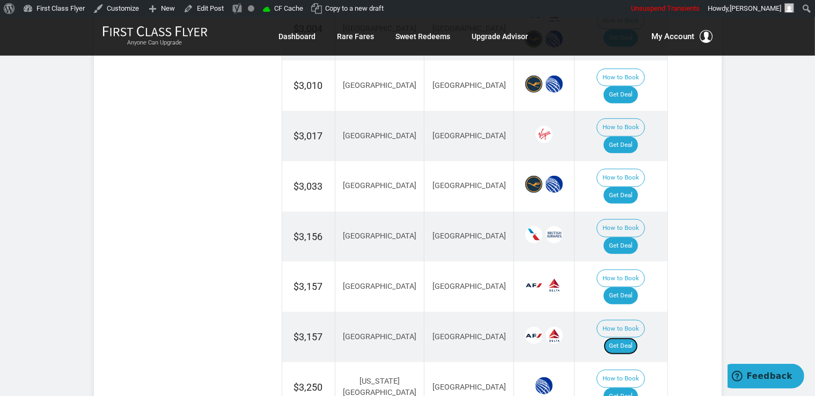
scroll to position [963, 0]
click at [633, 238] on link "Get Deal" at bounding box center [620, 246] width 34 height 17
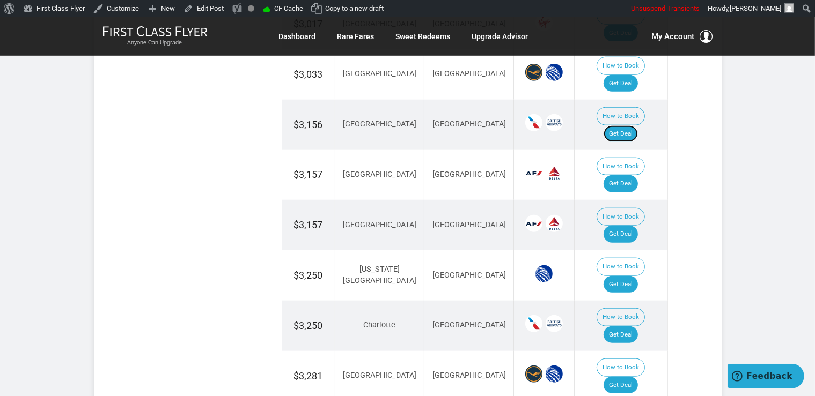
scroll to position [1076, 0]
click at [636, 326] on link "Get Deal" at bounding box center [620, 334] width 34 height 17
click at [625, 351] on td "How to Book Get Deal" at bounding box center [620, 376] width 93 height 50
click at [625, 376] on link "Get Deal" at bounding box center [620, 384] width 34 height 17
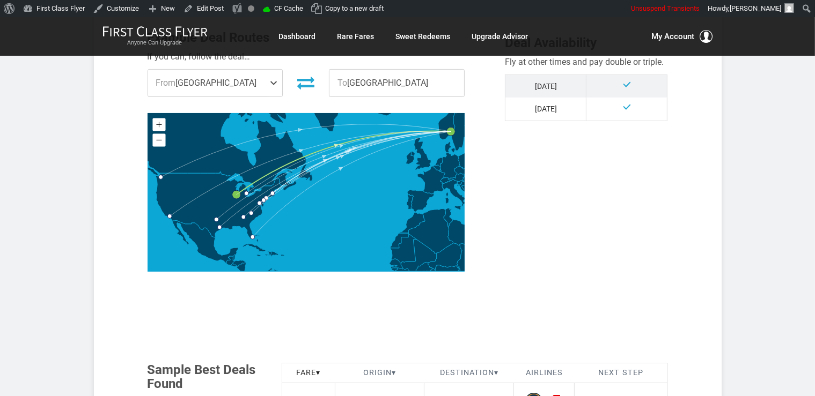
scroll to position [566, 0]
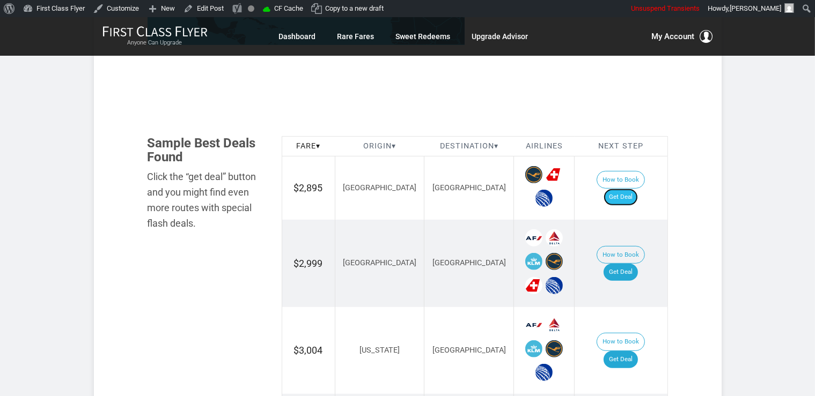
click at [623, 189] on link "Get Deal" at bounding box center [620, 197] width 34 height 17
click at [629, 264] on link "Get Deal" at bounding box center [620, 272] width 34 height 17
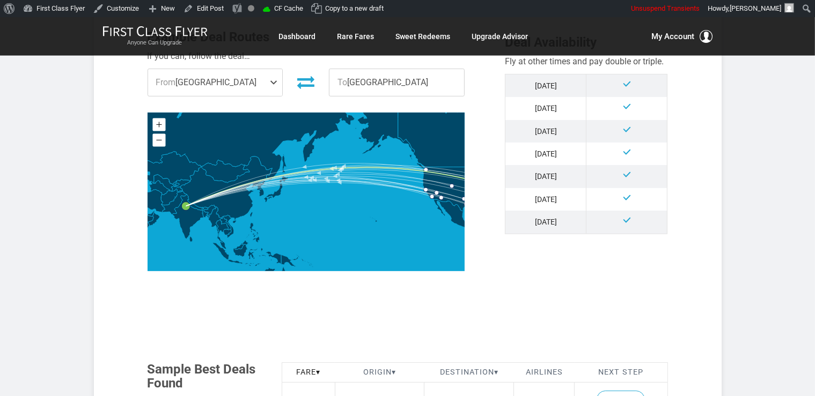
scroll to position [566, 0]
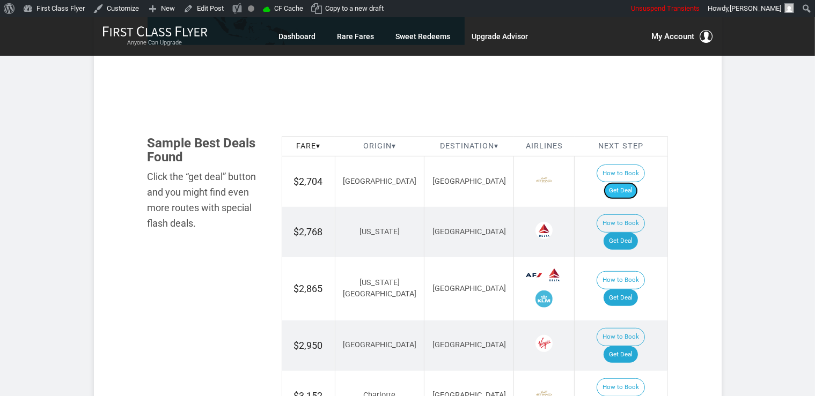
click at [632, 182] on link "Get Deal" at bounding box center [620, 190] width 34 height 17
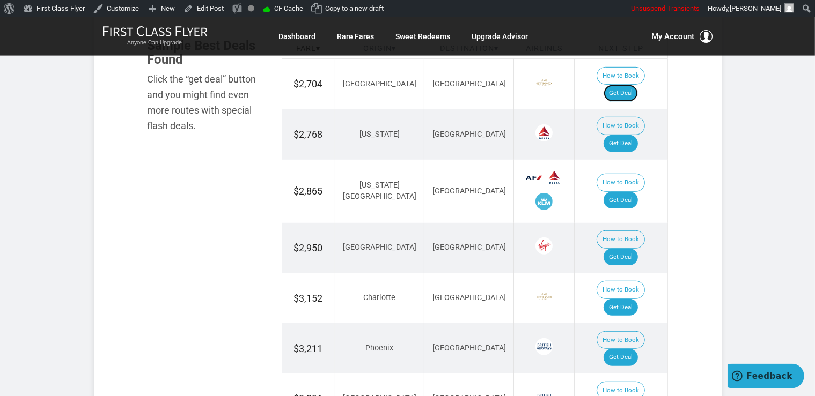
scroll to position [680, 0]
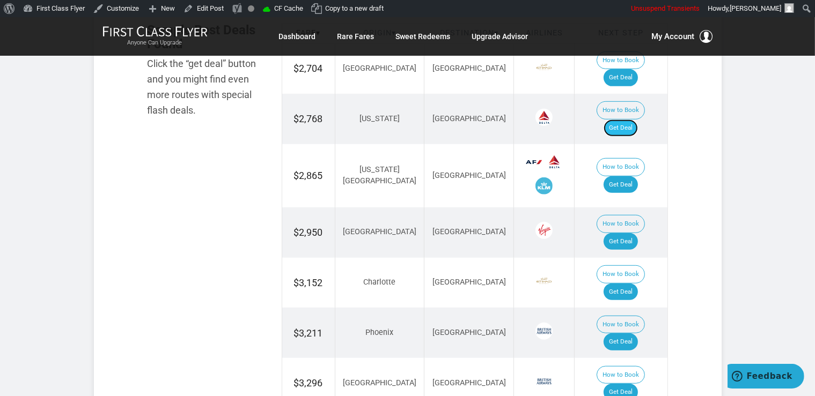
click at [631, 120] on link "Get Deal" at bounding box center [620, 128] width 34 height 17
click at [633, 176] on link "Get Deal" at bounding box center [620, 184] width 34 height 17
click at [617, 233] on link "Get Deal" at bounding box center [620, 241] width 34 height 17
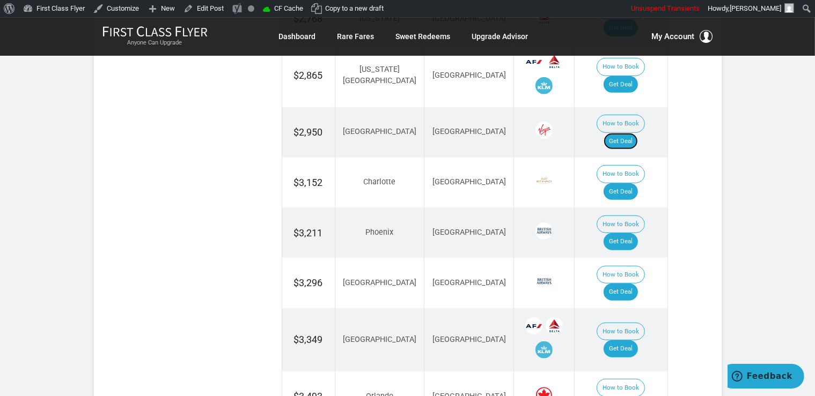
scroll to position [793, 0]
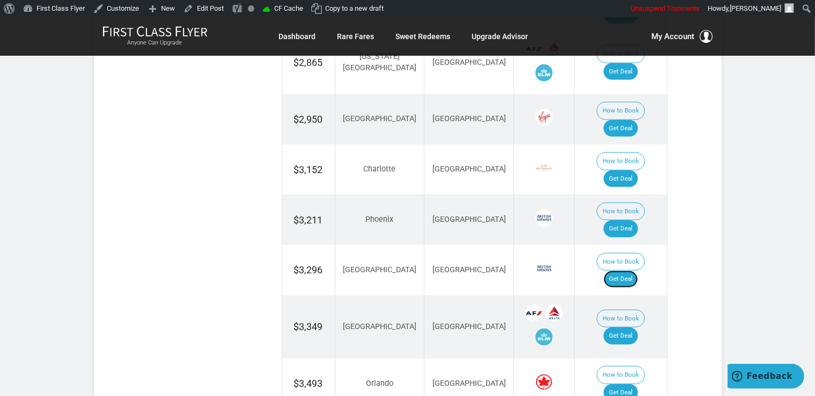
click at [623, 271] on link "Get Deal" at bounding box center [620, 279] width 34 height 17
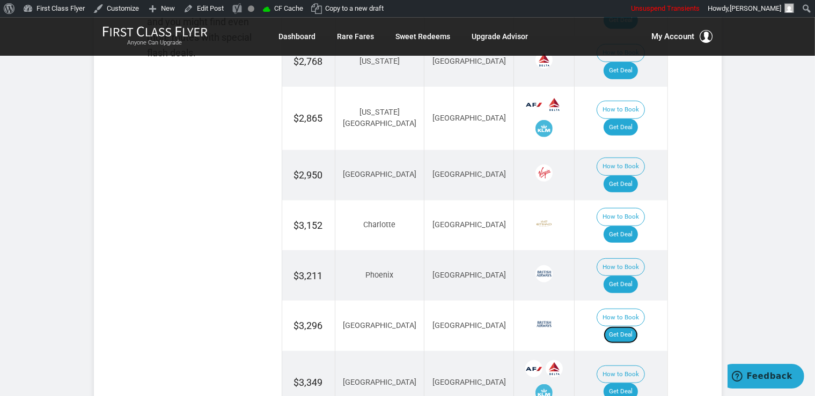
scroll to position [680, 0]
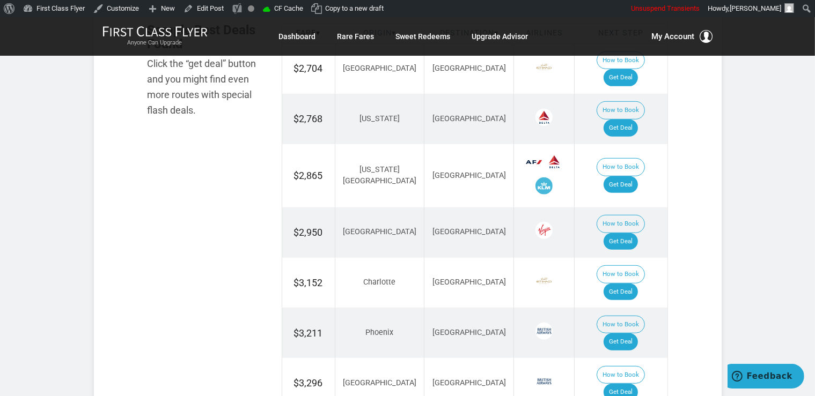
click at [632, 258] on td "How to Book Get Deal" at bounding box center [620, 283] width 93 height 50
click at [632, 284] on link "Get Deal" at bounding box center [620, 292] width 34 height 17
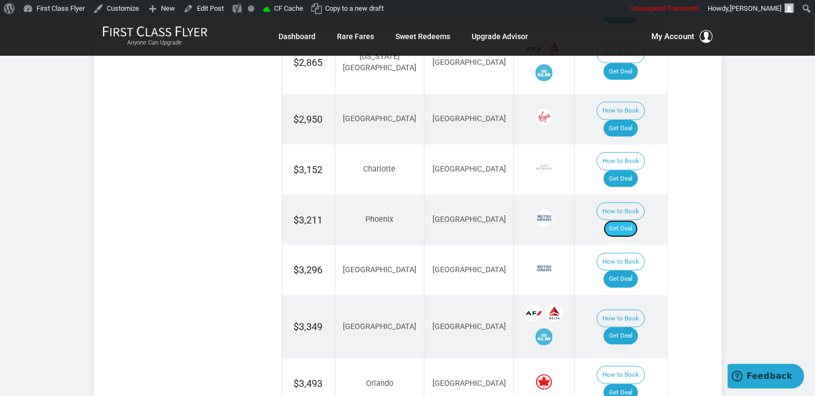
click at [620, 220] on link "Get Deal" at bounding box center [620, 228] width 34 height 17
click at [636, 328] on link "Get Deal" at bounding box center [620, 336] width 34 height 17
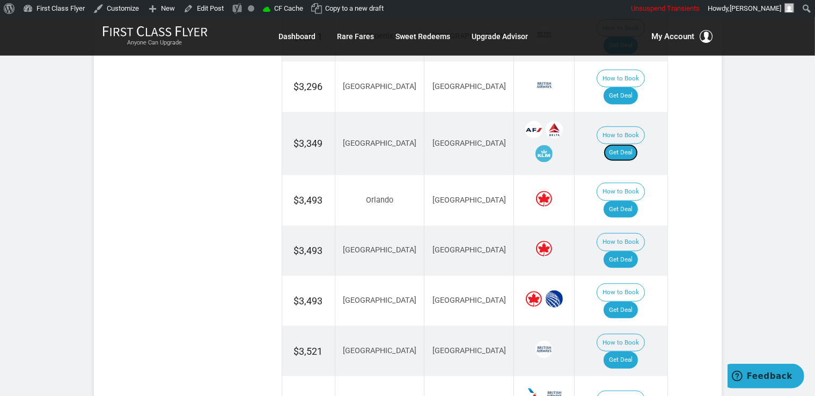
scroll to position [1019, 0]
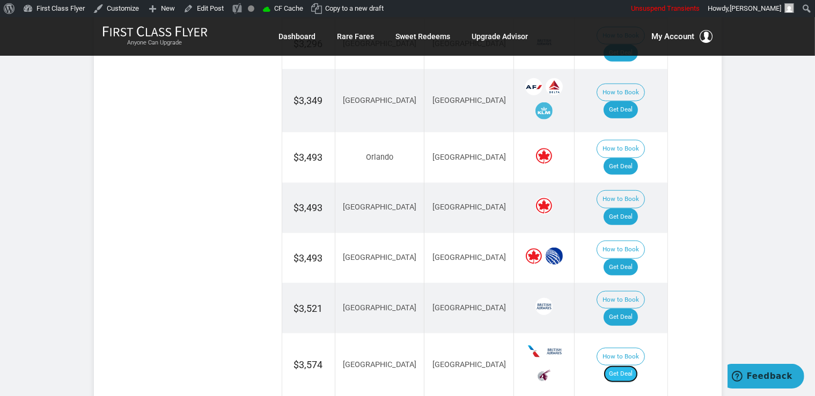
click at [624, 366] on link "Get Deal" at bounding box center [620, 374] width 34 height 17
drag, startPoint x: 631, startPoint y: 115, endPoint x: 644, endPoint y: 129, distance: 19.4
click at [630, 209] on link "Get Deal" at bounding box center [620, 217] width 34 height 17
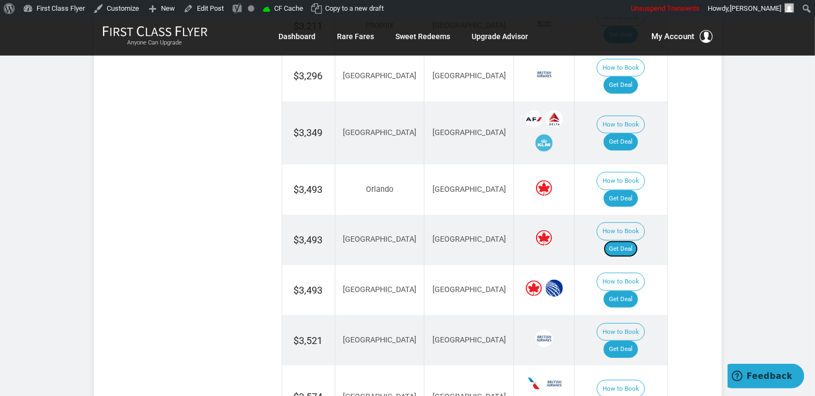
scroll to position [963, 0]
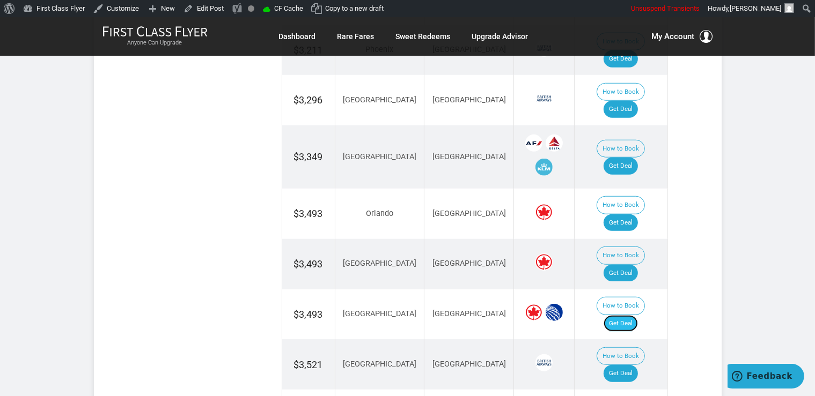
click at [629, 315] on link "Get Deal" at bounding box center [620, 323] width 34 height 17
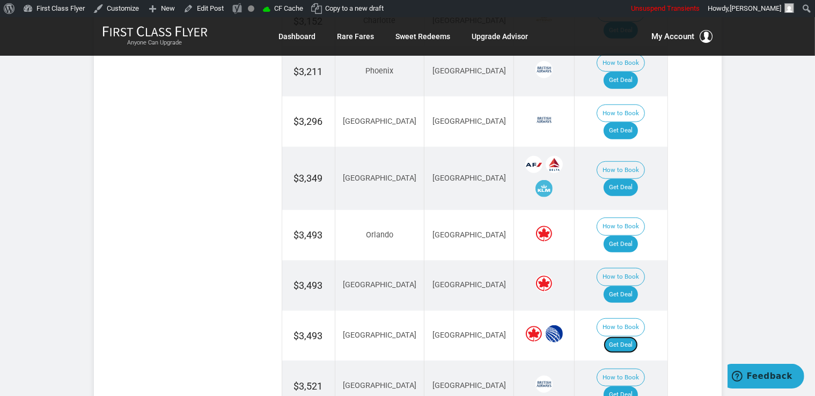
scroll to position [906, 0]
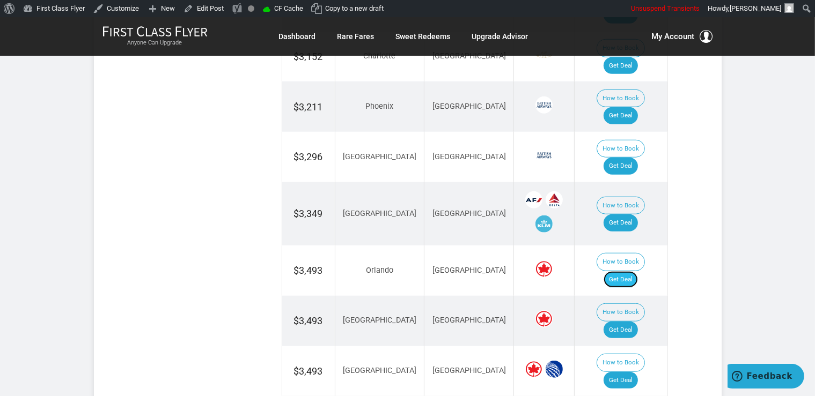
click at [637, 271] on link "Get Deal" at bounding box center [620, 279] width 34 height 17
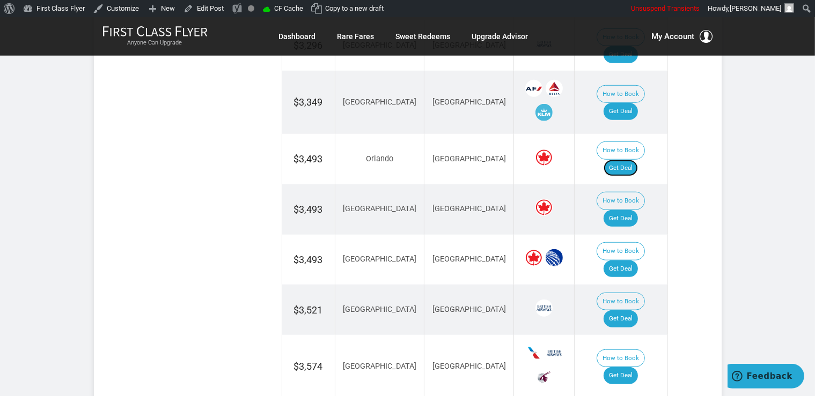
scroll to position [1019, 0]
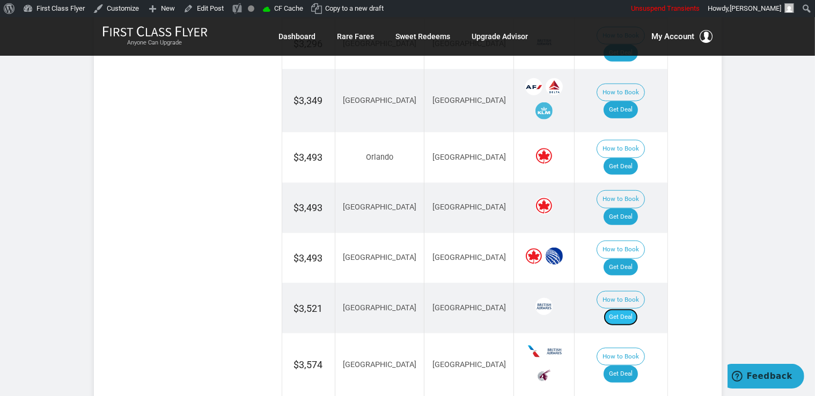
click at [625, 309] on link "Get Deal" at bounding box center [620, 317] width 34 height 17
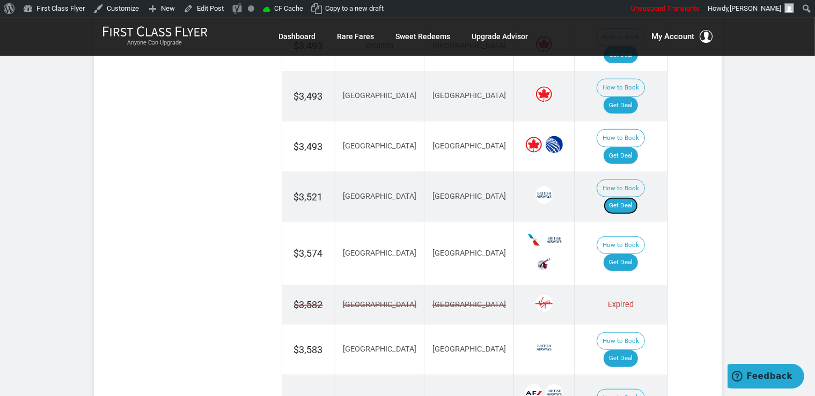
scroll to position [1133, 0]
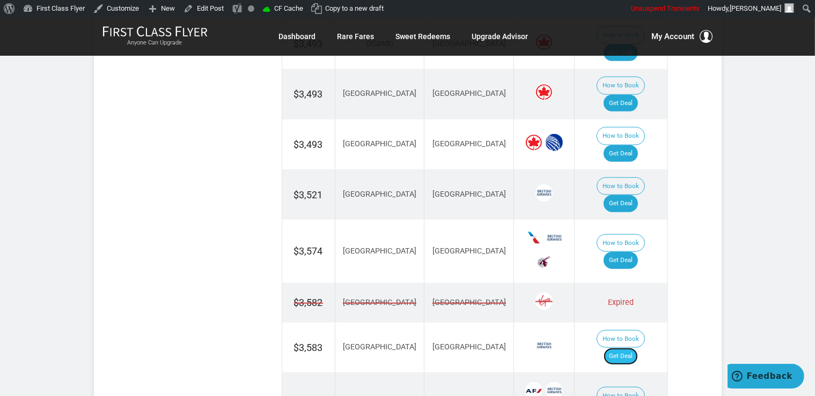
click at [636, 348] on link "Get Deal" at bounding box center [620, 356] width 34 height 17
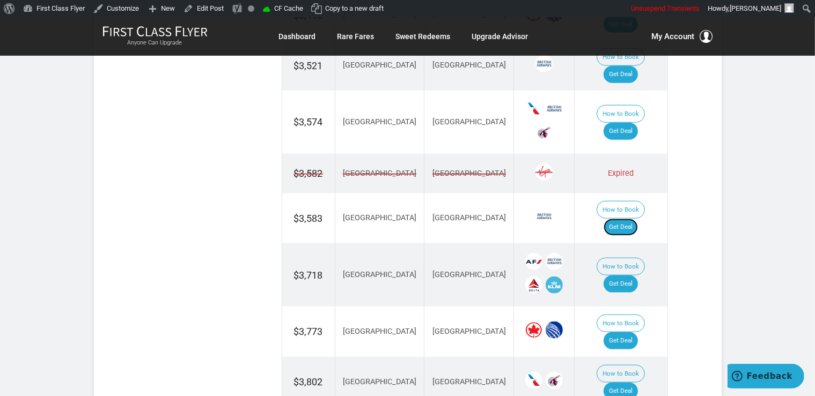
scroll to position [1302, 0]
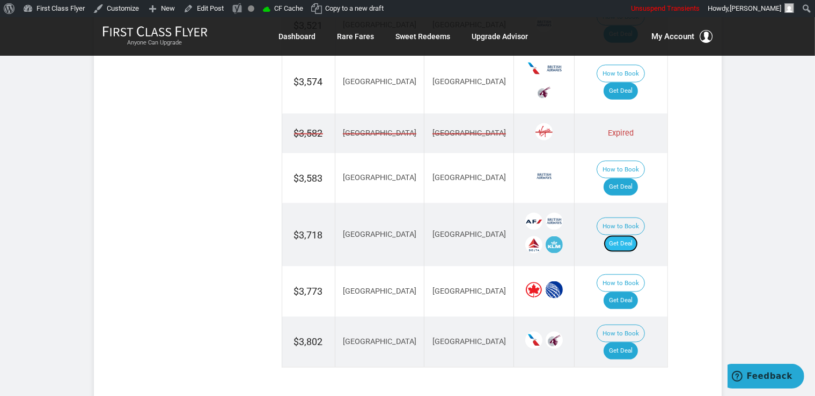
click at [631, 235] on link "Get Deal" at bounding box center [620, 243] width 34 height 17
click at [637, 292] on link "Get Deal" at bounding box center [620, 300] width 34 height 17
click at [627, 292] on link "Get Deal" at bounding box center [620, 300] width 34 height 17
click at [621, 343] on link "Get Deal" at bounding box center [620, 351] width 34 height 17
click at [635, 343] on link "Get Deal" at bounding box center [620, 351] width 34 height 17
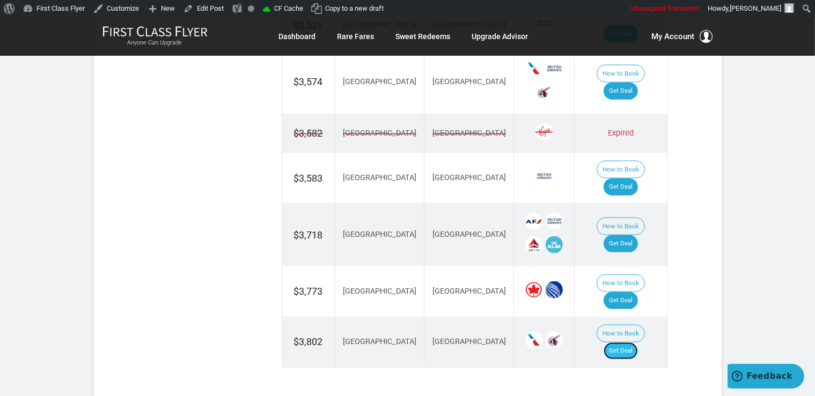
click at [638, 343] on link "Get Deal" at bounding box center [620, 351] width 34 height 17
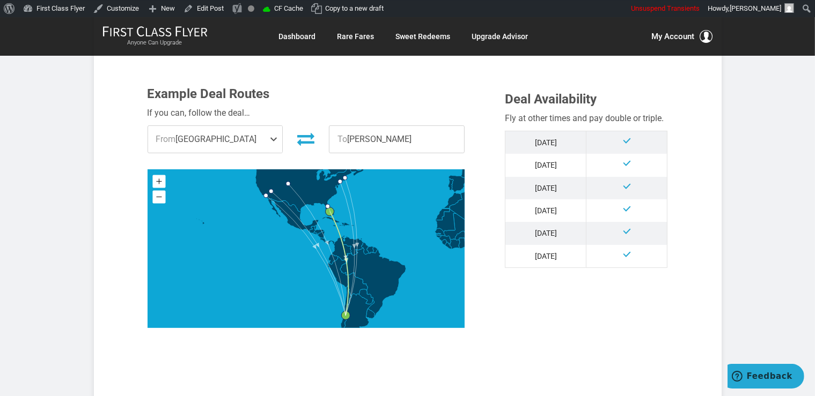
scroll to position [339, 0]
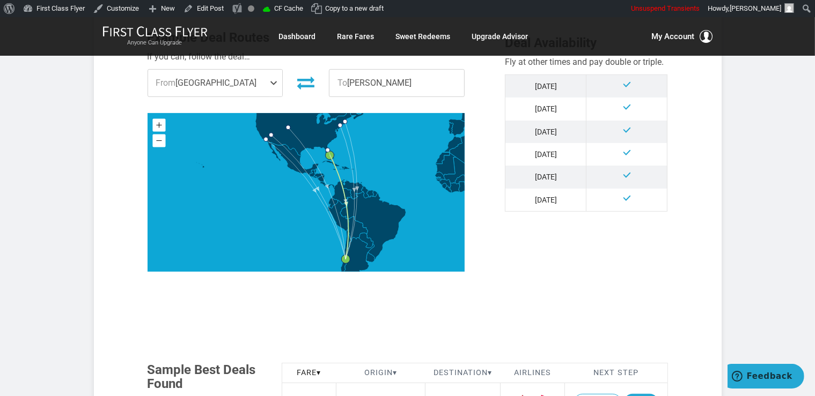
scroll to position [509, 0]
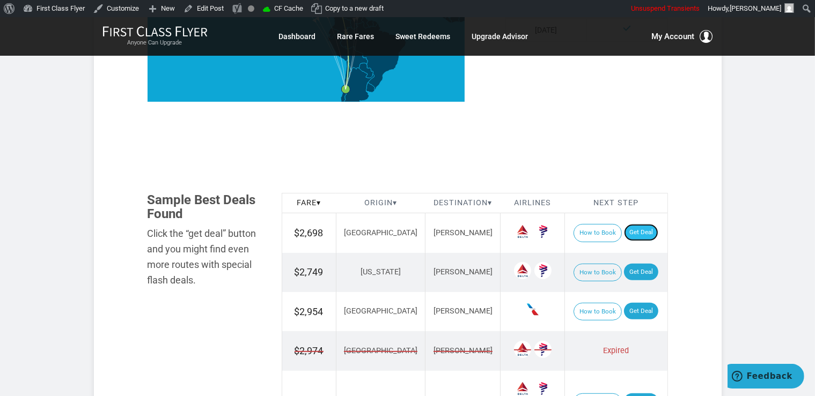
click at [638, 231] on link "Get Deal" at bounding box center [641, 232] width 34 height 17
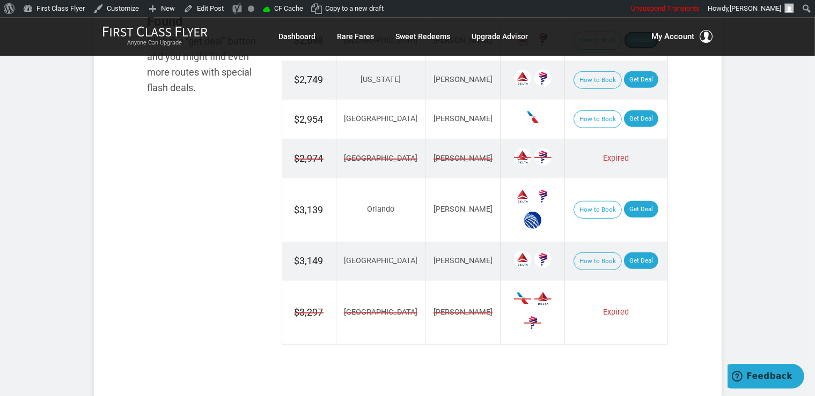
scroll to position [793, 0]
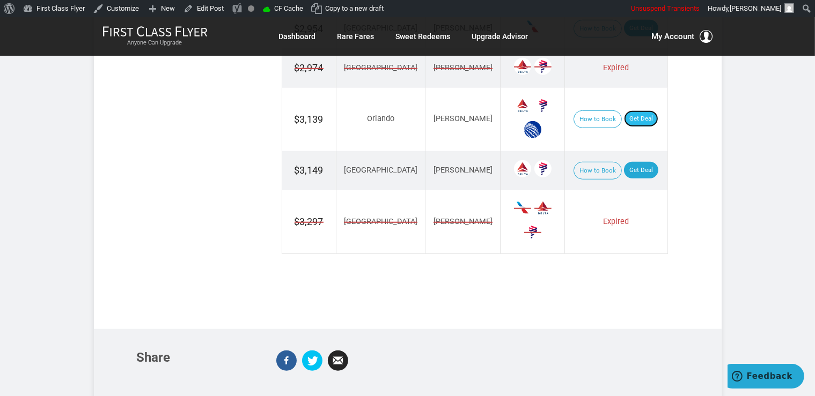
click at [624, 118] on link "Get Deal" at bounding box center [641, 118] width 34 height 17
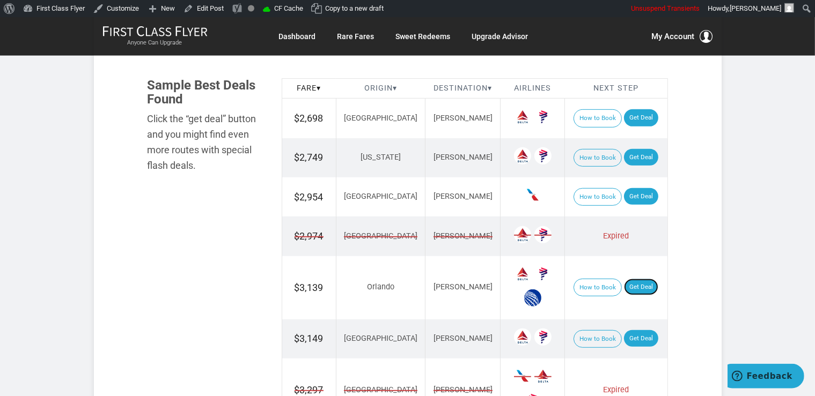
scroll to position [566, 0]
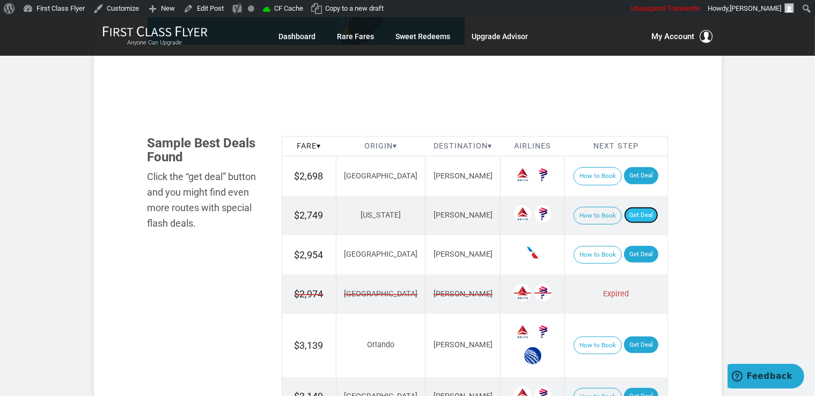
click at [636, 220] on link "Get Deal" at bounding box center [641, 215] width 34 height 17
click at [630, 248] on link "Get Deal" at bounding box center [641, 254] width 34 height 17
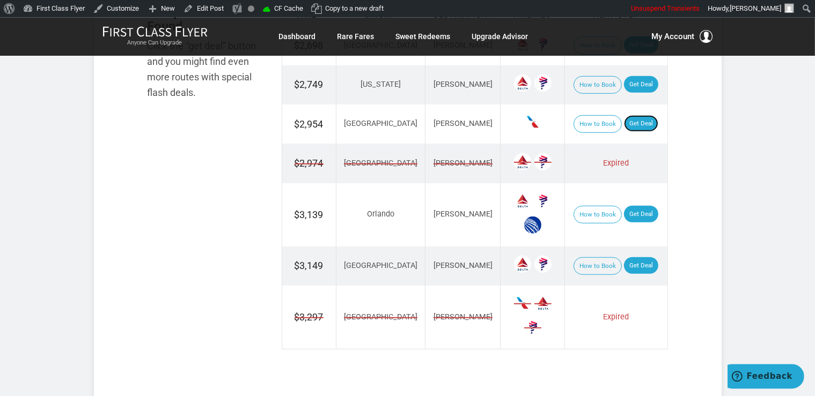
scroll to position [793, 0]
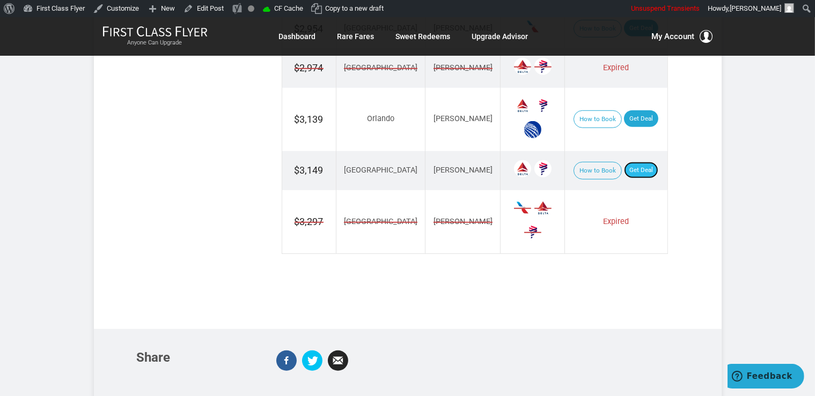
click at [625, 165] on link "Get Deal" at bounding box center [641, 170] width 34 height 17
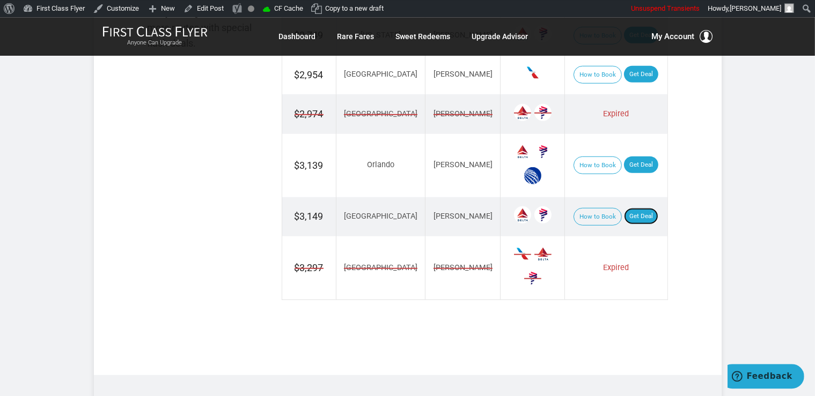
scroll to position [736, 0]
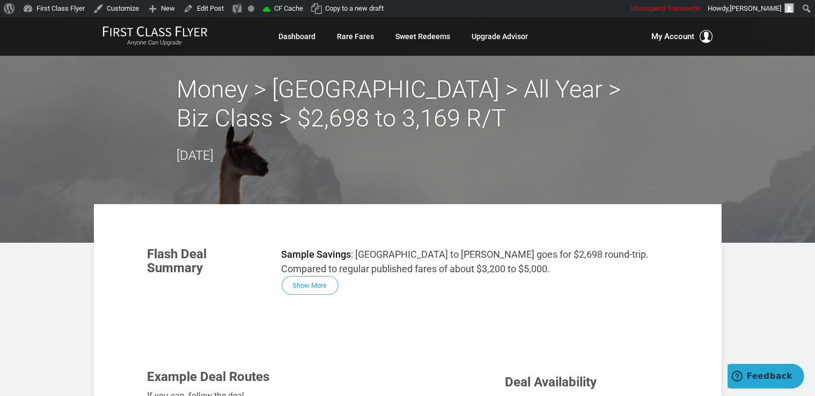
click at [670, 248] on div "Sample Savings : Miami to Santiago goes for $2,698 round-trip. Compared to regu…" at bounding box center [475, 271] width 402 height 48
click at [671, 248] on div "Sample Savings : Miami to Santiago goes for $2,698 round-trip. Compared to regu…" at bounding box center [475, 271] width 402 height 48
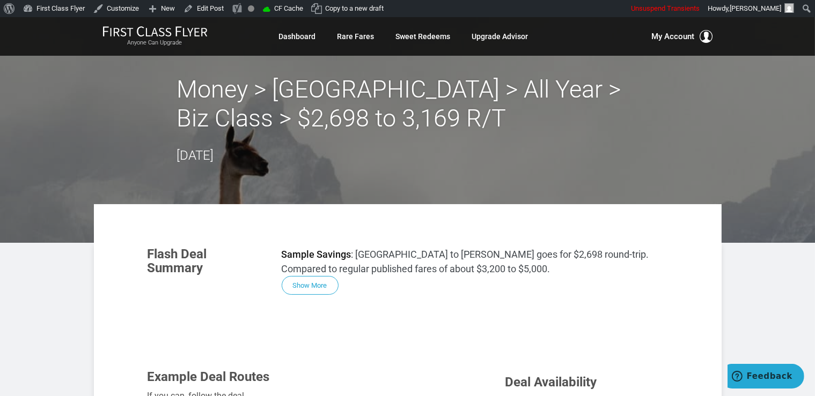
click at [672, 248] on div "Sample Savings : Miami to Santiago goes for $2,698 round-trip. Compared to regu…" at bounding box center [475, 271] width 402 height 48
click at [673, 248] on div "Sample Savings : Miami to Santiago goes for $2,698 round-trip. Compared to regu…" at bounding box center [475, 271] width 402 height 48
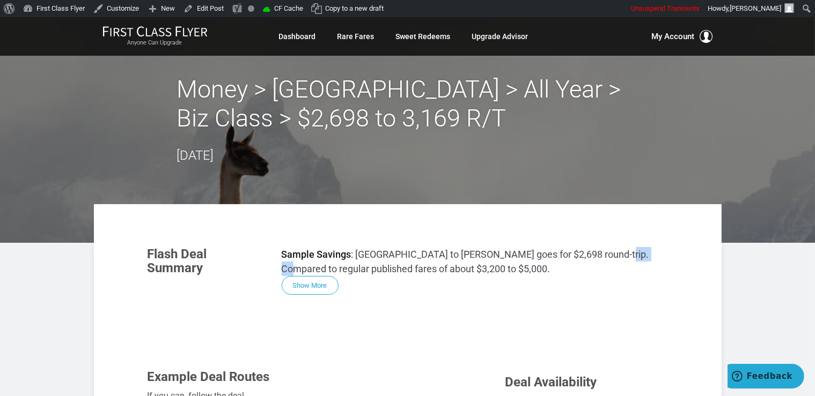
click at [673, 248] on div "Sample Savings : Miami to Santiago goes for $2,698 round-trip. Compared to regu…" at bounding box center [475, 271] width 402 height 48
click at [674, 248] on div "Sample Savings : Miami to Santiago goes for $2,698 round-trip. Compared to regu…" at bounding box center [475, 271] width 402 height 48
click at [674, 247] on section "Flash Deal Summary Sample Savings : Miami to Santiago goes for $2,698 round-tri…" at bounding box center [408, 271] width 542 height 69
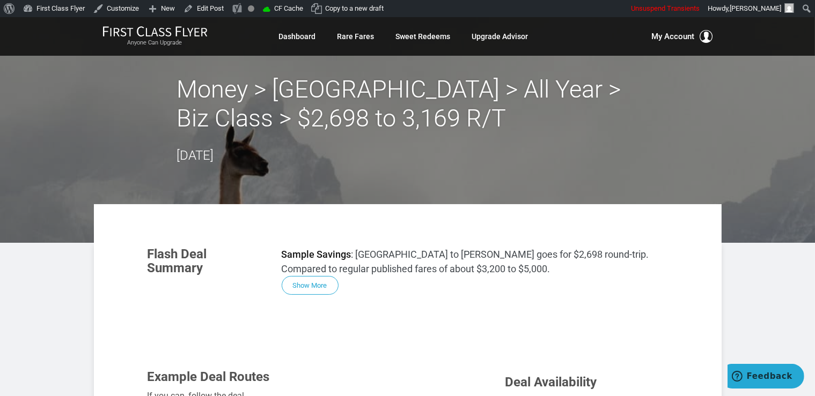
click at [674, 247] on section "Flash Deal Summary Sample Savings : Miami to Santiago goes for $2,698 round-tri…" at bounding box center [408, 271] width 542 height 69
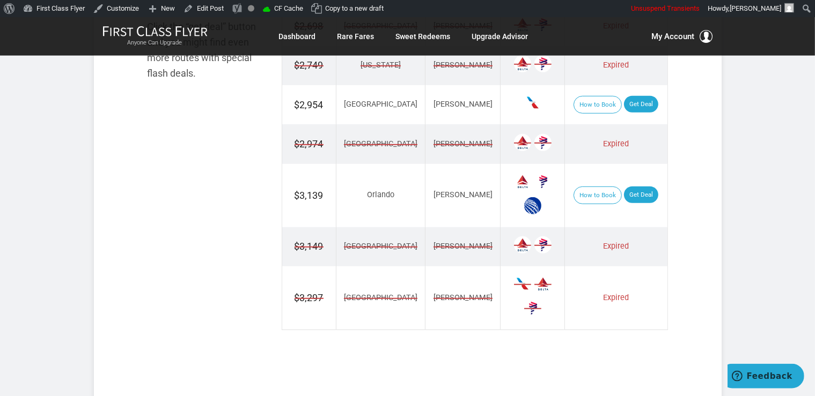
scroll to position [736, 0]
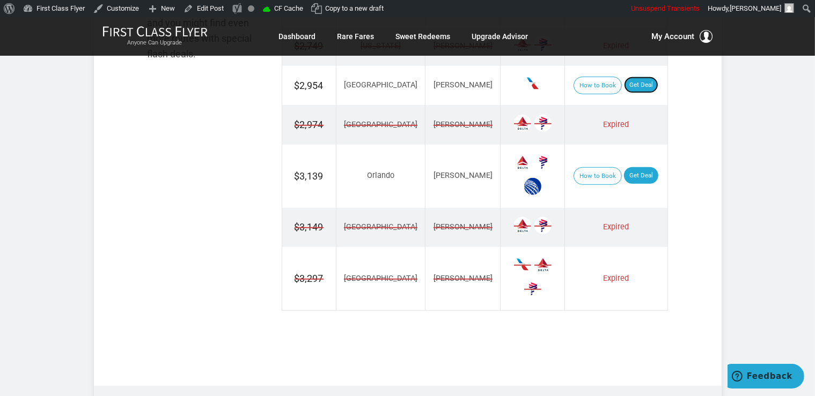
drag, startPoint x: 621, startPoint y: 86, endPoint x: 704, endPoint y: 116, distance: 87.7
click at [624, 86] on link "Get Deal" at bounding box center [641, 85] width 34 height 17
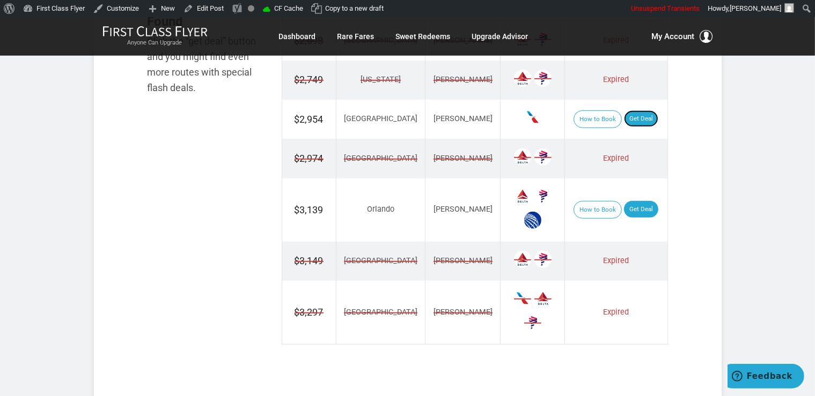
scroll to position [623, 0]
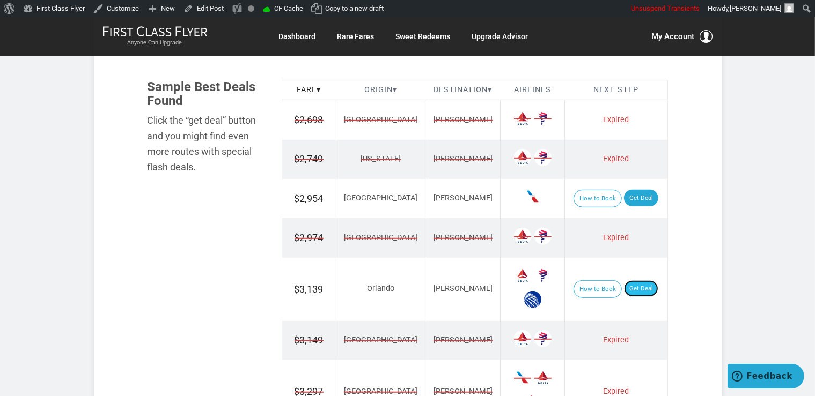
click at [625, 282] on link "Get Deal" at bounding box center [641, 288] width 34 height 17
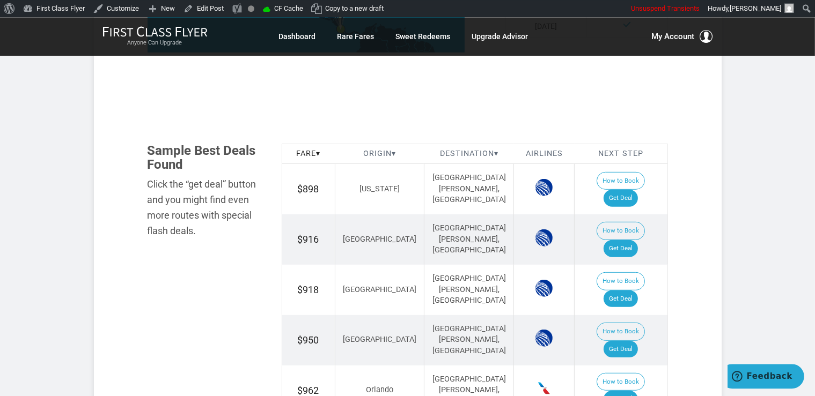
scroll to position [623, 0]
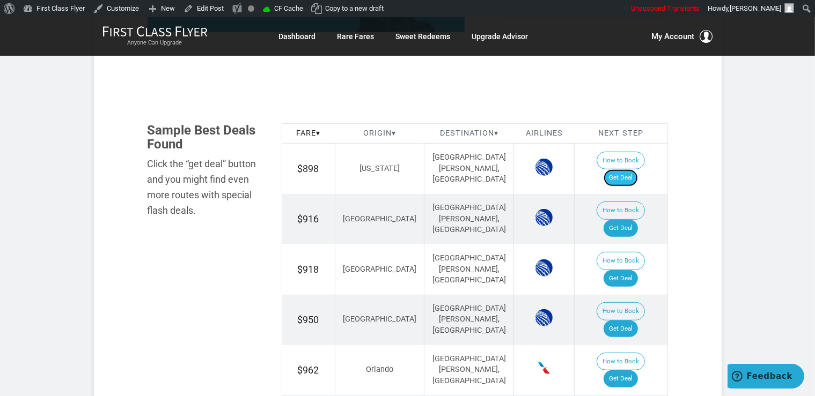
click at [631, 169] on link "Get Deal" at bounding box center [620, 177] width 34 height 17
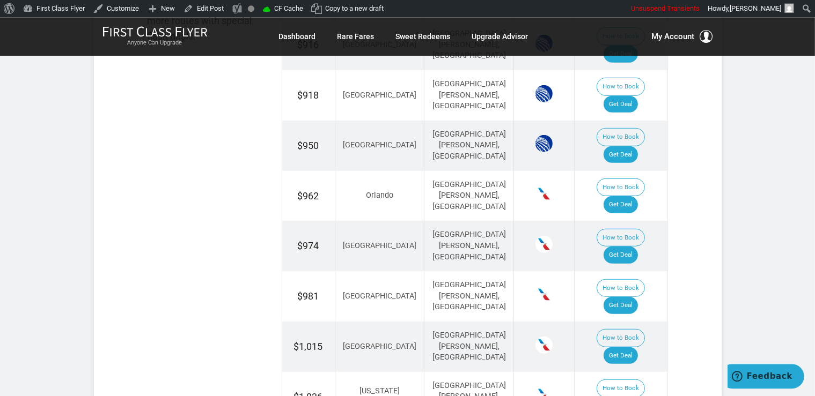
scroll to position [850, 0]
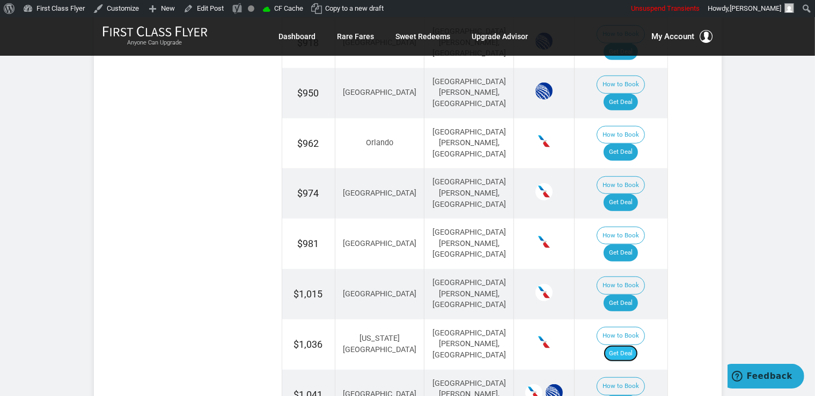
click at [632, 345] on link "Get Deal" at bounding box center [620, 353] width 34 height 17
click at [630, 345] on link "Get Deal" at bounding box center [620, 353] width 34 height 17
click at [634, 345] on link "Get Deal" at bounding box center [620, 353] width 34 height 17
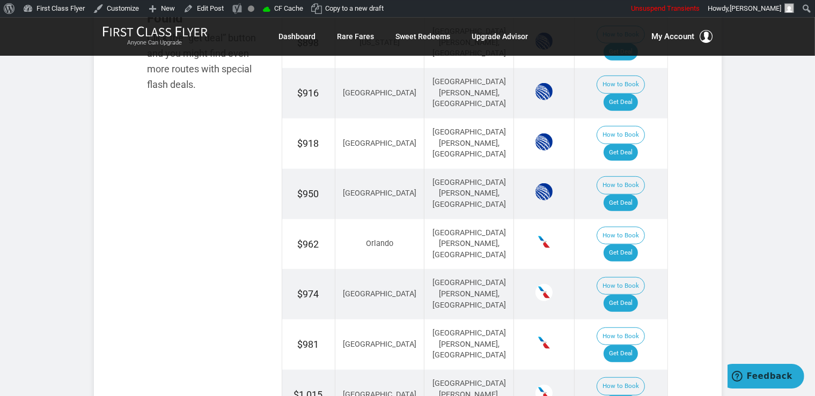
scroll to position [736, 0]
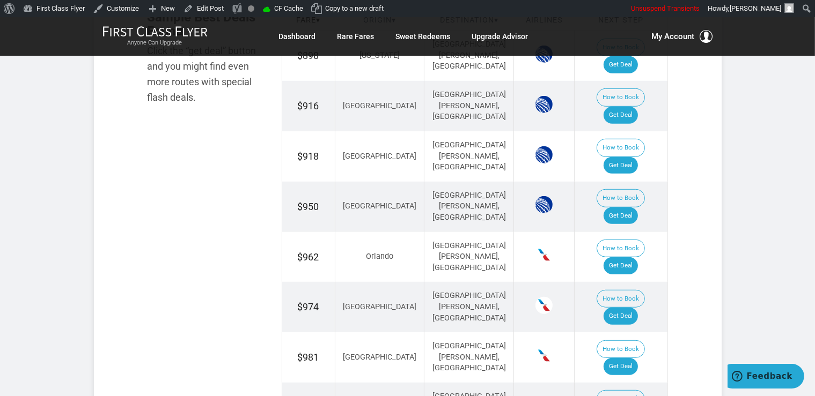
click at [633, 157] on link "Get Deal" at bounding box center [620, 165] width 34 height 17
click at [635, 308] on link "Get Deal" at bounding box center [620, 316] width 34 height 17
click at [627, 257] on link "Get Deal" at bounding box center [620, 265] width 34 height 17
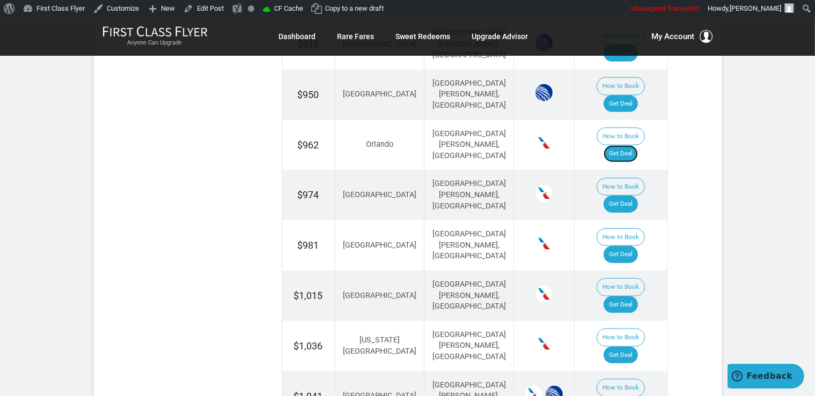
scroll to position [850, 0]
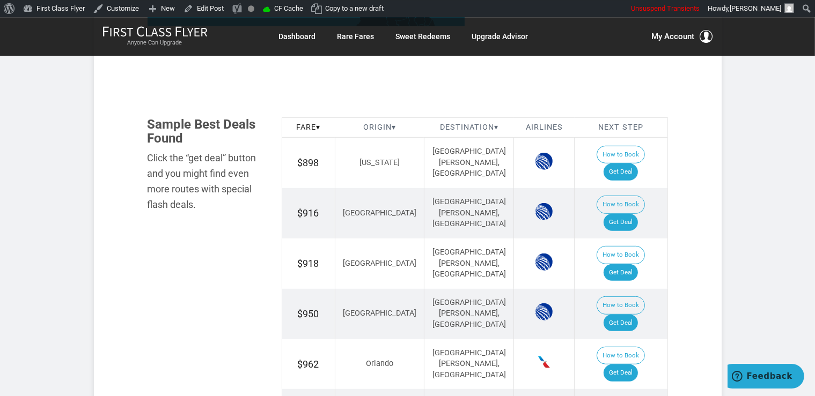
scroll to position [623, 0]
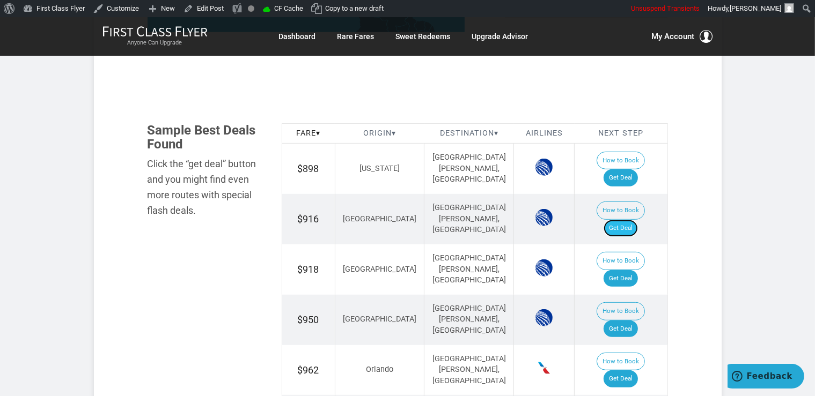
click at [632, 220] on link "Get Deal" at bounding box center [620, 228] width 34 height 17
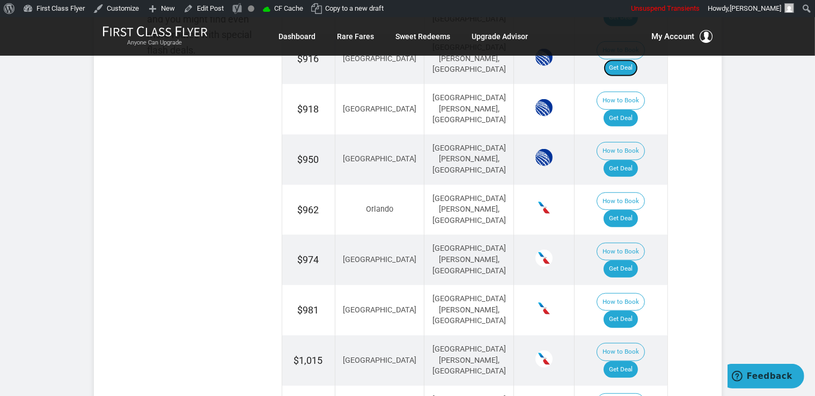
scroll to position [793, 0]
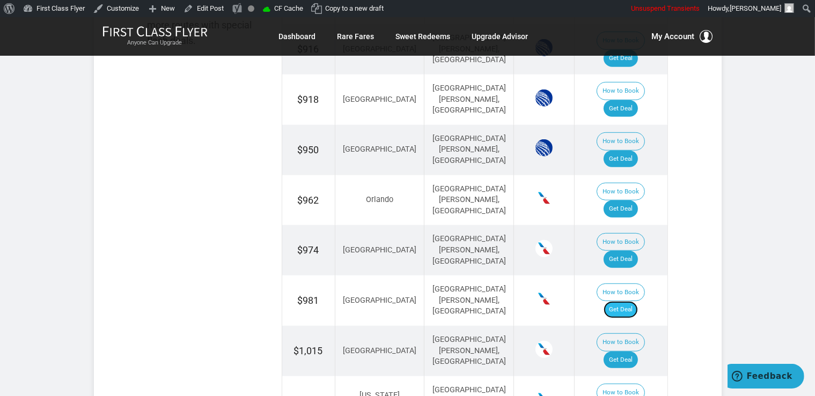
click at [621, 301] on link "Get Deal" at bounding box center [620, 309] width 34 height 17
click at [634, 301] on link "Get Deal" at bounding box center [620, 309] width 34 height 17
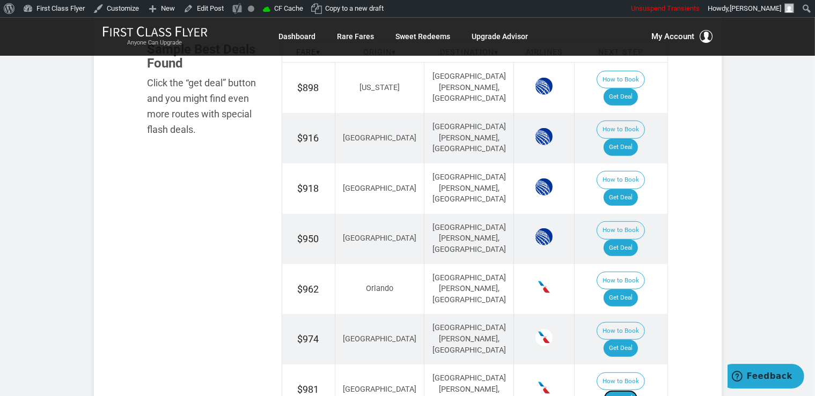
scroll to position [680, 0]
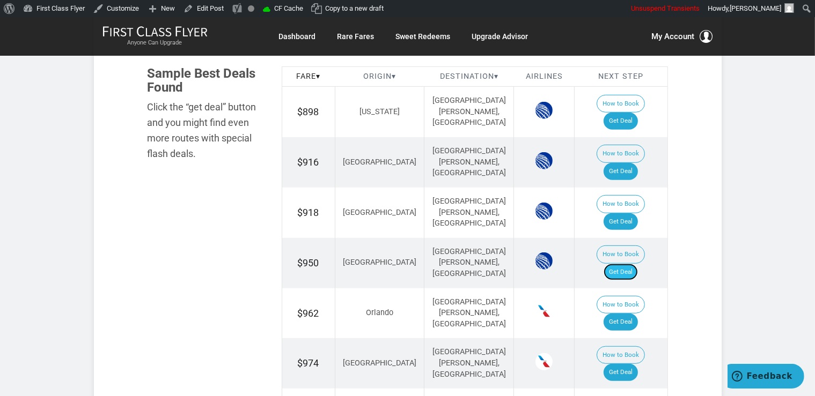
click at [618, 264] on link "Get Deal" at bounding box center [620, 272] width 34 height 17
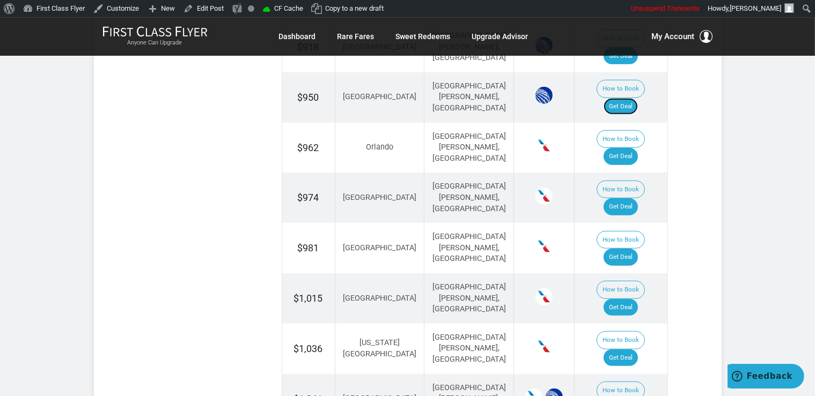
scroll to position [850, 0]
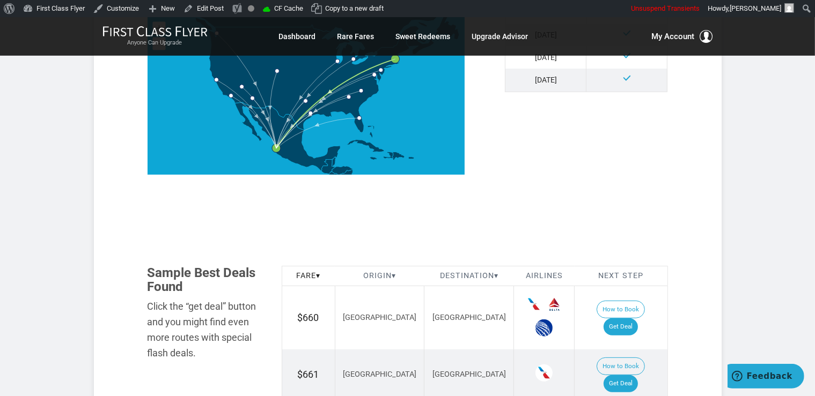
scroll to position [566, 0]
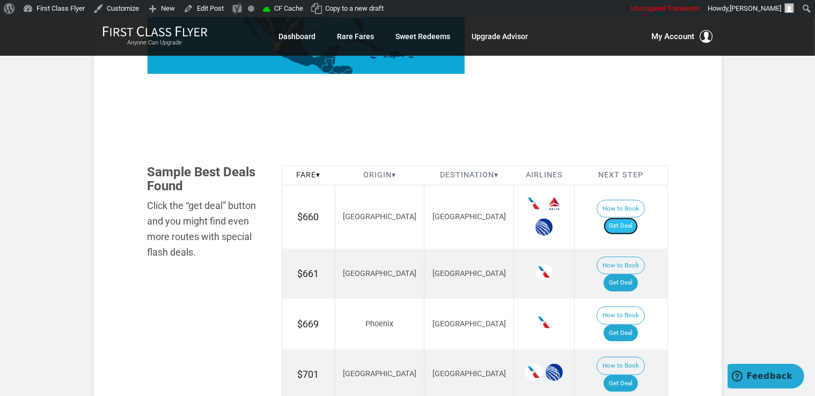
click at [631, 218] on link "Get Deal" at bounding box center [620, 226] width 34 height 17
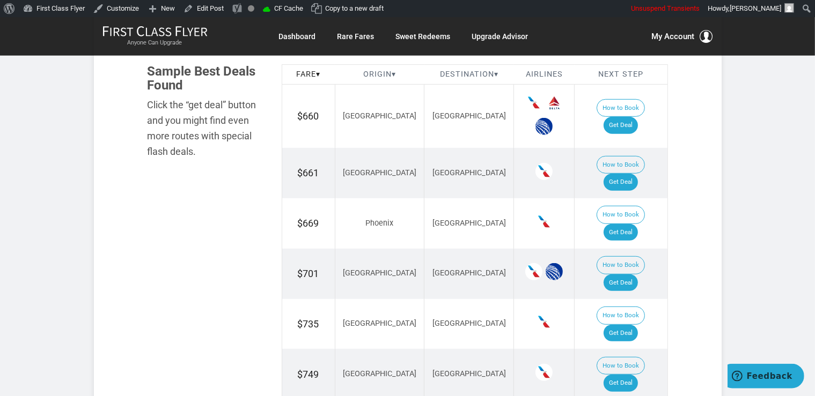
scroll to position [793, 0]
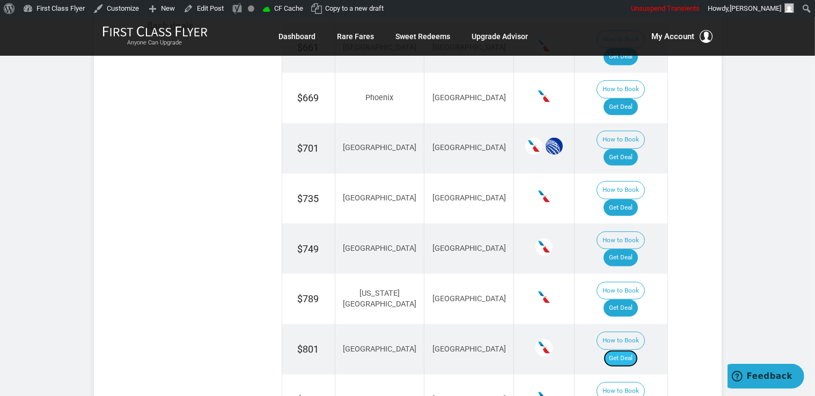
drag, startPoint x: 623, startPoint y: 250, endPoint x: 632, endPoint y: 243, distance: 11.5
click at [623, 350] on link "Get Deal" at bounding box center [620, 358] width 34 height 17
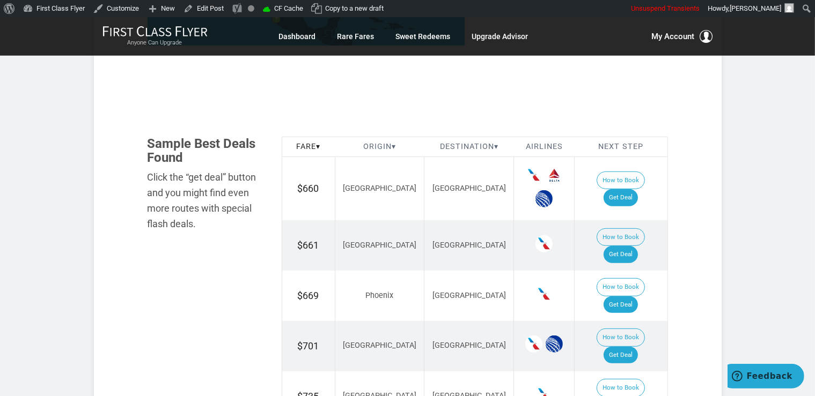
scroll to position [623, 0]
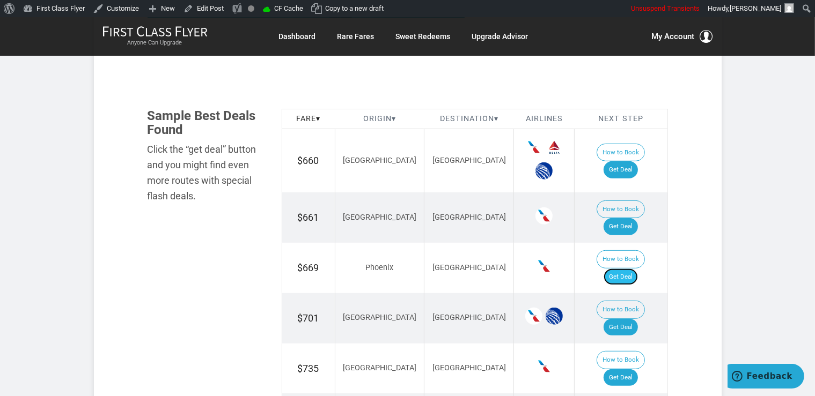
click at [636, 269] on link "Get Deal" at bounding box center [620, 277] width 34 height 17
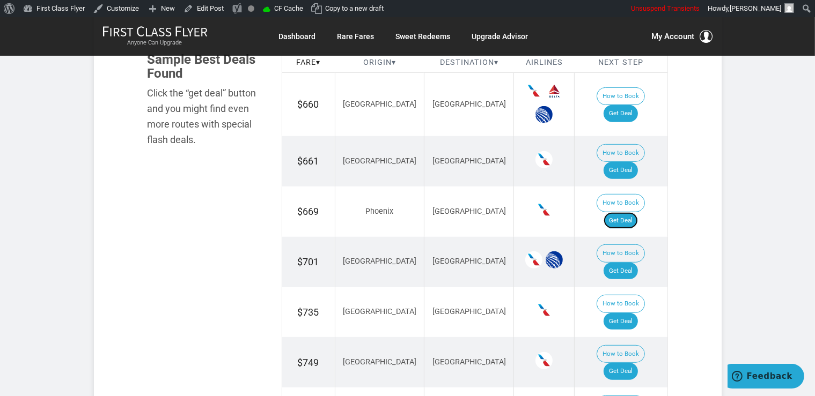
scroll to position [736, 0]
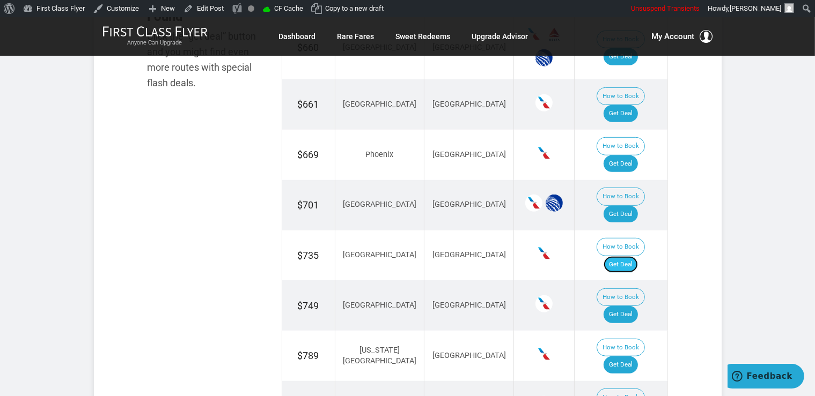
click at [633, 256] on link "Get Deal" at bounding box center [620, 264] width 34 height 17
click at [635, 306] on link "Get Deal" at bounding box center [620, 314] width 34 height 17
click at [631, 357] on link "Get Deal" at bounding box center [620, 365] width 34 height 17
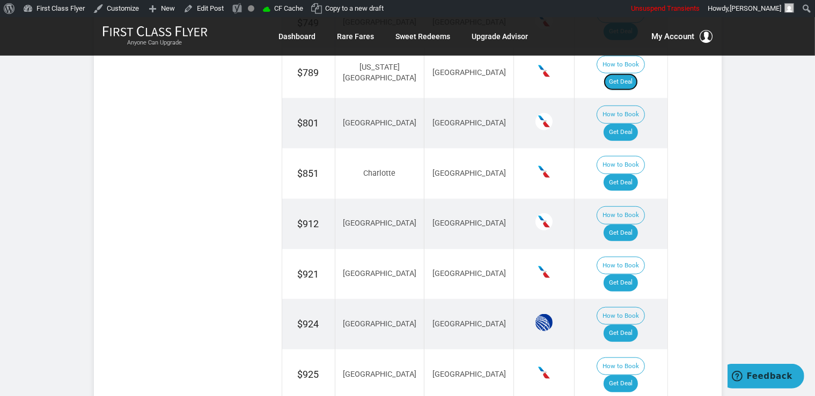
scroll to position [1019, 0]
click at [638, 325] on link "Get Deal" at bounding box center [620, 333] width 34 height 17
click at [628, 325] on link "Get Deal" at bounding box center [620, 333] width 34 height 17
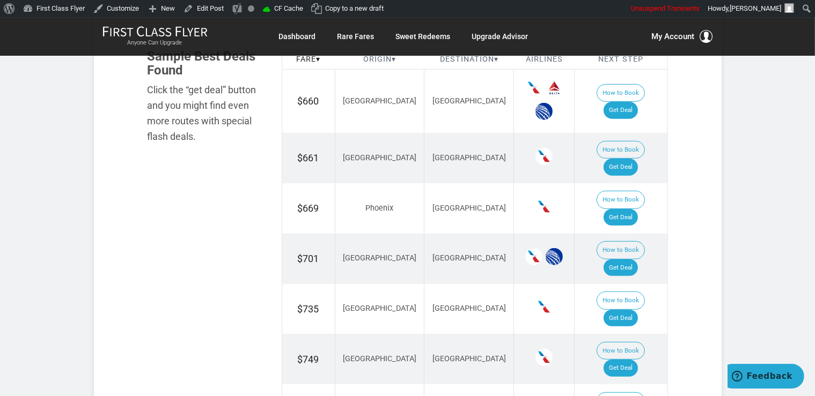
scroll to position [680, 0]
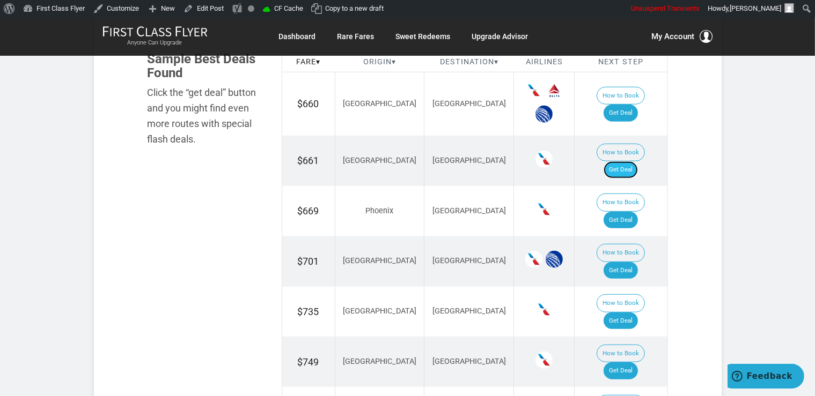
click at [630, 161] on link "Get Deal" at bounding box center [620, 169] width 34 height 17
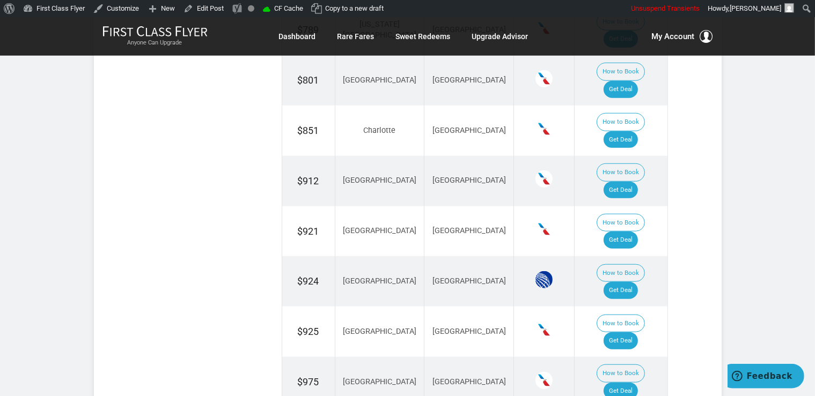
scroll to position [1119, 0]
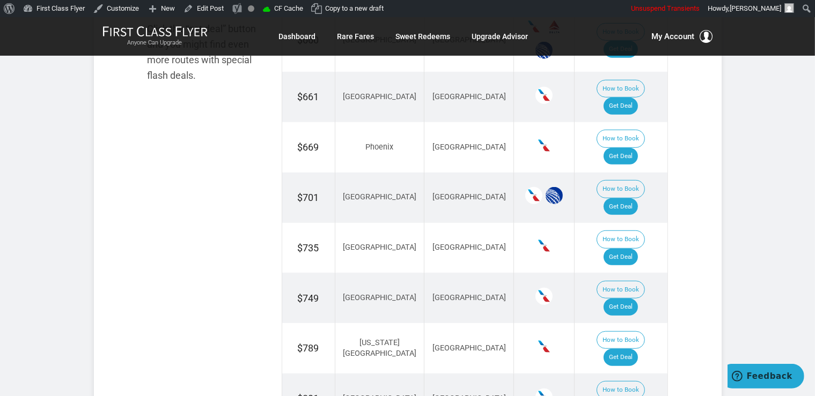
scroll to position [666, 0]
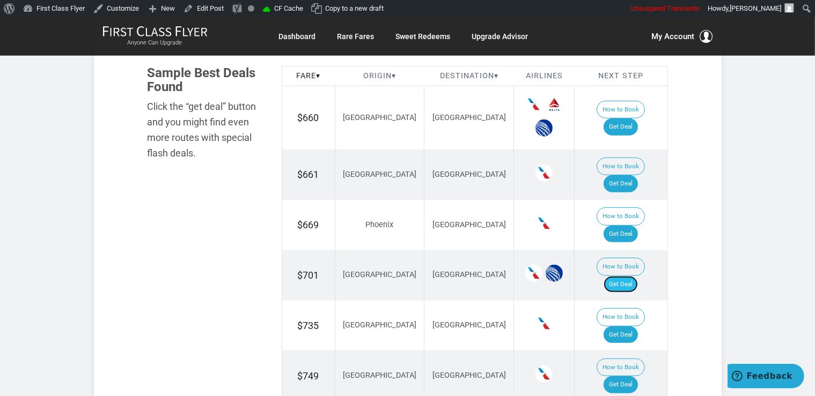
click at [634, 276] on link "Get Deal" at bounding box center [620, 284] width 34 height 17
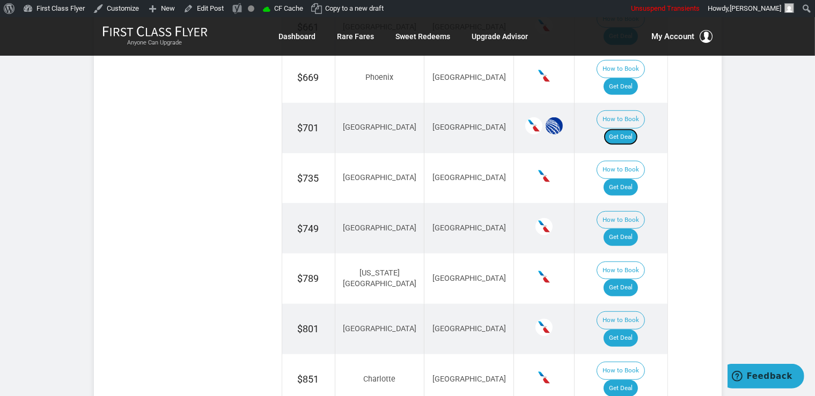
scroll to position [836, 0]
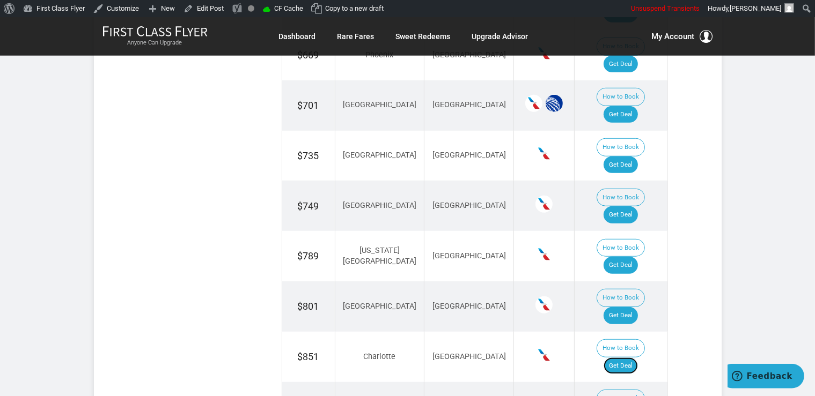
drag, startPoint x: 630, startPoint y: 239, endPoint x: 634, endPoint y: 216, distance: 22.8
click at [630, 358] on link "Get Deal" at bounding box center [620, 366] width 34 height 17
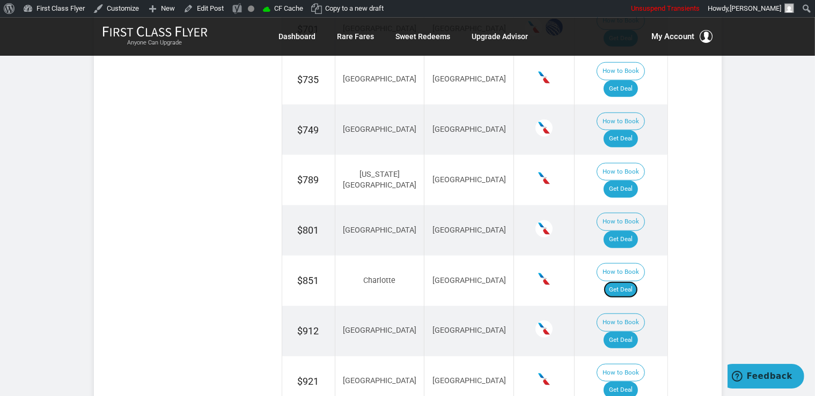
scroll to position [1006, 0]
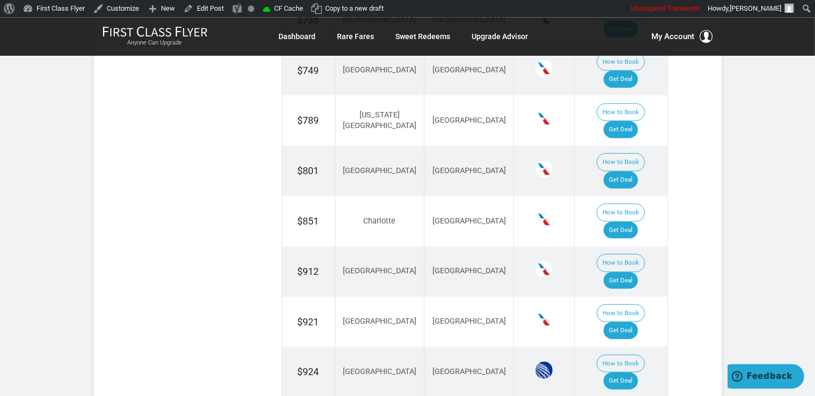
scroll to position [949, 0]
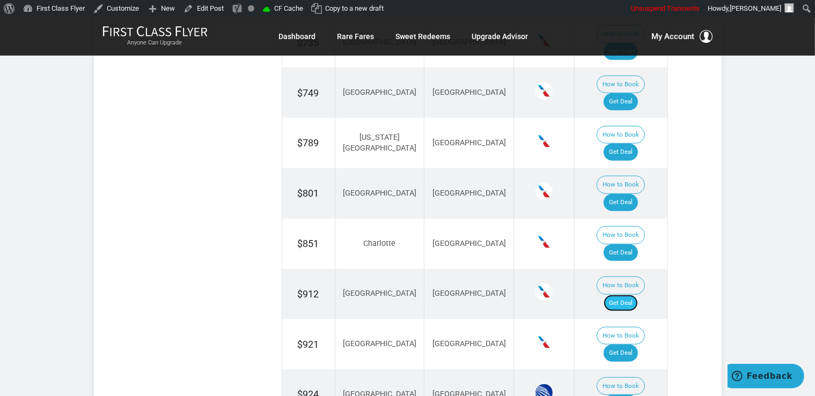
click at [634, 295] on link "Get Deal" at bounding box center [620, 303] width 34 height 17
drag, startPoint x: 633, startPoint y: 208, endPoint x: 641, endPoint y: 208, distance: 8.6
click at [632, 345] on link "Get Deal" at bounding box center [620, 353] width 34 height 17
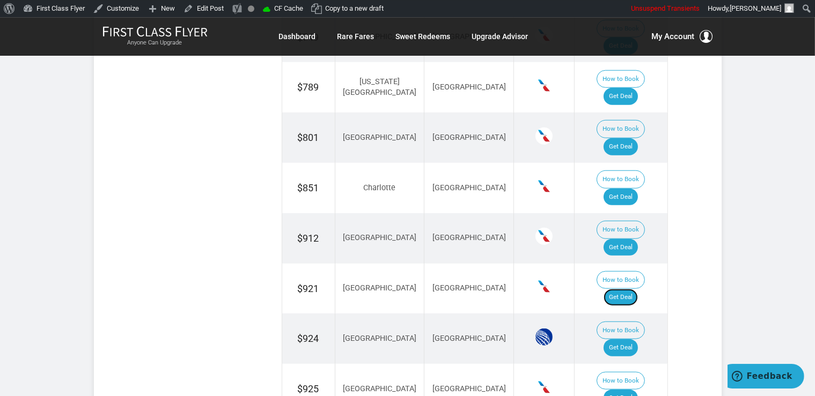
scroll to position [1006, 0]
click at [625, 389] on link "Get Deal" at bounding box center [620, 397] width 34 height 17
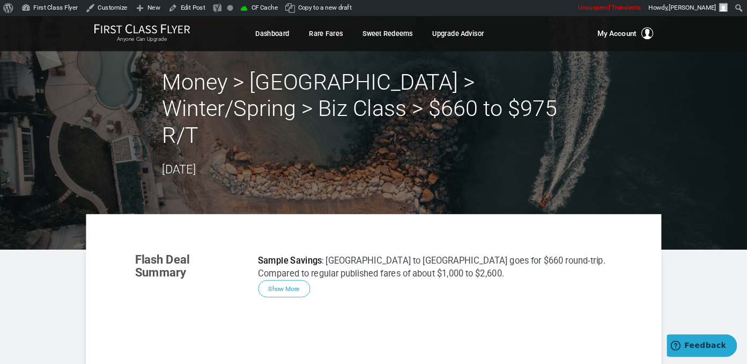
scroll to position [169, 0]
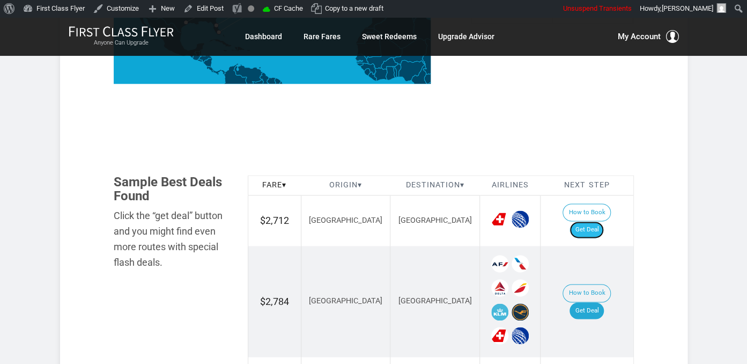
click at [590, 221] on link "Get Deal" at bounding box center [587, 229] width 34 height 17
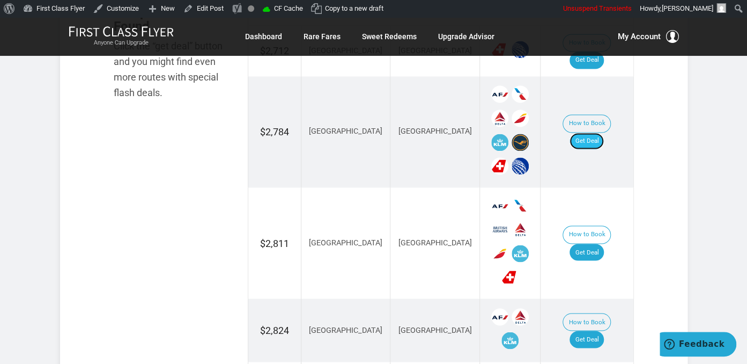
click at [586, 132] on link "Get Deal" at bounding box center [587, 140] width 34 height 17
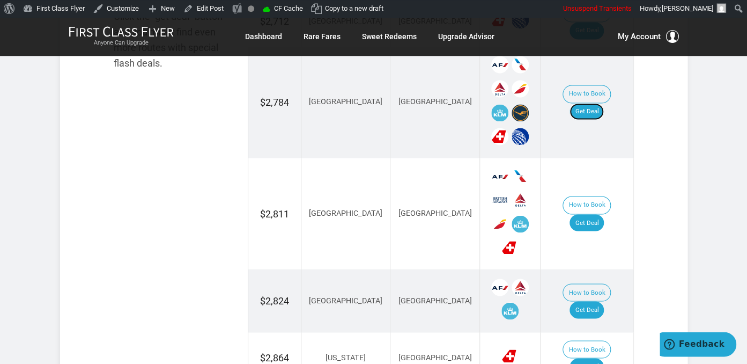
scroll to position [786, 0]
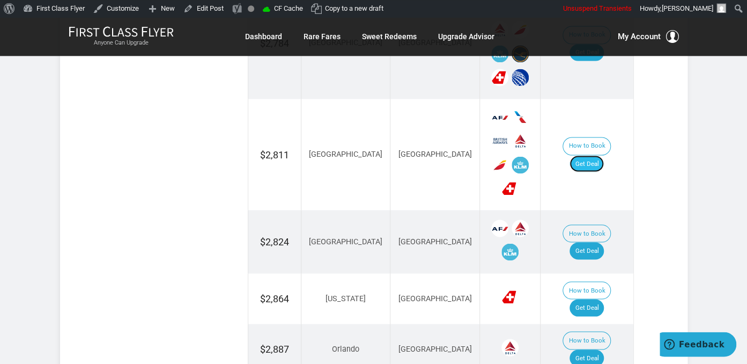
click at [586, 155] on link "Get Deal" at bounding box center [587, 163] width 34 height 17
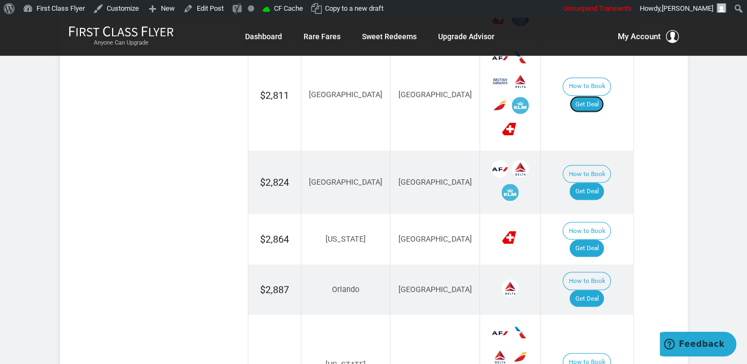
scroll to position [899, 0]
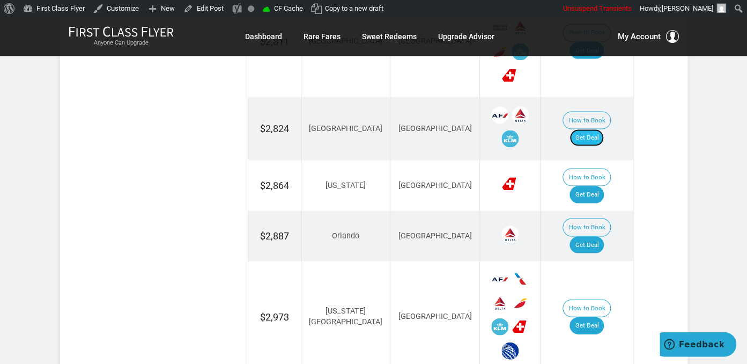
click at [588, 129] on link "Get Deal" at bounding box center [587, 137] width 34 height 17
click at [590, 186] on link "Get Deal" at bounding box center [587, 194] width 34 height 17
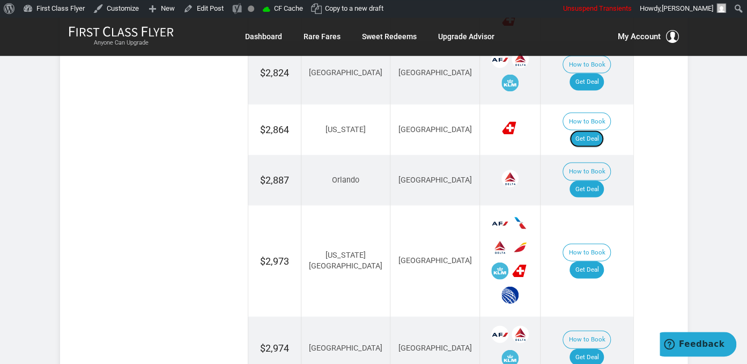
scroll to position [955, 0]
click at [604, 180] on link "Get Deal" at bounding box center [587, 188] width 34 height 17
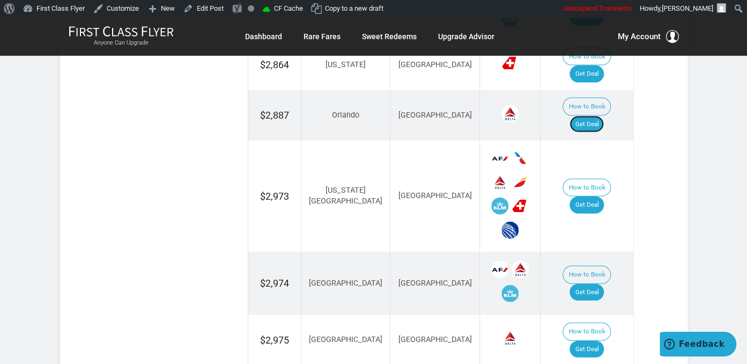
scroll to position [1069, 0]
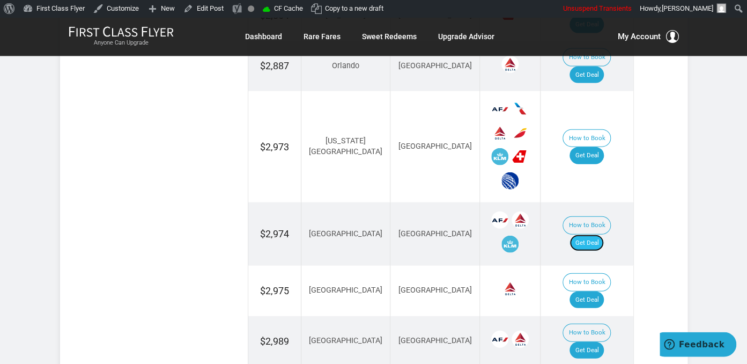
click at [598, 234] on link "Get Deal" at bounding box center [587, 242] width 34 height 17
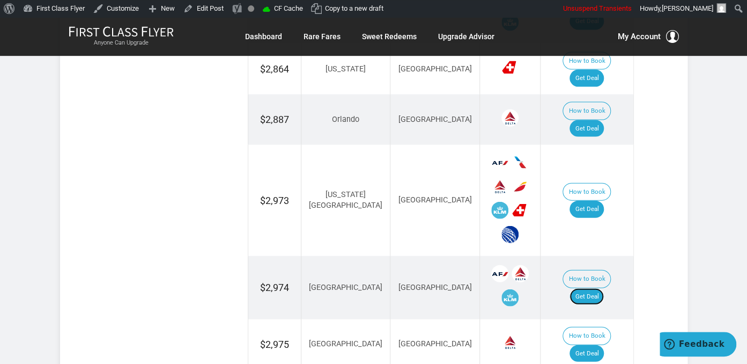
scroll to position [955, 0]
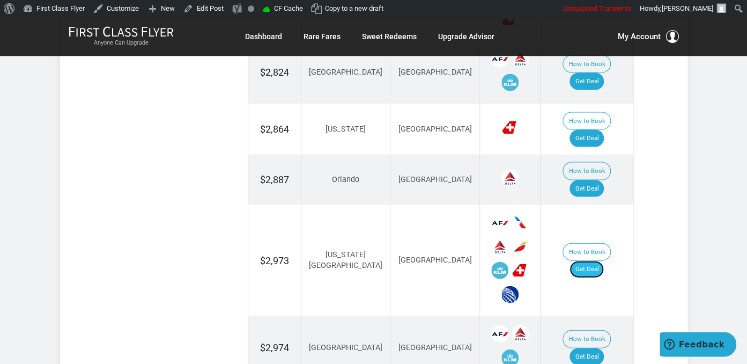
click at [604, 260] on link "Get Deal" at bounding box center [587, 268] width 34 height 17
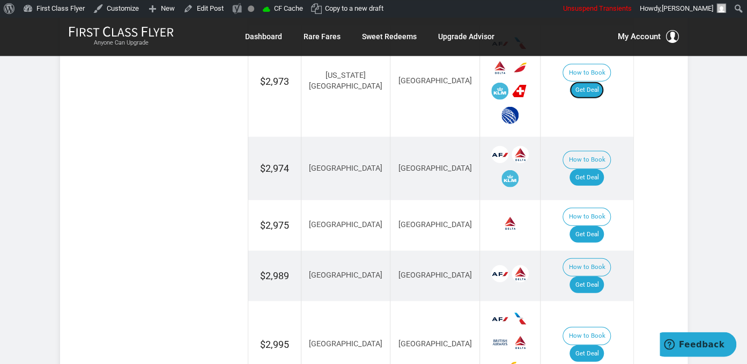
scroll to position [1159, 0]
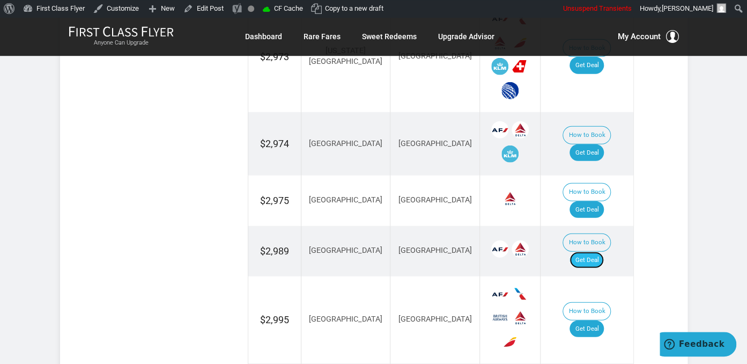
click at [597, 251] on link "Get Deal" at bounding box center [587, 259] width 34 height 17
click at [600, 251] on link "Get Deal" at bounding box center [587, 259] width 34 height 17
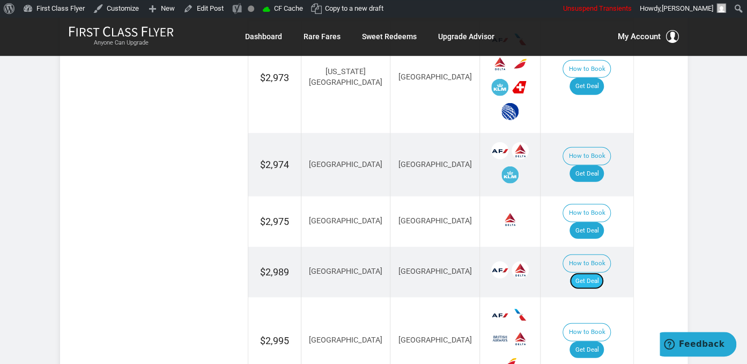
click at [579, 272] on link "Get Deal" at bounding box center [587, 280] width 34 height 17
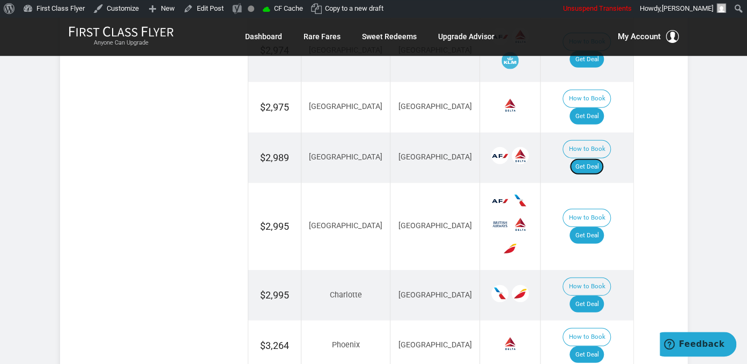
scroll to position [1082, 0]
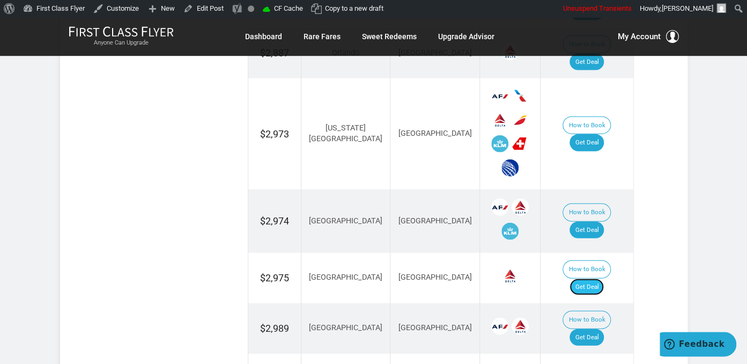
click at [601, 278] on link "Get Deal" at bounding box center [587, 286] width 34 height 17
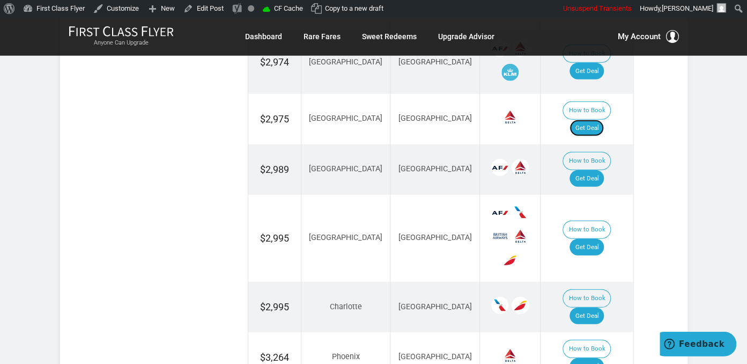
scroll to position [1252, 0]
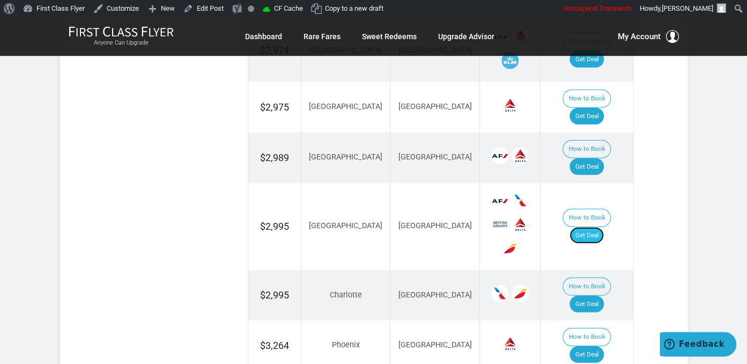
click at [601, 227] on link "Get Deal" at bounding box center [587, 235] width 34 height 17
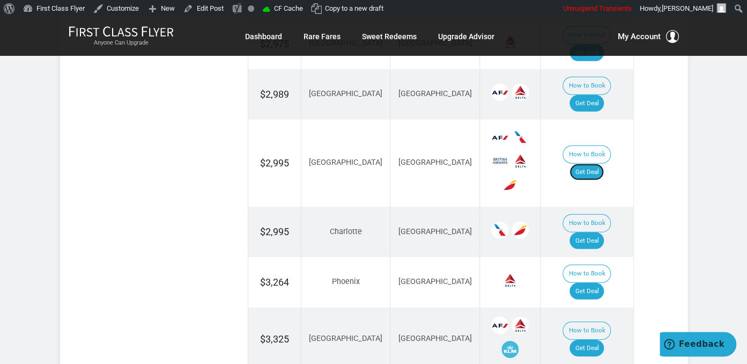
scroll to position [1365, 0]
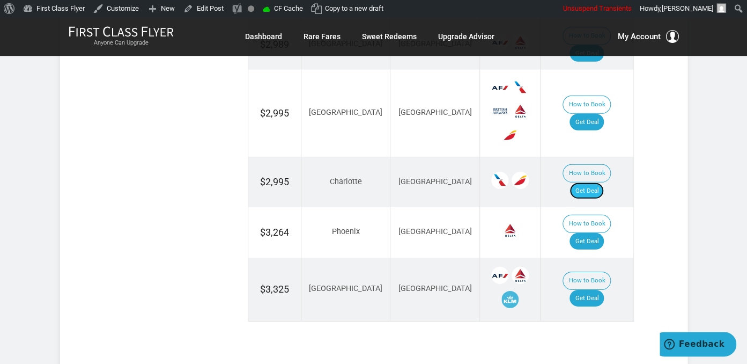
drag, startPoint x: 585, startPoint y: 101, endPoint x: 585, endPoint y: 93, distance: 7.5
click at [586, 182] on link "Get Deal" at bounding box center [587, 190] width 34 height 17
click at [589, 233] on link "Get Deal" at bounding box center [587, 241] width 34 height 17
click at [588, 290] on link "Get Deal" at bounding box center [587, 298] width 34 height 17
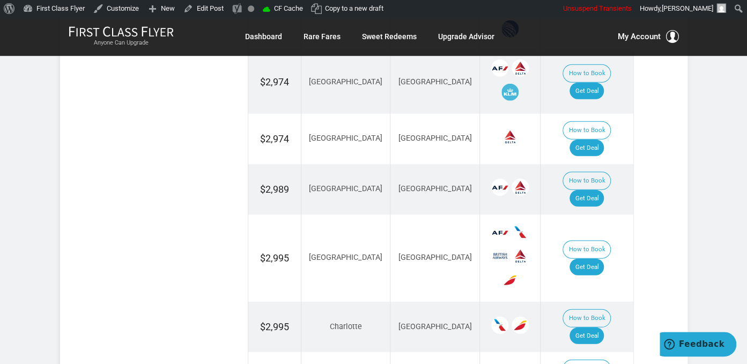
scroll to position [1189, 0]
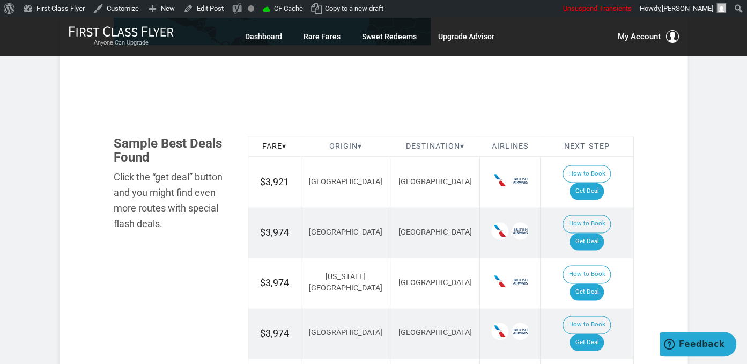
scroll to position [623, 0]
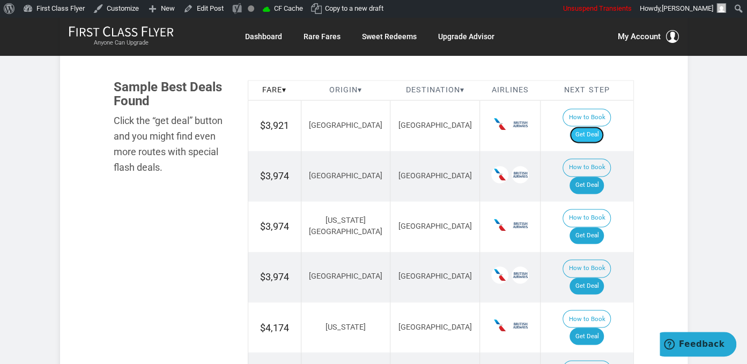
click at [595, 126] on link "Get Deal" at bounding box center [587, 134] width 34 height 17
drag, startPoint x: 596, startPoint y: 157, endPoint x: 601, endPoint y: 154, distance: 5.8
click at [595, 176] on link "Get Deal" at bounding box center [587, 184] width 34 height 17
click at [602, 227] on link "Get Deal" at bounding box center [587, 235] width 34 height 17
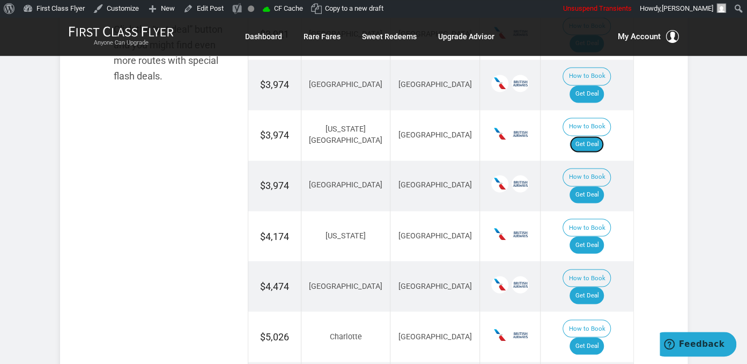
scroll to position [736, 0]
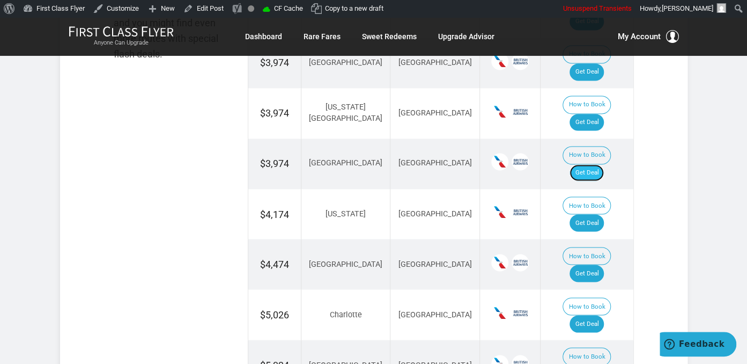
click at [596, 164] on link "Get Deal" at bounding box center [587, 172] width 34 height 17
drag, startPoint x: 590, startPoint y: 167, endPoint x: 594, endPoint y: 179, distance: 12.9
click at [590, 214] on link "Get Deal" at bounding box center [587, 222] width 34 height 17
click at [601, 264] on link "Get Deal" at bounding box center [587, 272] width 34 height 17
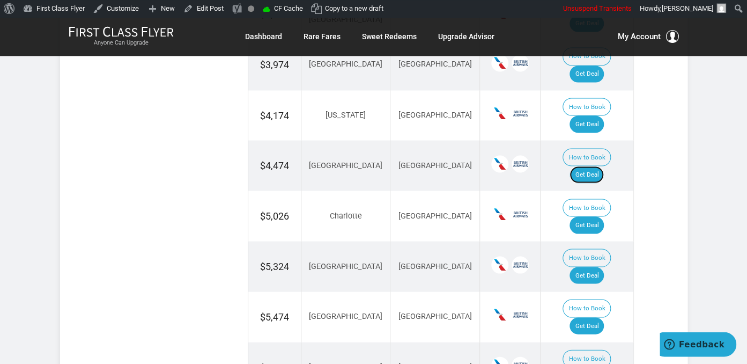
scroll to position [850, 0]
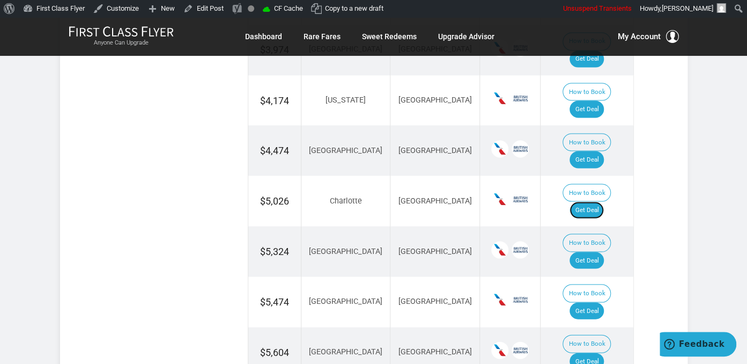
click at [592, 201] on link "Get Deal" at bounding box center [587, 209] width 34 height 17
click at [604, 252] on link "Get Deal" at bounding box center [587, 260] width 34 height 17
click at [601, 302] on link "Get Deal" at bounding box center [587, 310] width 34 height 17
click at [604, 352] on link "Get Deal" at bounding box center [587, 360] width 34 height 17
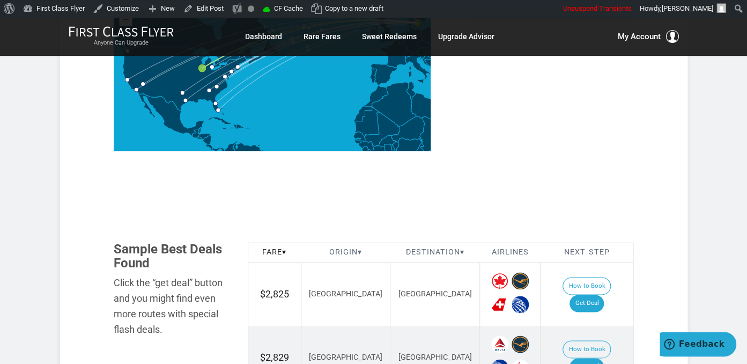
scroll to position [509, 0]
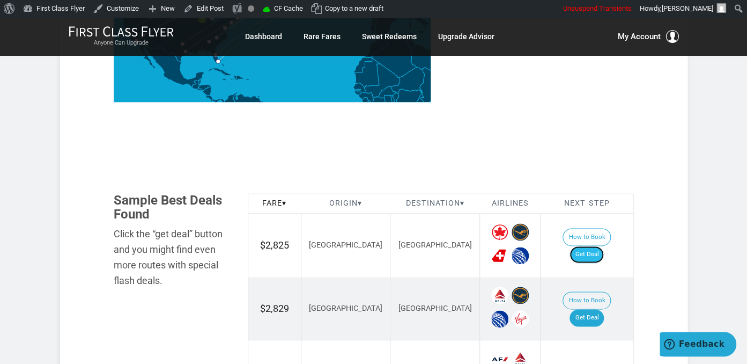
click at [587, 246] on link "Get Deal" at bounding box center [587, 254] width 34 height 17
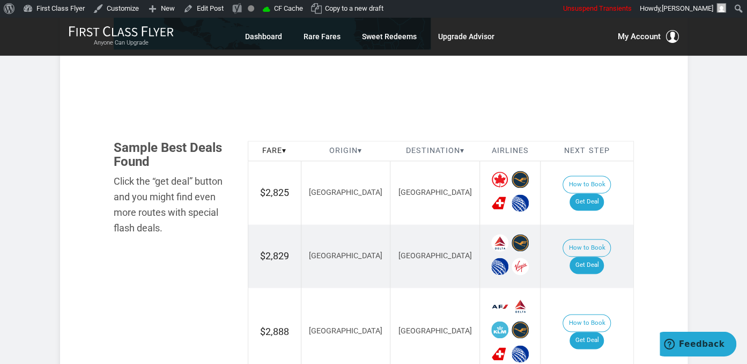
scroll to position [566, 0]
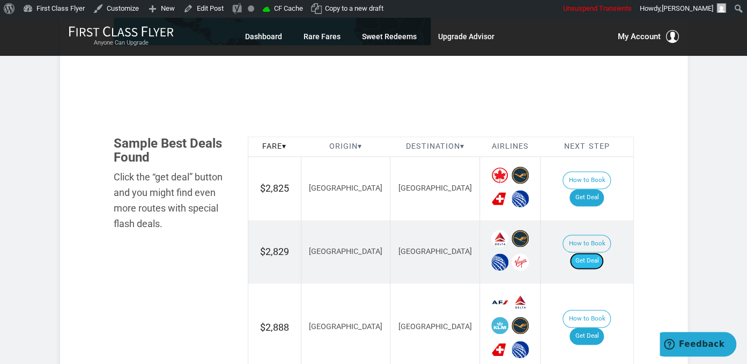
click at [595, 252] on link "Get Deal" at bounding box center [587, 260] width 34 height 17
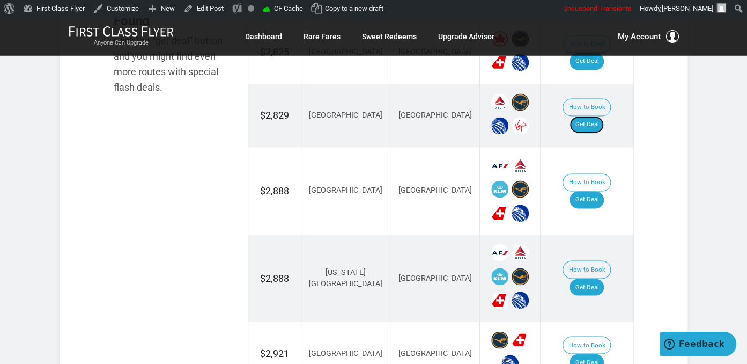
scroll to position [736, 0]
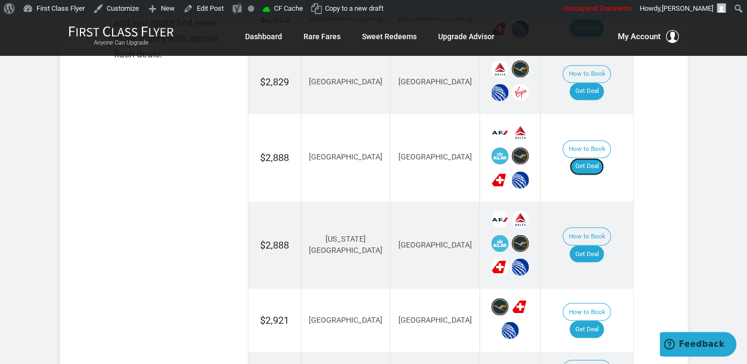
click at [589, 158] on link "Get Deal" at bounding box center [587, 166] width 34 height 17
click at [597, 245] on link "Get Deal" at bounding box center [587, 253] width 34 height 17
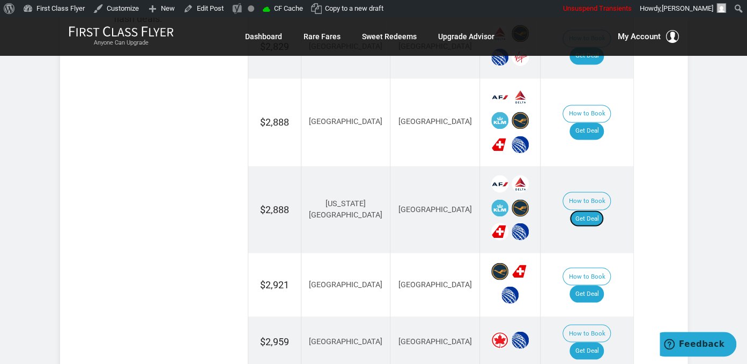
scroll to position [850, 0]
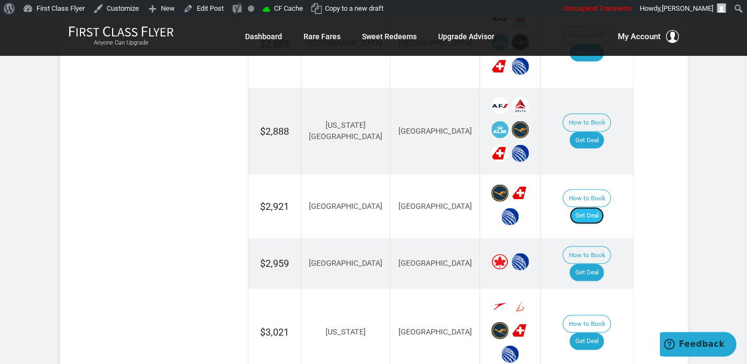
click at [595, 206] on link "Get Deal" at bounding box center [587, 214] width 34 height 17
click at [599, 263] on link "Get Deal" at bounding box center [587, 271] width 34 height 17
click at [591, 332] on link "Get Deal" at bounding box center [587, 340] width 34 height 17
click at [590, 332] on link "Get Deal" at bounding box center [587, 340] width 34 height 17
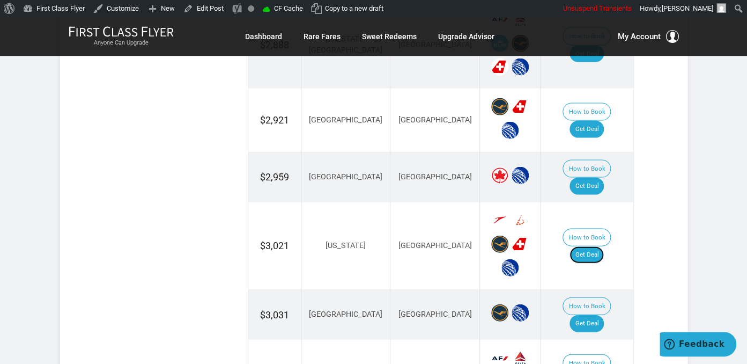
scroll to position [963, 0]
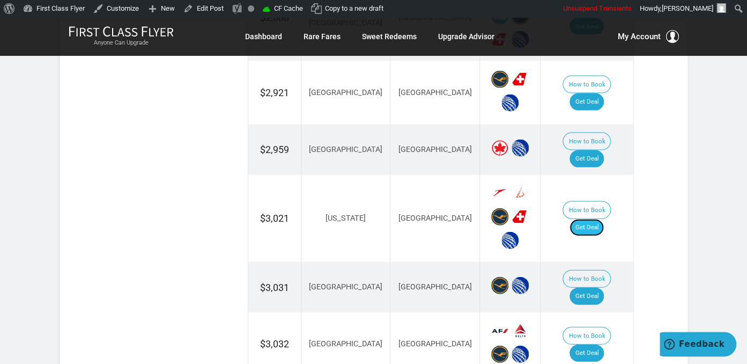
click at [604, 219] on link "Get Deal" at bounding box center [587, 227] width 34 height 17
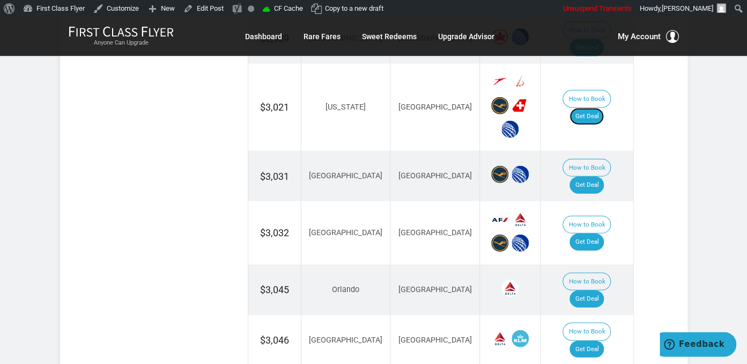
scroll to position [1076, 0]
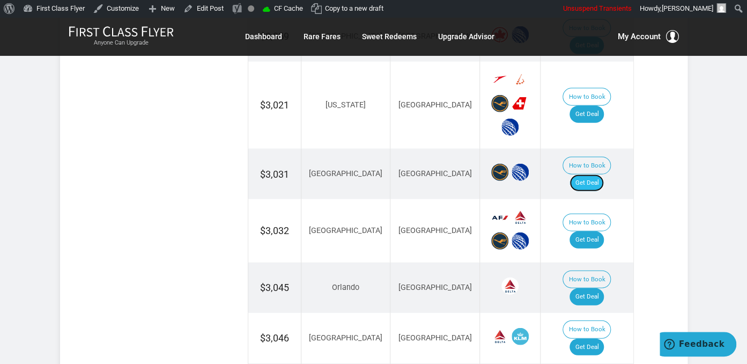
click at [595, 174] on link "Get Deal" at bounding box center [587, 182] width 34 height 17
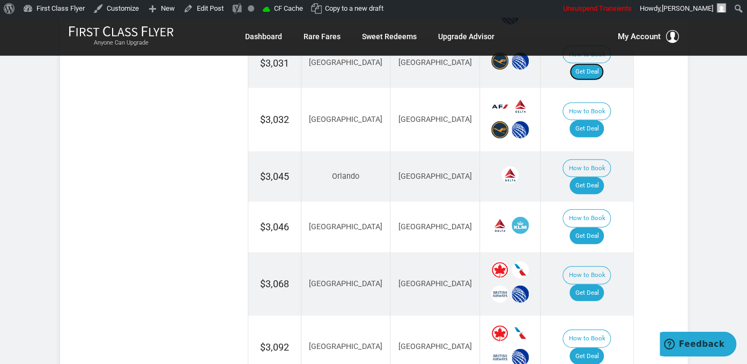
scroll to position [1189, 0]
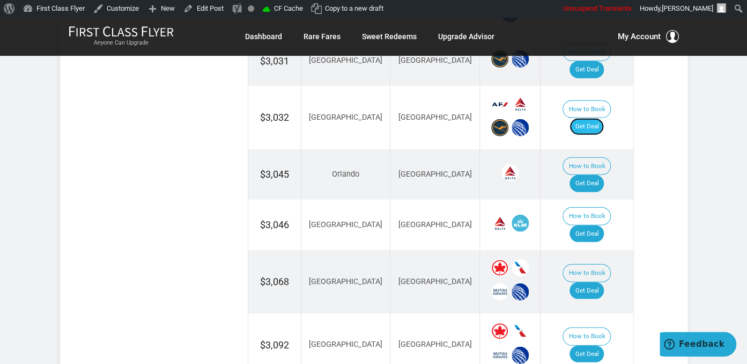
click at [590, 118] on link "Get Deal" at bounding box center [587, 126] width 34 height 17
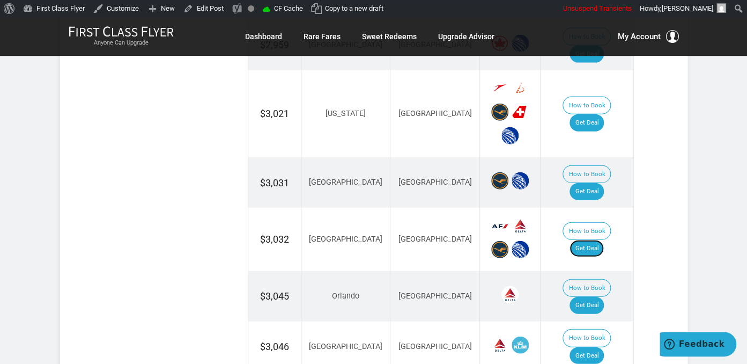
scroll to position [1019, 0]
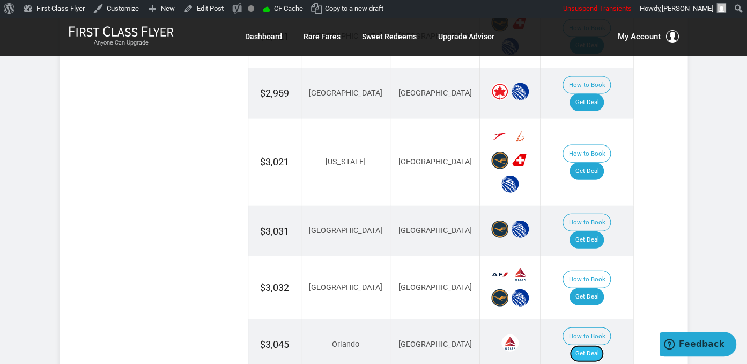
click at [597, 345] on link "Get Deal" at bounding box center [587, 353] width 34 height 17
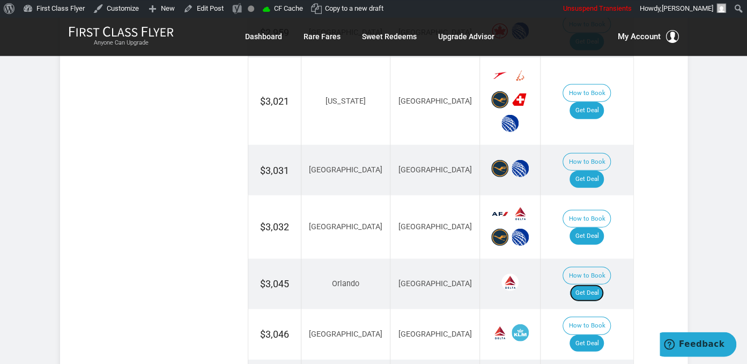
scroll to position [1189, 0]
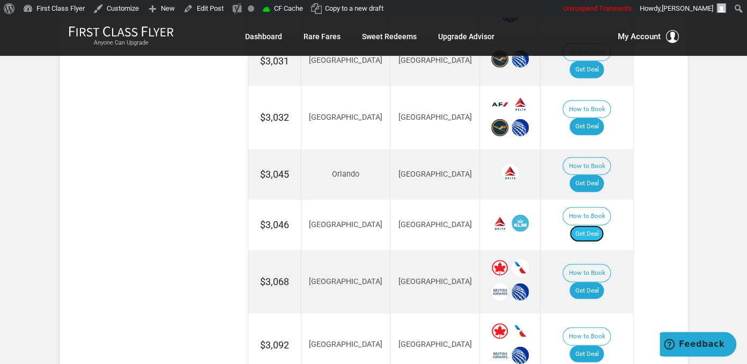
click at [597, 225] on link "Get Deal" at bounding box center [587, 233] width 34 height 17
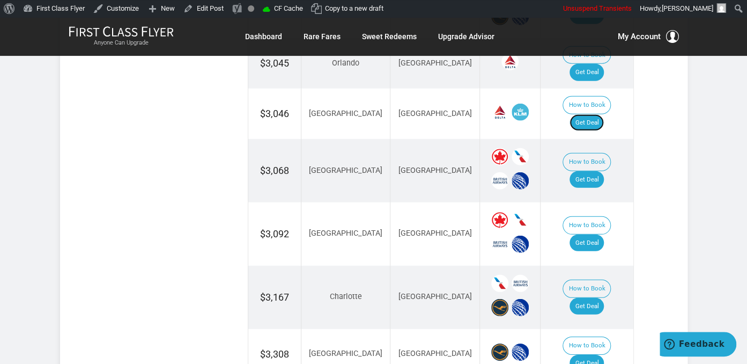
scroll to position [1302, 0]
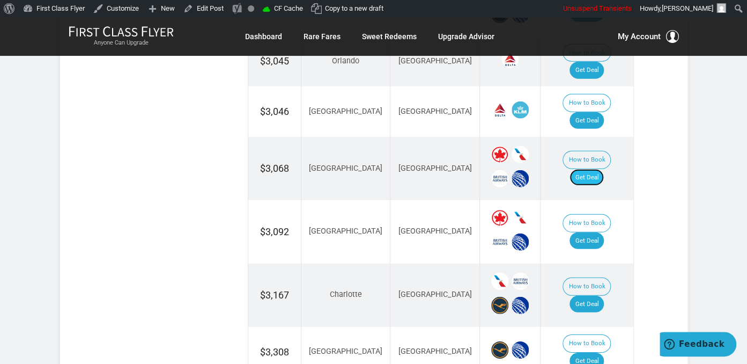
click at [595, 169] on link "Get Deal" at bounding box center [587, 177] width 34 height 17
click at [594, 232] on link "Get Deal" at bounding box center [587, 240] width 34 height 17
click at [596, 296] on link "Get Deal" at bounding box center [587, 304] width 34 height 17
click at [592, 352] on link "Get Deal" at bounding box center [587, 360] width 34 height 17
click at [604, 352] on link "Get Deal" at bounding box center [587, 360] width 34 height 17
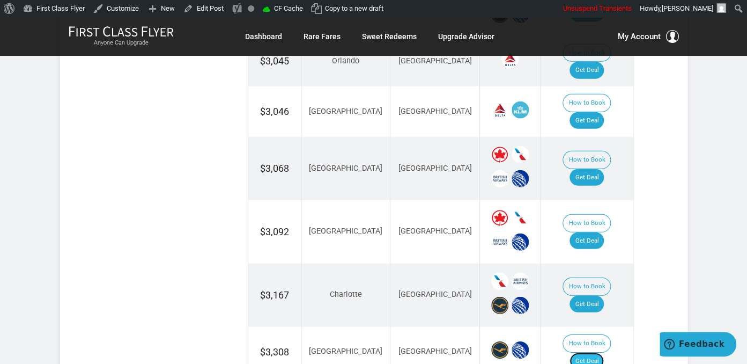
click at [595, 352] on link "Get Deal" at bounding box center [587, 360] width 34 height 17
